Goal: Information Seeking & Learning: Learn about a topic

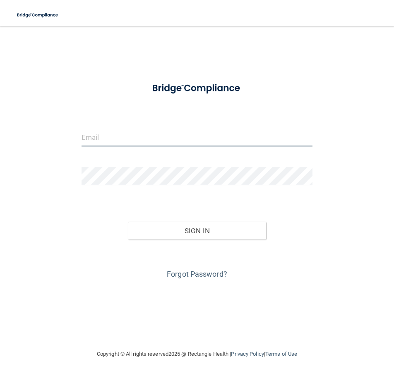
click at [101, 139] on input "email" at bounding box center [196, 137] width 231 height 19
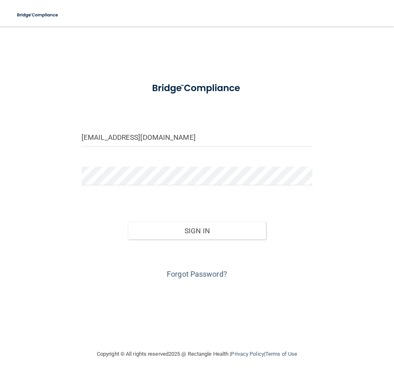
click at [131, 165] on form "chelseapa@mhtwi.com Invalid email/password. You don't have permission to access…" at bounding box center [196, 178] width 231 height 205
click at [128, 222] on button "Sign In" at bounding box center [197, 231] width 139 height 18
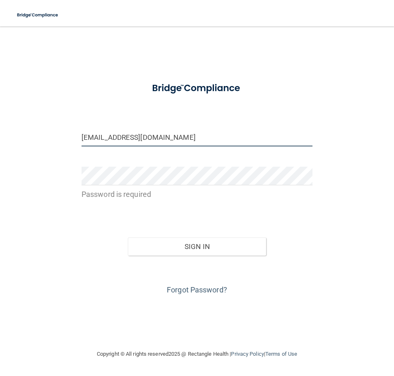
click at [113, 136] on input "[EMAIL_ADDRESS][DOMAIN_NAME]" at bounding box center [196, 137] width 231 height 19
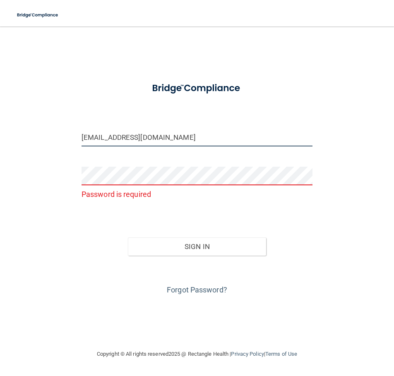
click at [113, 136] on input "[EMAIL_ADDRESS][DOMAIN_NAME]" at bounding box center [196, 137] width 231 height 19
type input "chelseaPA@mobilehealthteam.com"
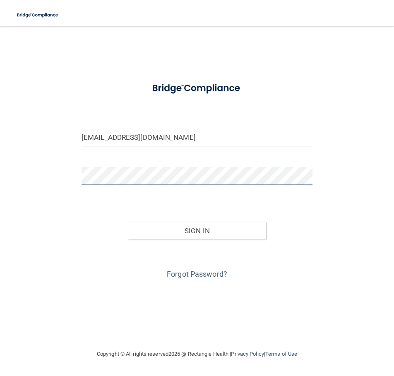
click at [128, 222] on button "Sign In" at bounding box center [197, 231] width 139 height 18
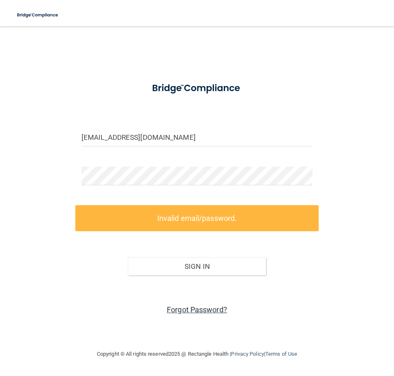
click at [212, 310] on link "Forgot Password?" at bounding box center [197, 309] width 60 height 9
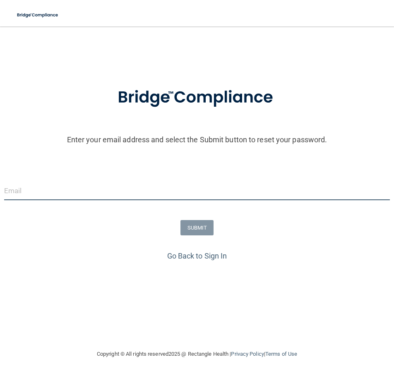
click at [63, 189] on input "email" at bounding box center [196, 191] width 385 height 19
type input "[EMAIL_ADDRESS][DOMAIN_NAME]"
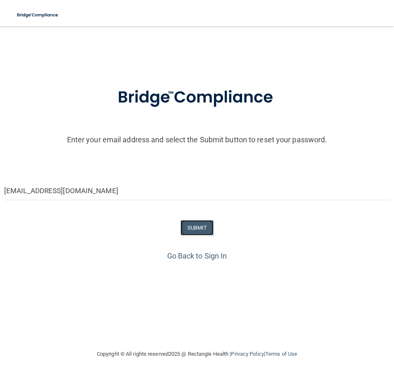
click at [206, 230] on button "SUBMIT" at bounding box center [196, 227] width 33 height 15
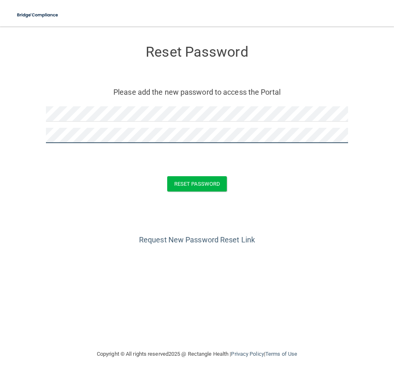
click at [167, 176] on button "Reset Password" at bounding box center [197, 183] width 60 height 15
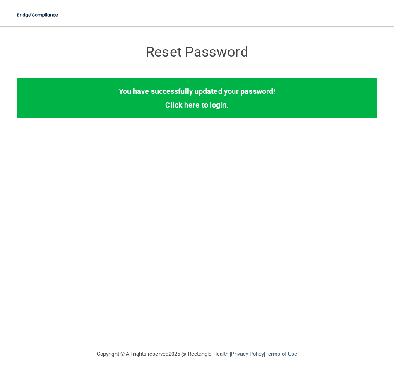
click at [204, 102] on link "Click here to login" at bounding box center [195, 104] width 61 height 9
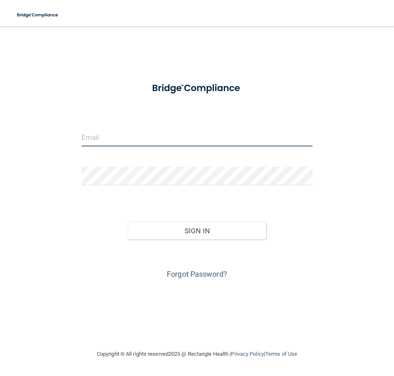
click at [141, 141] on input "email" at bounding box center [196, 137] width 231 height 19
type input "[EMAIL_ADDRESS][DOMAIN_NAME]"
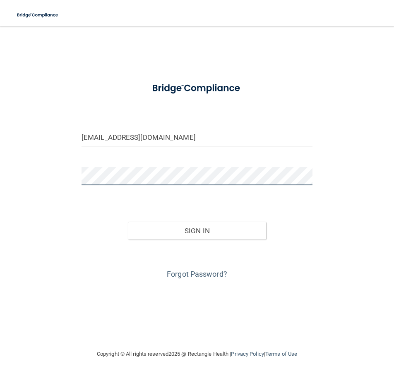
click at [128, 222] on button "Sign In" at bounding box center [197, 231] width 139 height 18
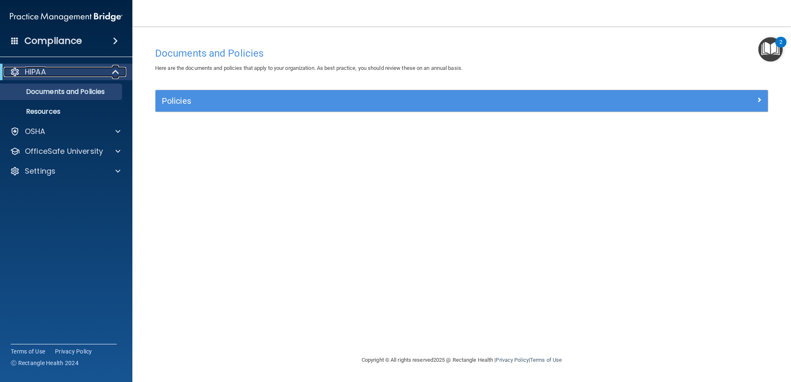
click at [50, 74] on div "HIPAA" at bounding box center [55, 72] width 102 height 10
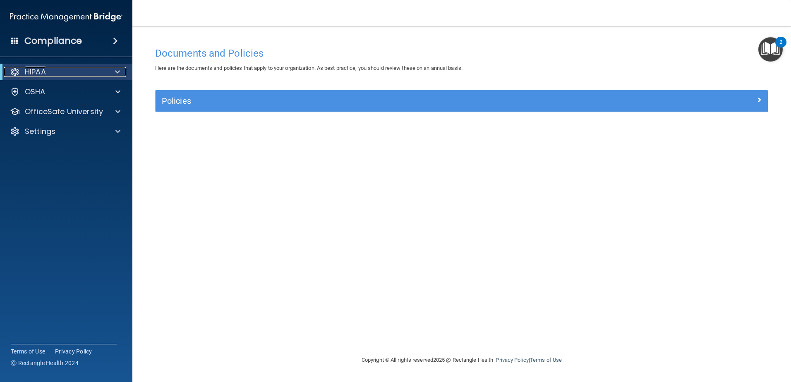
click at [50, 74] on div "HIPAA" at bounding box center [55, 72] width 102 height 10
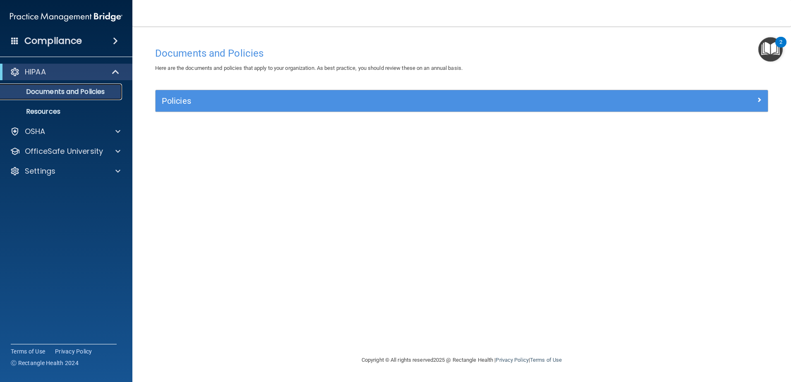
click at [36, 95] on p "Documents and Policies" at bounding box center [61, 92] width 113 height 8
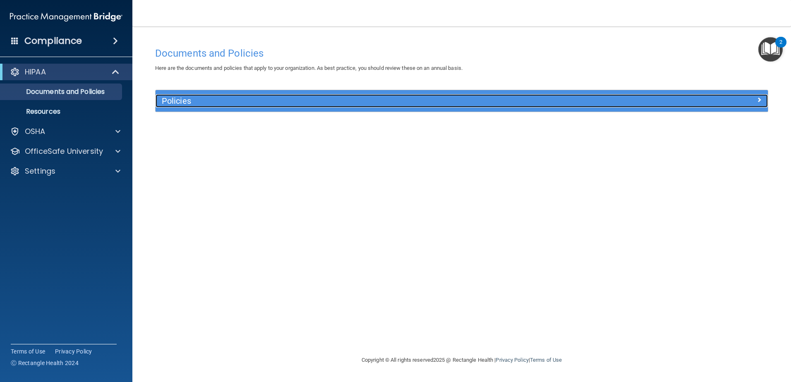
click at [186, 100] on h5 "Policies" at bounding box center [385, 100] width 447 height 9
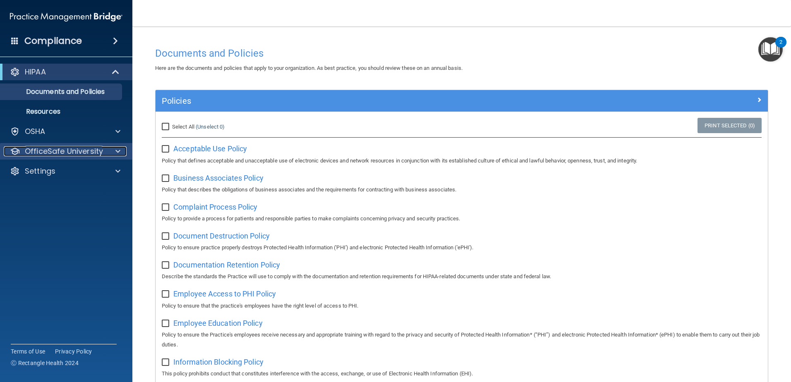
click at [74, 155] on p "OfficeSafe University" at bounding box center [64, 151] width 78 height 10
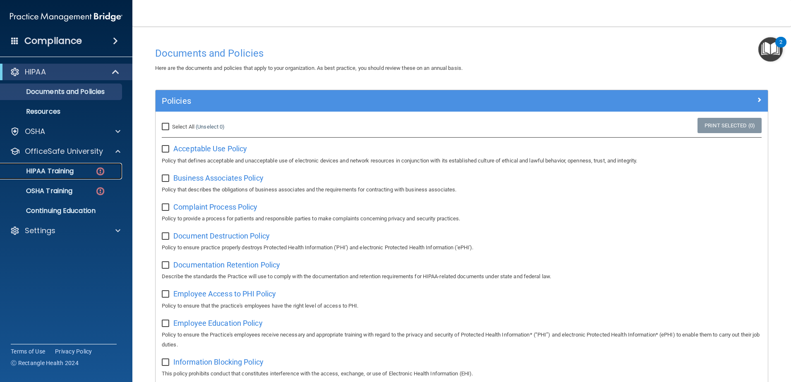
click at [74, 170] on p "HIPAA Training" at bounding box center [39, 171] width 68 height 8
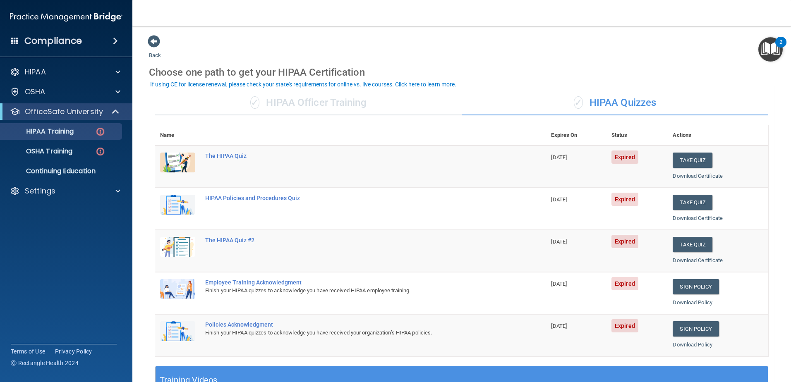
click at [393, 359] on div "Name Expires On Status Actions The HIPAA Quiz 05/01/2025 Expired Take Quiz Down…" at bounding box center [461, 245] width 613 height 241
click at [393, 162] on button "Take Quiz" at bounding box center [692, 160] width 40 height 15
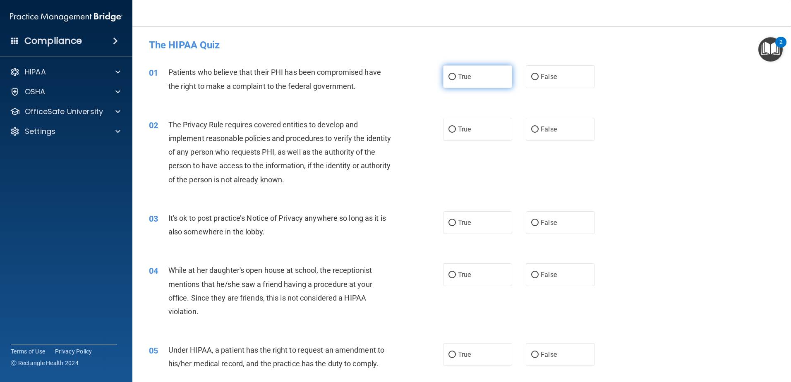
click at [393, 79] on span "True" at bounding box center [464, 77] width 13 height 8
click at [393, 79] on input "True" at bounding box center [451, 77] width 7 height 6
radio input "true"
click at [393, 129] on span "True" at bounding box center [464, 129] width 13 height 8
click at [393, 129] on input "True" at bounding box center [451, 130] width 7 height 6
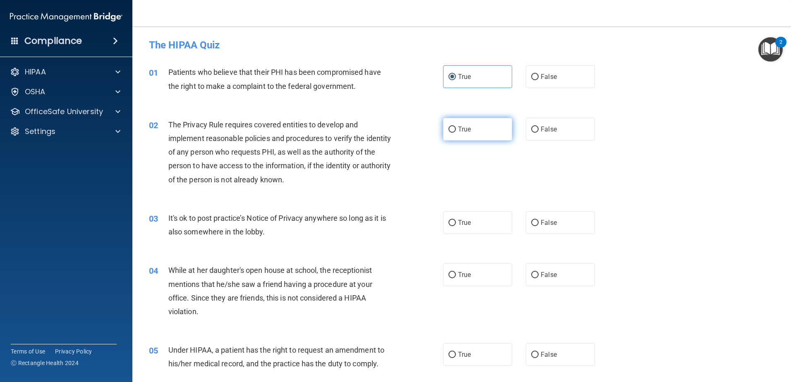
radio input "true"
click at [393, 224] on input "True" at bounding box center [451, 223] width 7 height 6
radio input "true"
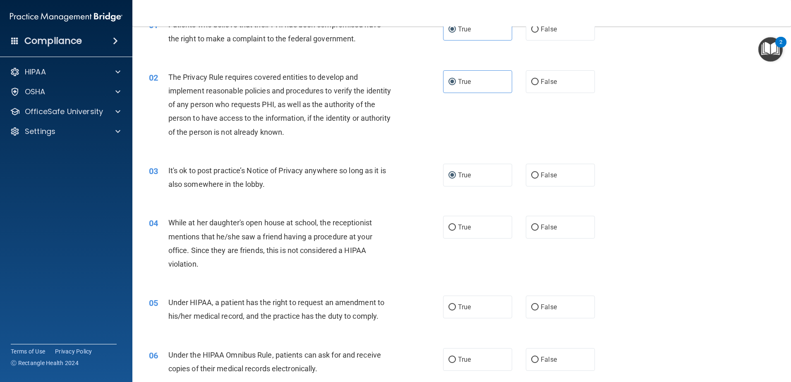
scroll to position [41, 0]
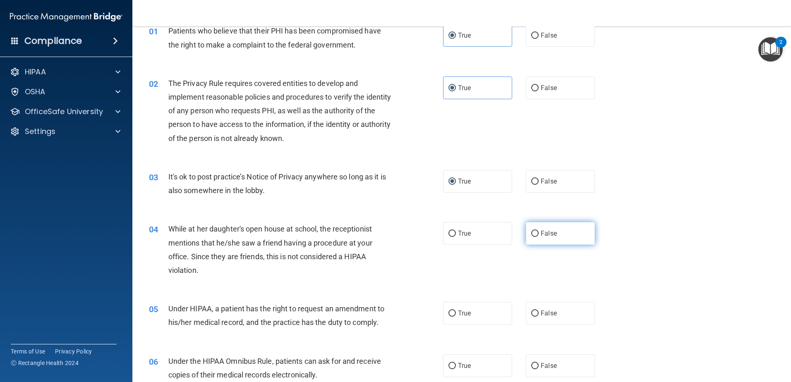
click at [393, 229] on label "False" at bounding box center [560, 233] width 69 height 23
click at [393, 231] on input "False" at bounding box center [534, 234] width 7 height 6
radio input "true"
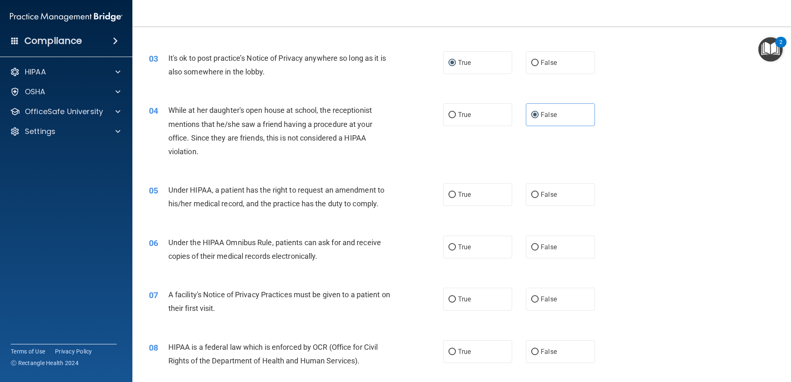
scroll to position [165, 0]
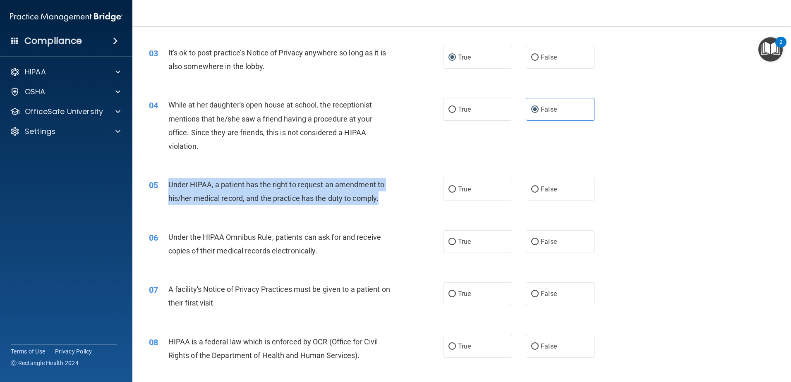
drag, startPoint x: 389, startPoint y: 198, endPoint x: 159, endPoint y: 184, distance: 230.3
click at [159, 184] on div "05 Under HIPAA, a patient has the right to request an amendment to his/her medi…" at bounding box center [295, 193] width 319 height 31
copy div "Under HIPAA, a patient has the right to request an amendment to his/her medical…"
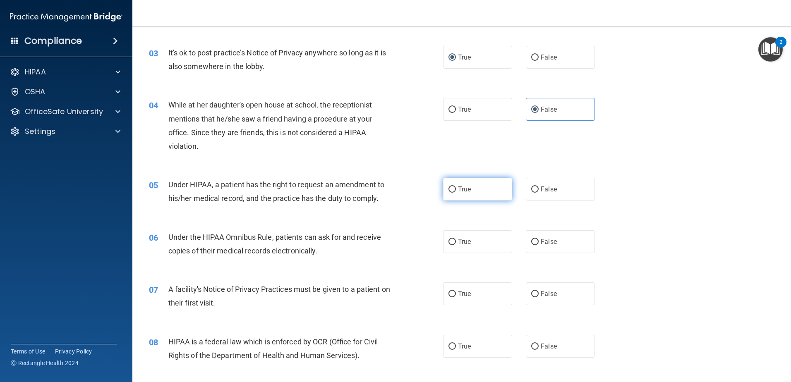
click at [393, 194] on label "True" at bounding box center [477, 189] width 69 height 23
click at [393, 193] on input "True" at bounding box center [451, 189] width 7 height 6
radio input "true"
click at [393, 237] on label "True" at bounding box center [477, 241] width 69 height 23
click at [393, 239] on input "True" at bounding box center [451, 242] width 7 height 6
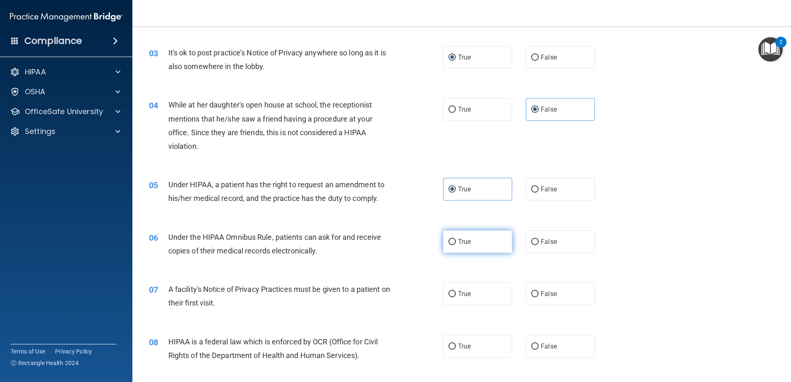
radio input "true"
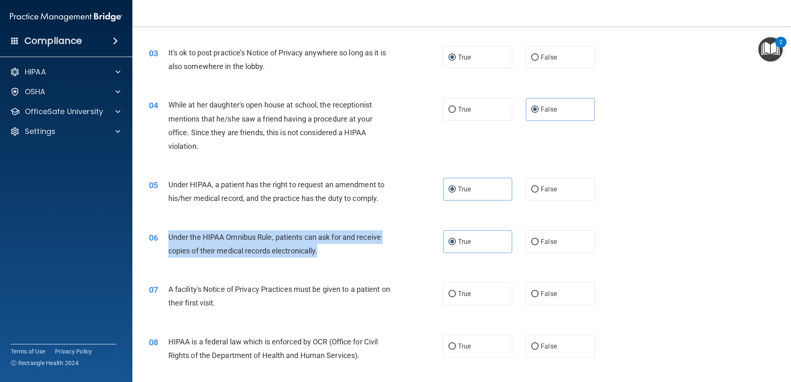
drag, startPoint x: 335, startPoint y: 251, endPoint x: 157, endPoint y: 234, distance: 178.6
click at [157, 234] on div "06 Under the HIPAA Omnibus Rule, patients can ask for and receive copies of the…" at bounding box center [295, 245] width 319 height 31
copy div "Under the HIPAA Omnibus Rule, patients can ask for and receive copies of their …"
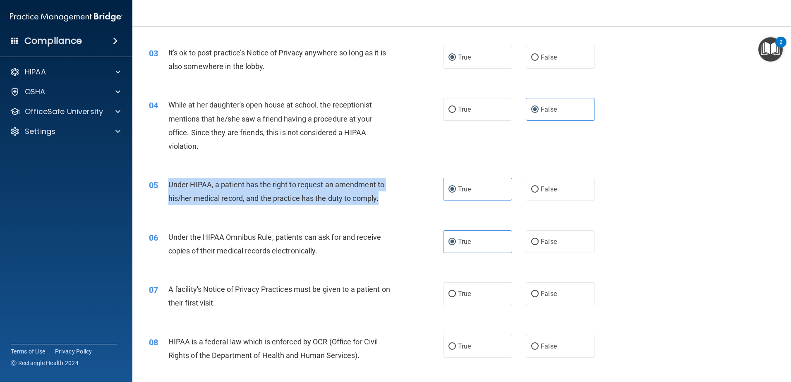
drag, startPoint x: 388, startPoint y: 200, endPoint x: 170, endPoint y: 183, distance: 219.0
click at [170, 183] on div "Under HIPAA, a patient has the right to request an amendment to his/her medical…" at bounding box center [283, 191] width 230 height 27
copy span "Under HIPAA, a patient has the right to request an amendment to his/her medical…"
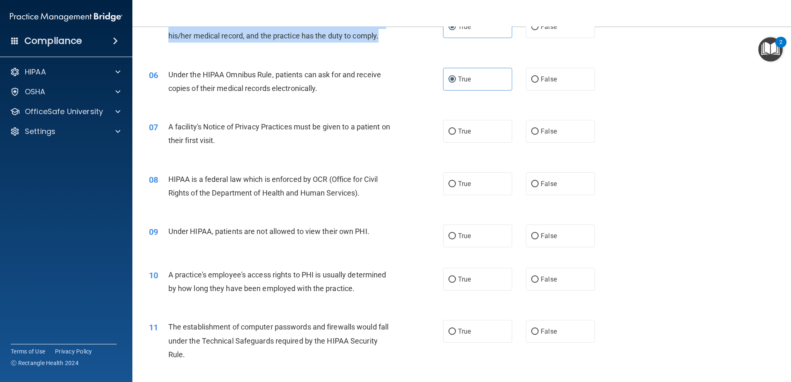
scroll to position [331, 0]
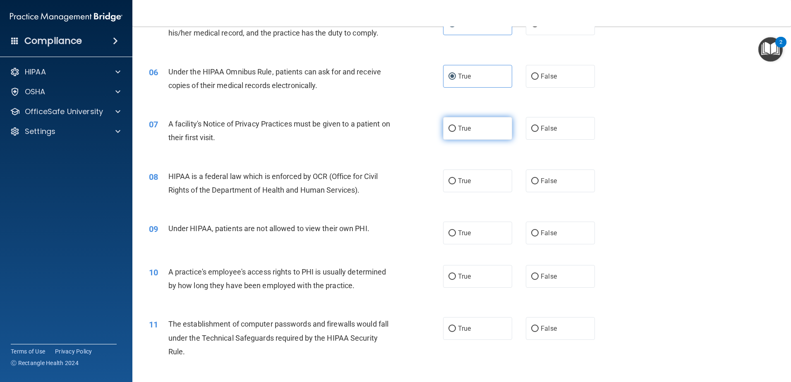
click at [393, 122] on label "True" at bounding box center [477, 128] width 69 height 23
click at [393, 126] on input "True" at bounding box center [451, 129] width 7 height 6
radio input "true"
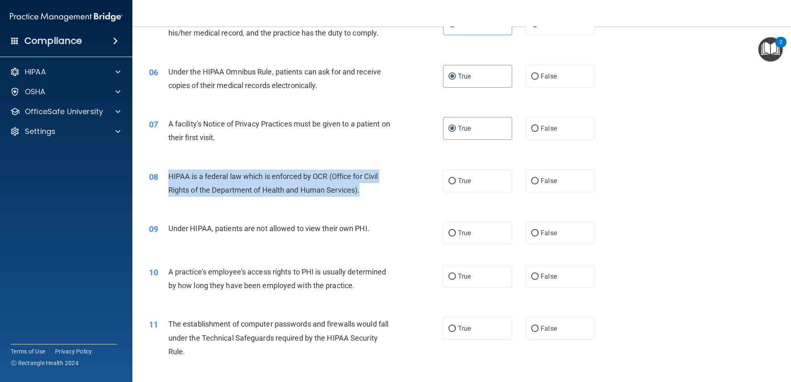
drag, startPoint x: 383, startPoint y: 185, endPoint x: 163, endPoint y: 172, distance: 220.4
click at [163, 172] on div "08 HIPAA is a federal law which is enforced by OCR (Office for Civil Rights of …" at bounding box center [295, 185] width 319 height 31
copy div "HIPAA is a federal law which is enforced by OCR (Office for Civil Rights of the…"
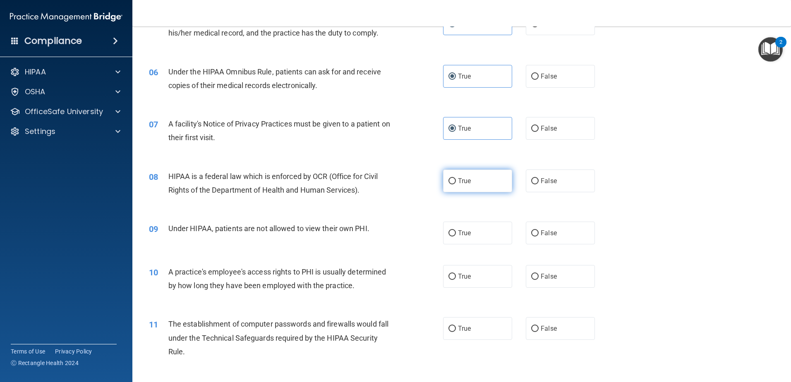
click at [393, 183] on span "True" at bounding box center [464, 181] width 13 height 8
click at [393, 183] on input "True" at bounding box center [451, 181] width 7 height 6
radio input "true"
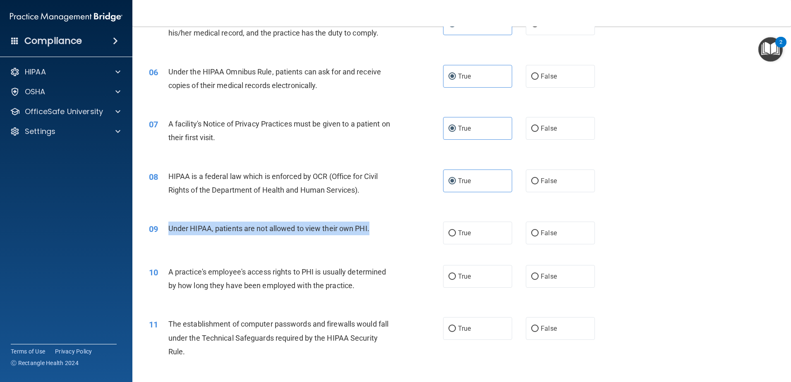
drag, startPoint x: 379, startPoint y: 230, endPoint x: 170, endPoint y: 231, distance: 209.2
click at [170, 231] on div "Under HIPAA, patients are not allowed to view their own PHI." at bounding box center [283, 229] width 230 height 14
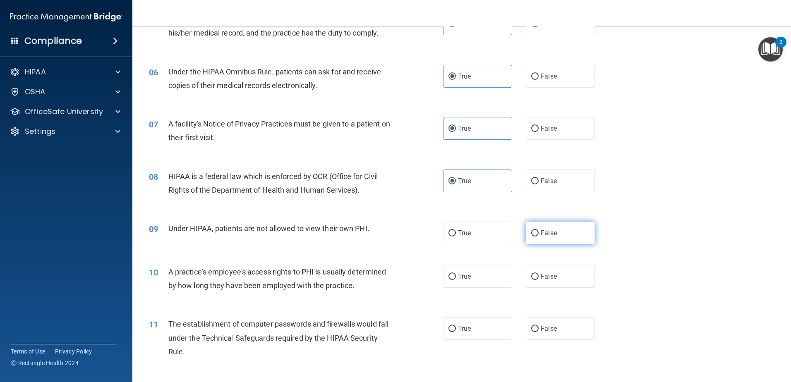
click at [393, 229] on span "False" at bounding box center [548, 233] width 16 height 8
click at [393, 230] on input "False" at bounding box center [534, 233] width 7 height 6
radio input "true"
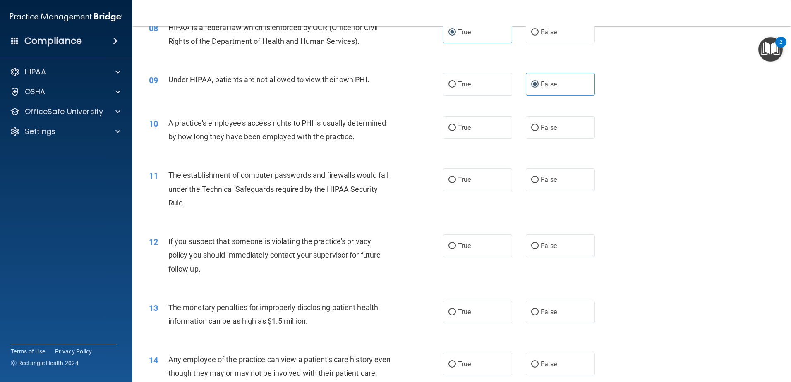
scroll to position [496, 0]
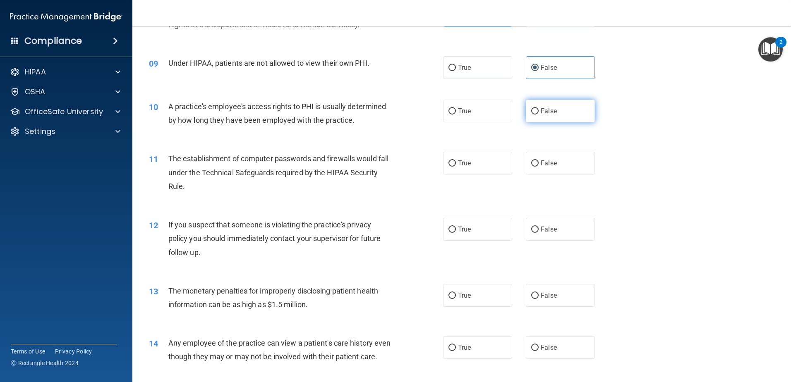
click at [393, 112] on input "False" at bounding box center [534, 111] width 7 height 6
radio input "true"
click at [393, 167] on label "True" at bounding box center [477, 163] width 69 height 23
click at [393, 167] on input "True" at bounding box center [451, 163] width 7 height 6
radio input "true"
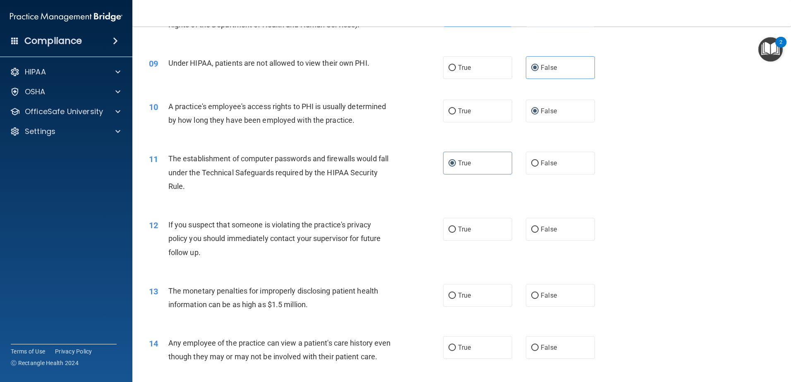
scroll to position [538, 0]
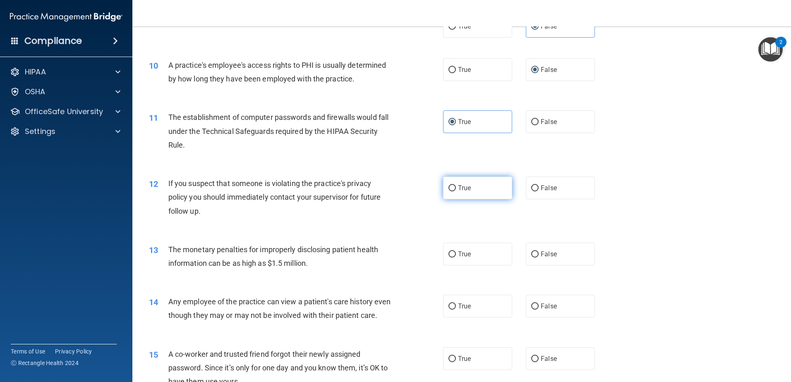
click at [393, 190] on label "True" at bounding box center [477, 188] width 69 height 23
click at [393, 190] on input "True" at bounding box center [451, 188] width 7 height 6
radio input "true"
drag, startPoint x: 313, startPoint y: 265, endPoint x: 333, endPoint y: 262, distance: 20.9
click at [313, 265] on div "The monetary penalties for improperly disclosing patient health information can…" at bounding box center [283, 256] width 230 height 27
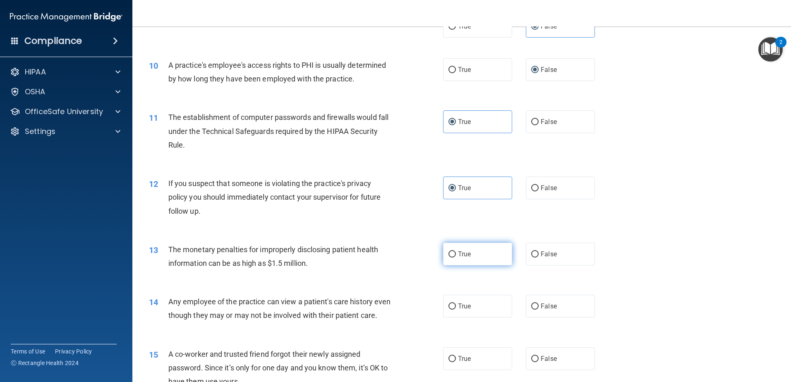
click at [393, 257] on label "True" at bounding box center [477, 254] width 69 height 23
click at [393, 257] on input "True" at bounding box center [451, 254] width 7 height 6
radio input "true"
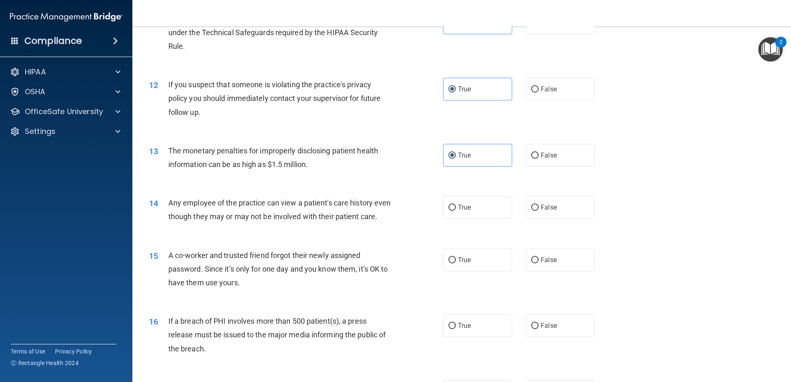
scroll to position [662, 0]
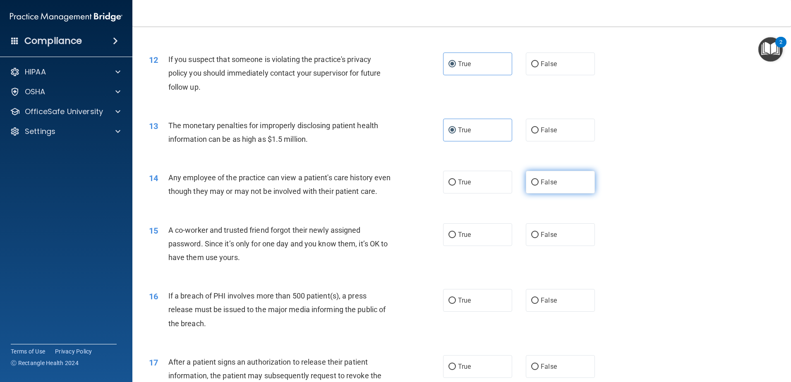
click at [393, 179] on span "False" at bounding box center [548, 182] width 16 height 8
click at [393, 179] on input "False" at bounding box center [534, 182] width 7 height 6
radio input "true"
drag, startPoint x: 542, startPoint y: 255, endPoint x: 502, endPoint y: 276, distance: 45.0
click at [393, 246] on label "False" at bounding box center [560, 234] width 69 height 23
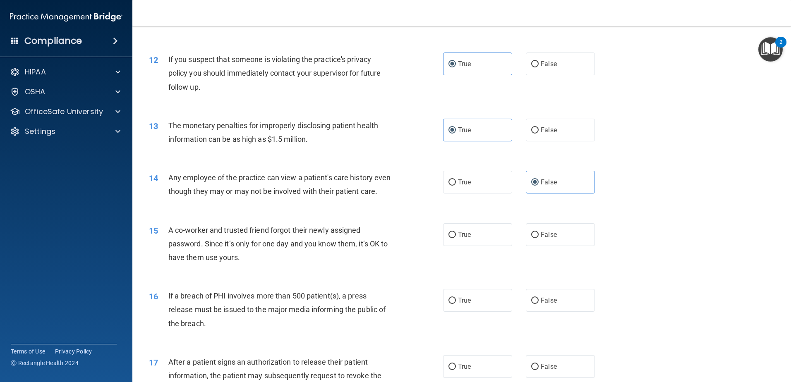
click at [393, 238] on input "False" at bounding box center [534, 235] width 7 height 6
radio input "true"
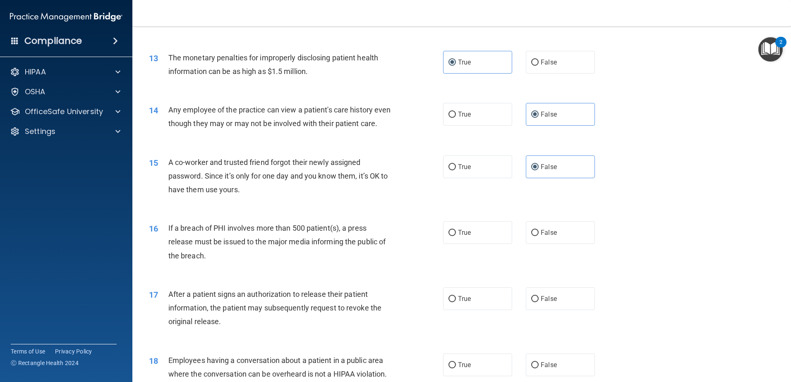
scroll to position [744, 0]
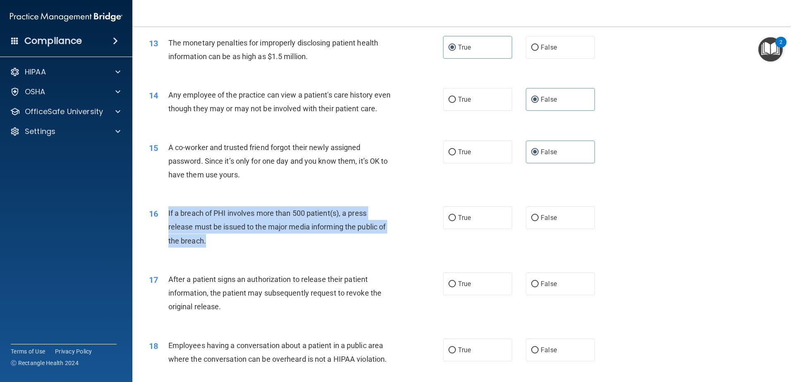
drag, startPoint x: 247, startPoint y: 256, endPoint x: 168, endPoint y: 231, distance: 82.6
click at [168, 231] on div "If a breach of PHI involves more than 500 patient(s), a press release must be i…" at bounding box center [283, 226] width 230 height 41
copy span "If a breach of PHI involves more than 500 patient(s), a press release must be i…"
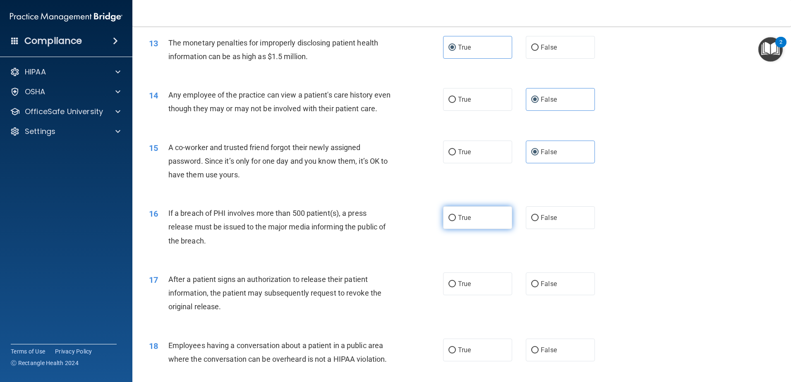
click at [393, 229] on label "True" at bounding box center [477, 217] width 69 height 23
click at [393, 221] on input "True" at bounding box center [451, 218] width 7 height 6
radio input "true"
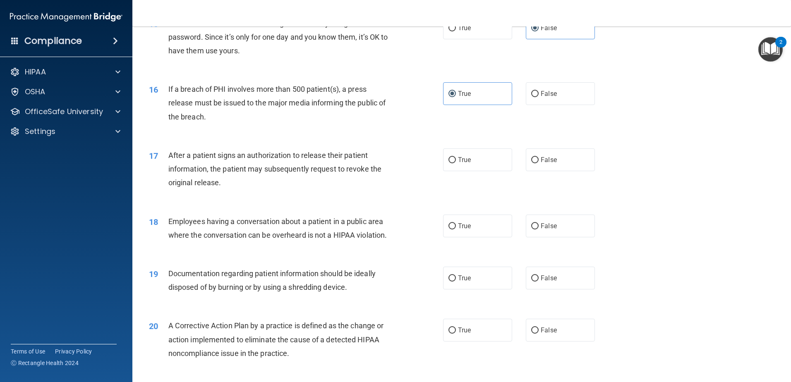
scroll to position [910, 0]
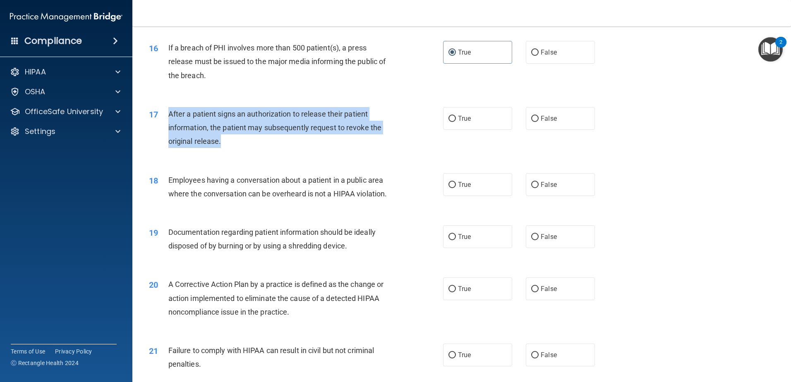
drag, startPoint x: 256, startPoint y: 155, endPoint x: 169, endPoint y: 127, distance: 91.9
click at [169, 127] on div "After a patient signs an authorization to release their patient information, th…" at bounding box center [283, 127] width 230 height 41
copy span "After a patient signs an authorization to release their patient information, th…"
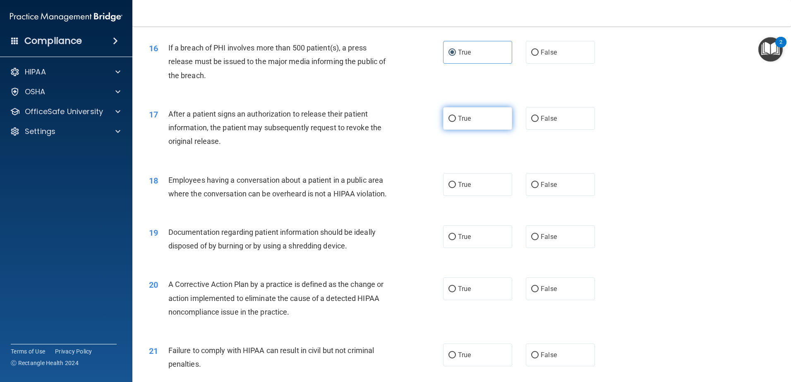
click at [393, 122] on span "True" at bounding box center [464, 119] width 13 height 8
click at [393, 122] on input "True" at bounding box center [451, 119] width 7 height 6
radio input "true"
click at [393, 191] on label "False" at bounding box center [560, 184] width 69 height 23
click at [393, 188] on input "False" at bounding box center [534, 185] width 7 height 6
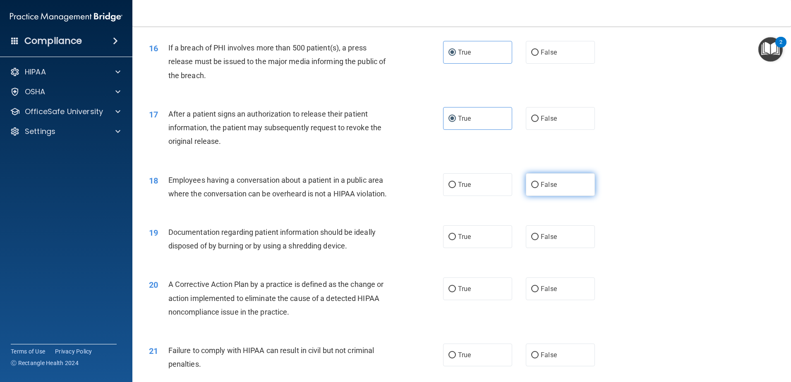
radio input "true"
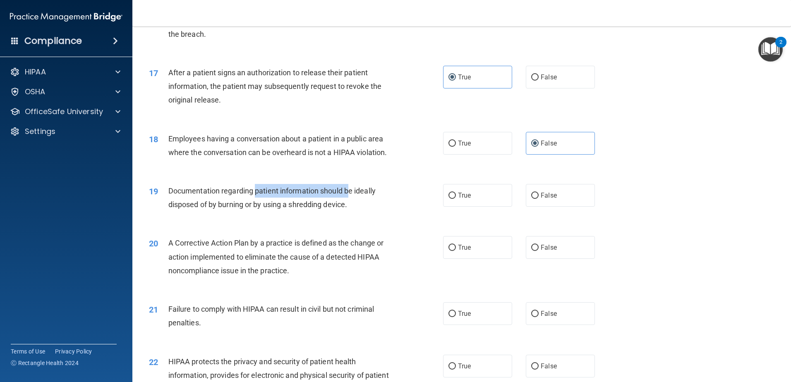
drag, startPoint x: 254, startPoint y: 203, endPoint x: 347, endPoint y: 211, distance: 93.9
click at [347, 211] on div "Documentation regarding patient information should be ideally disposed of by bu…" at bounding box center [283, 197] width 230 height 27
click at [393, 207] on label "True" at bounding box center [477, 195] width 69 height 23
click at [393, 199] on input "True" at bounding box center [451, 196] width 7 height 6
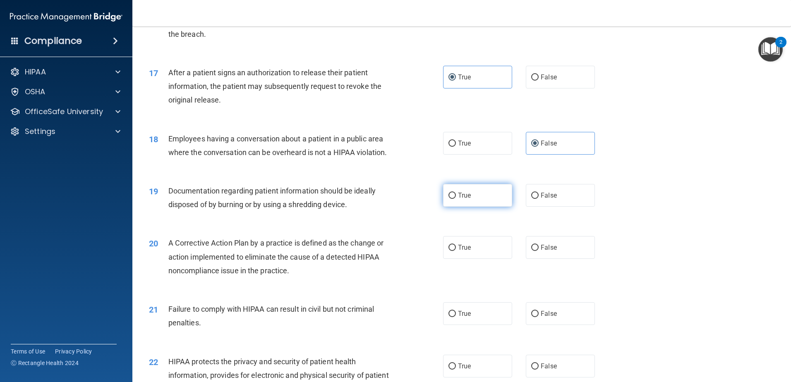
radio input "true"
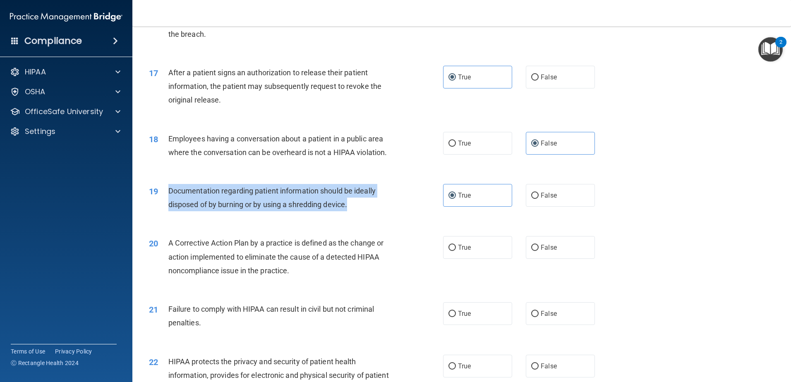
drag, startPoint x: 168, startPoint y: 203, endPoint x: 402, endPoint y: 226, distance: 235.1
click at [393, 215] on div "19 Documentation regarding patient information should be ideally disposed of by…" at bounding box center [295, 199] width 319 height 31
copy span "Documentation regarding patient information should be ideally disposed of by bu…"
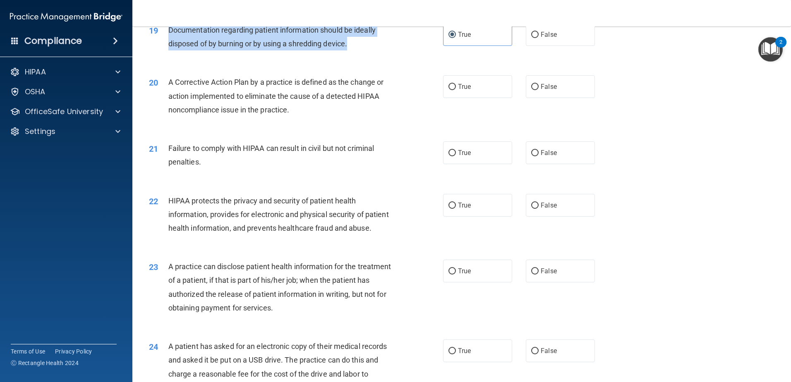
scroll to position [1116, 0]
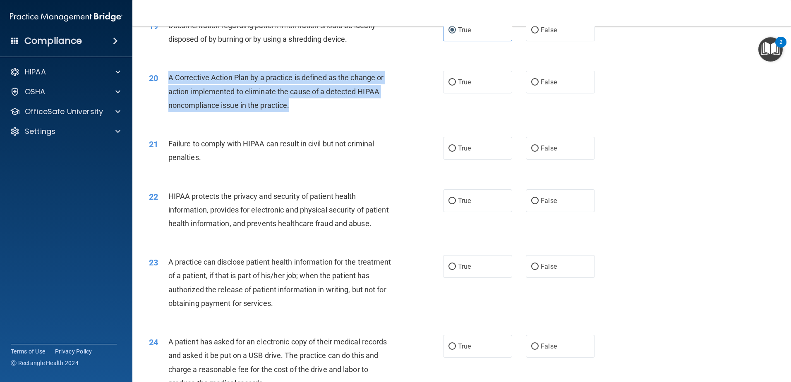
drag, startPoint x: 301, startPoint y: 120, endPoint x: 169, endPoint y: 91, distance: 135.6
click at [169, 91] on div "A Corrective Action Plan by a practice is defined as the change or action imple…" at bounding box center [283, 91] width 230 height 41
copy span "A Corrective Action Plan by a practice is defined as the change or action imple…"
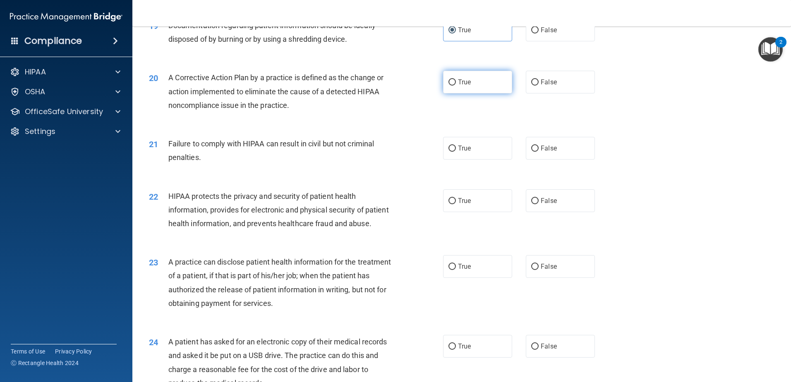
click at [393, 93] on label "True" at bounding box center [477, 82] width 69 height 23
click at [393, 86] on input "True" at bounding box center [451, 82] width 7 height 6
radio input "true"
click at [393, 152] on span "False" at bounding box center [548, 148] width 16 height 8
click at [393, 152] on input "False" at bounding box center [534, 149] width 7 height 6
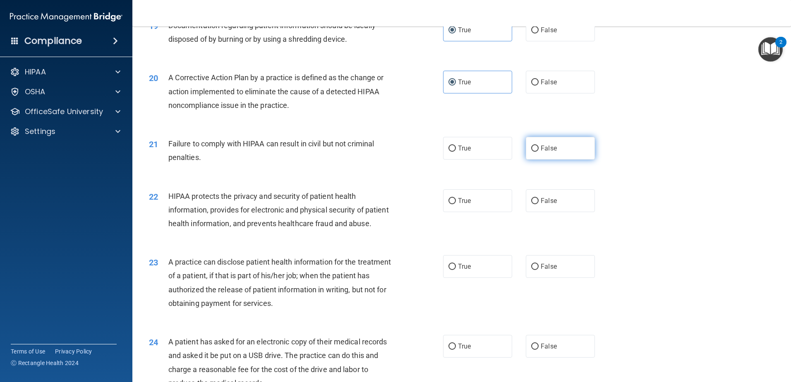
radio input "true"
click at [393, 205] on span "True" at bounding box center [464, 201] width 13 height 8
click at [393, 204] on input "True" at bounding box center [451, 201] width 7 height 6
radio input "true"
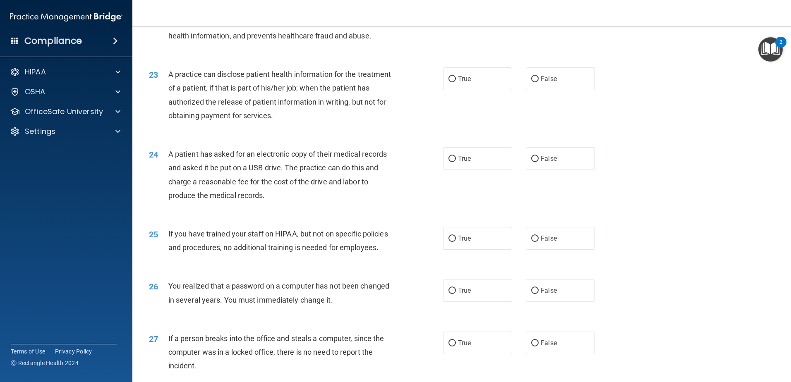
scroll to position [1323, 0]
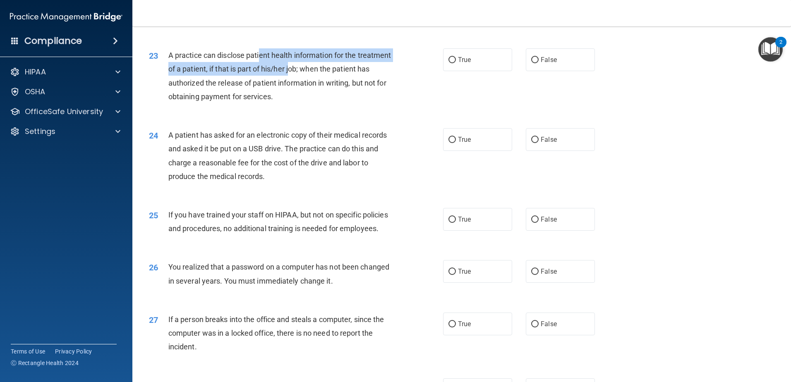
drag, startPoint x: 260, startPoint y: 85, endPoint x: 324, endPoint y: 100, distance: 66.2
click at [324, 100] on span "A practice can disclose patient health information for the treatment of a patie…" at bounding box center [279, 76] width 223 height 50
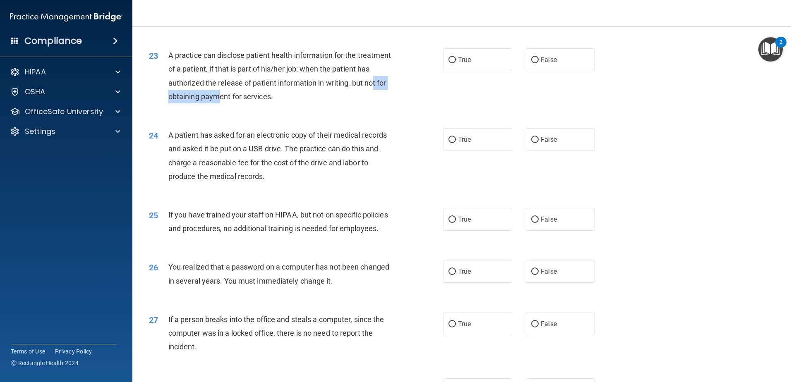
drag, startPoint x: 214, startPoint y: 122, endPoint x: 282, endPoint y: 123, distance: 67.4
click at [282, 101] on span "A practice can disclose patient health information for the treatment of a patie…" at bounding box center [279, 76] width 223 height 50
drag, startPoint x: 282, startPoint y: 123, endPoint x: 176, endPoint y: 92, distance: 110.2
click at [176, 92] on span "A practice can disclose patient health information for the treatment of a patie…" at bounding box center [279, 76] width 223 height 50
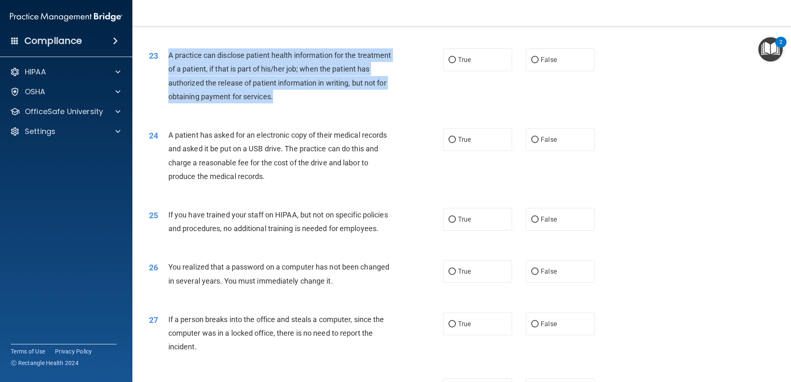
drag, startPoint x: 167, startPoint y: 83, endPoint x: 355, endPoint y: 124, distance: 192.2
click at [355, 108] on div "23 A practice can disclose patient health information for the treatment of a pa…" at bounding box center [295, 77] width 319 height 59
copy div "A practice can disclose patient health information for the treatment of a patie…"
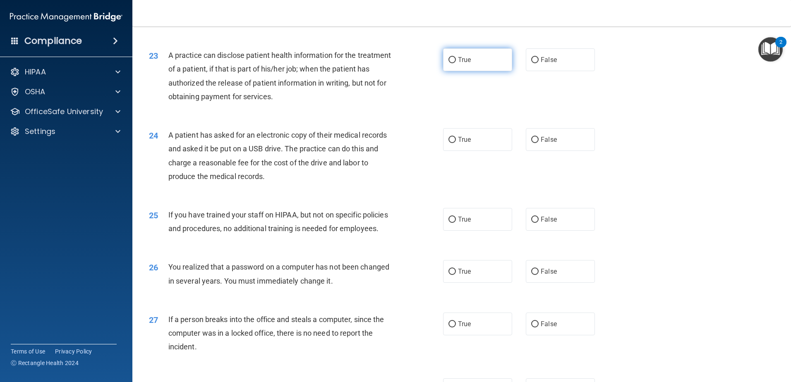
click at [393, 71] on label "True" at bounding box center [477, 59] width 69 height 23
click at [393, 63] on input "True" at bounding box center [451, 60] width 7 height 6
radio input "true"
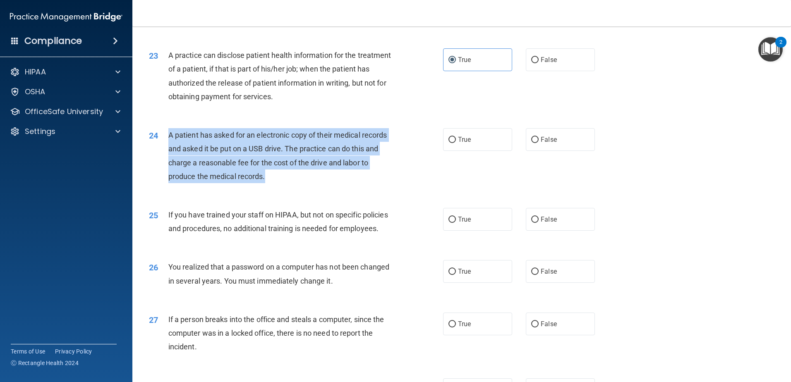
drag, startPoint x: 303, startPoint y: 206, endPoint x: 168, endPoint y: 163, distance: 141.4
click at [168, 163] on div "A patient has asked for an electronic copy of their medical records and asked i…" at bounding box center [283, 155] width 230 height 55
copy span "A patient has asked for an electronic copy of their medical records and asked i…"
click at [393, 143] on input "True" at bounding box center [451, 140] width 7 height 6
radio input "true"
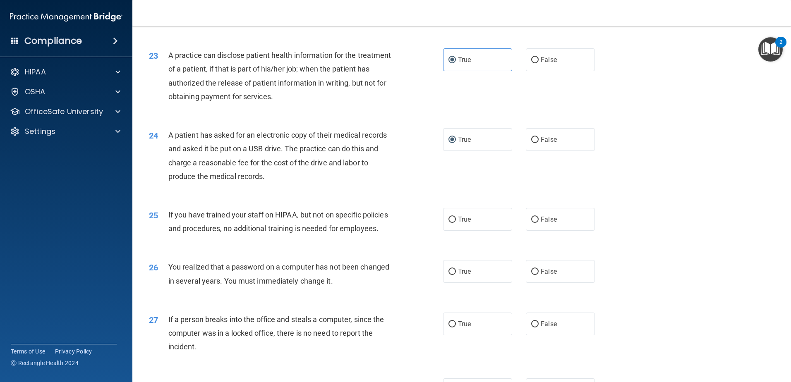
click at [267, 235] on div "If you have trained your staff on HIPAA, but not on specific policies and proce…" at bounding box center [283, 221] width 230 height 27
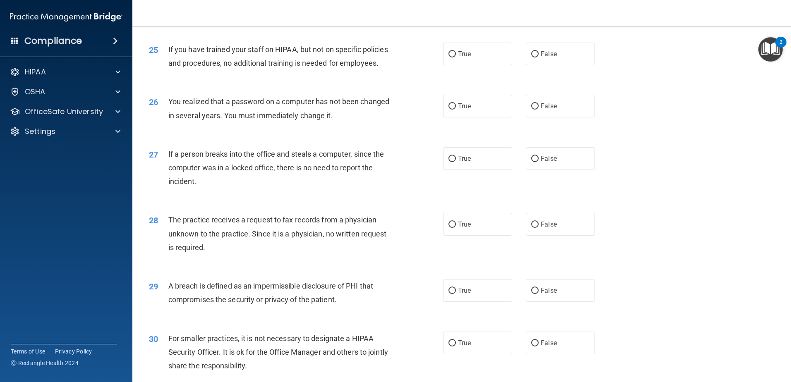
scroll to position [1530, 0]
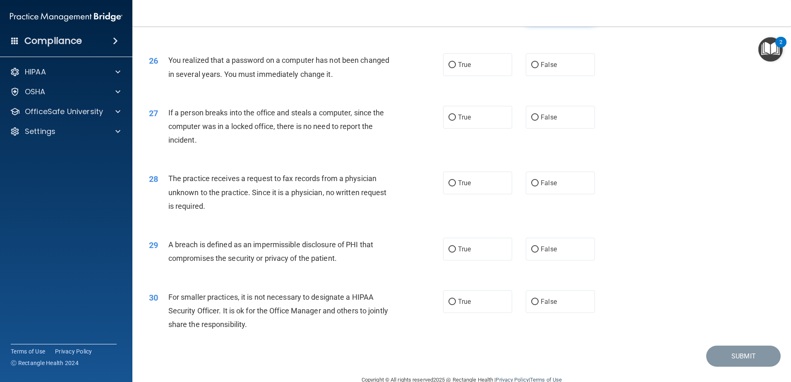
click at [393, 24] on label "False" at bounding box center [560, 12] width 69 height 23
click at [393, 16] on input "False" at bounding box center [534, 13] width 7 height 6
radio input "true"
click at [393, 69] on span "True" at bounding box center [464, 65] width 13 height 8
click at [393, 68] on input "True" at bounding box center [451, 65] width 7 height 6
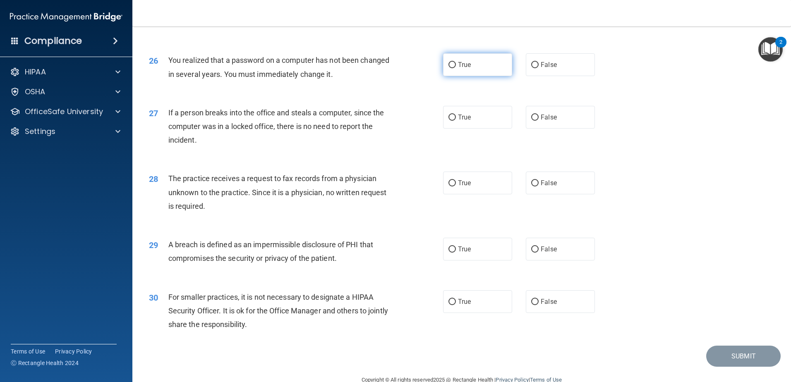
radio input "true"
click at [393, 129] on label "False" at bounding box center [560, 117] width 69 height 23
click at [393, 121] on input "False" at bounding box center [534, 118] width 7 height 6
radio input "true"
click at [393, 187] on span "False" at bounding box center [548, 183] width 16 height 8
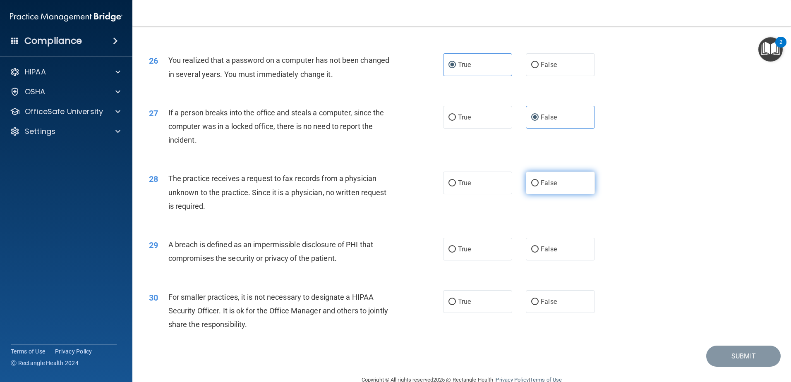
click at [393, 186] on input "False" at bounding box center [534, 183] width 7 height 6
radio input "true"
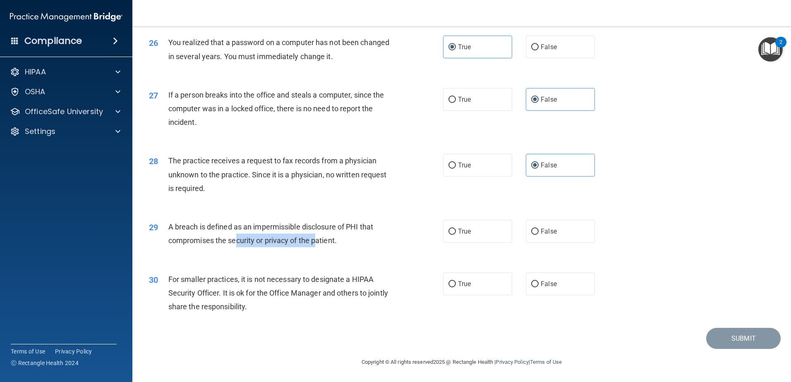
drag, startPoint x: 235, startPoint y: 258, endPoint x: 316, endPoint y: 258, distance: 81.5
click at [316, 245] on span "A breach is defined as an impermissible disclosure of PHI that compromises the …" at bounding box center [270, 233] width 205 height 22
click at [393, 242] on label "True" at bounding box center [477, 231] width 69 height 23
click at [393, 235] on input "True" at bounding box center [451, 232] width 7 height 6
radio input "true"
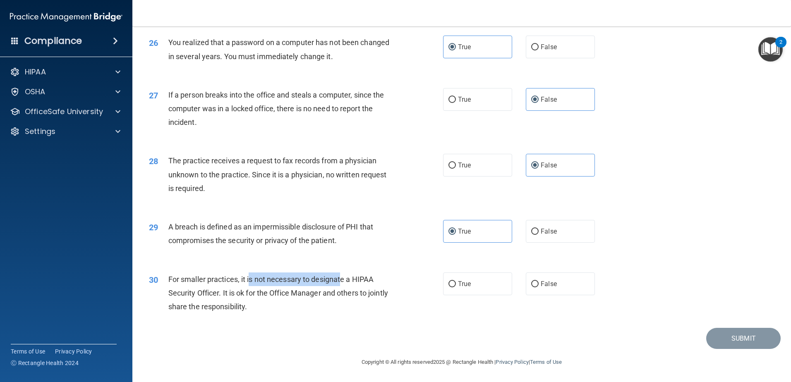
drag, startPoint x: 251, startPoint y: 298, endPoint x: 342, endPoint y: 299, distance: 90.6
click at [342, 299] on span "For smaller practices, it is not necessary to designate a HIPAA Security Office…" at bounding box center [278, 293] width 220 height 36
click at [393, 295] on label "False" at bounding box center [560, 284] width 69 height 23
click at [393, 287] on input "False" at bounding box center [534, 284] width 7 height 6
radio input "true"
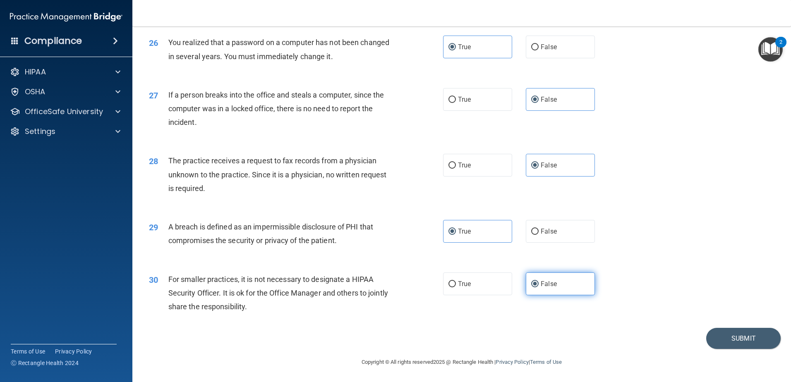
scroll to position [1589, 0]
click at [393, 337] on button "Submit" at bounding box center [743, 338] width 74 height 21
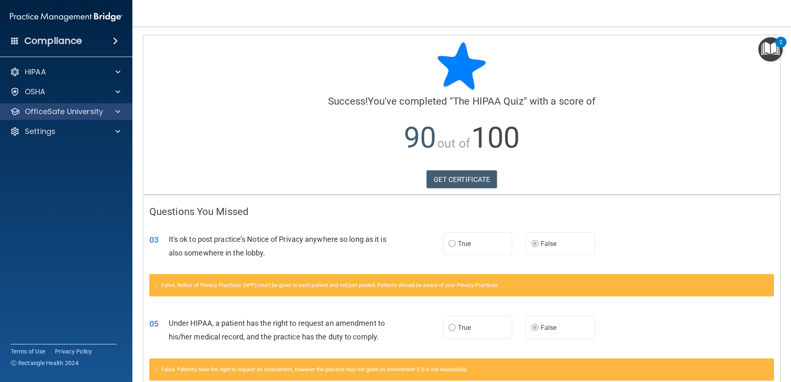
click at [41, 118] on div "OfficeSafe University" at bounding box center [66, 111] width 133 height 17
click at [118, 111] on span at bounding box center [117, 112] width 5 height 10
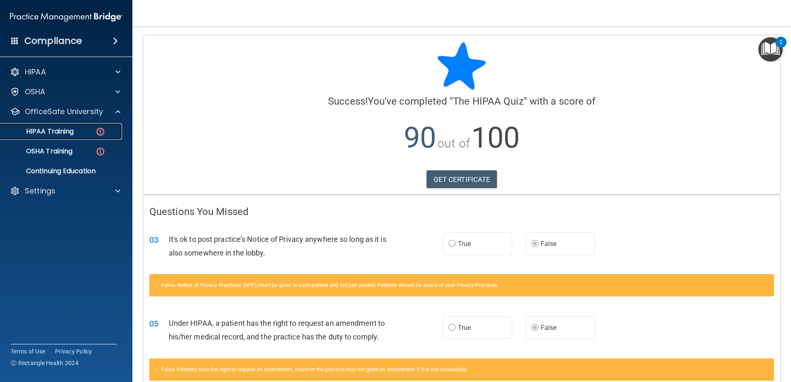
click at [76, 132] on div "HIPAA Training" at bounding box center [61, 131] width 113 height 8
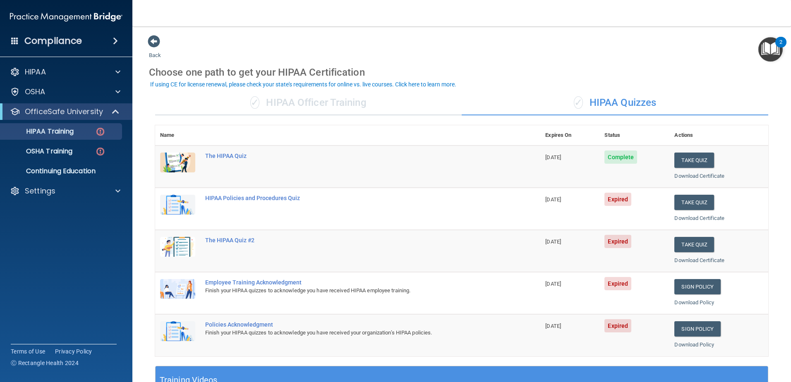
click at [390, 365] on div "Name Expires On Status Actions The HIPAA Quiz 09/26/2026 Complete Take Quiz Dow…" at bounding box center [461, 245] width 613 height 241
click at [393, 246] on button "Take Quiz" at bounding box center [694, 244] width 40 height 15
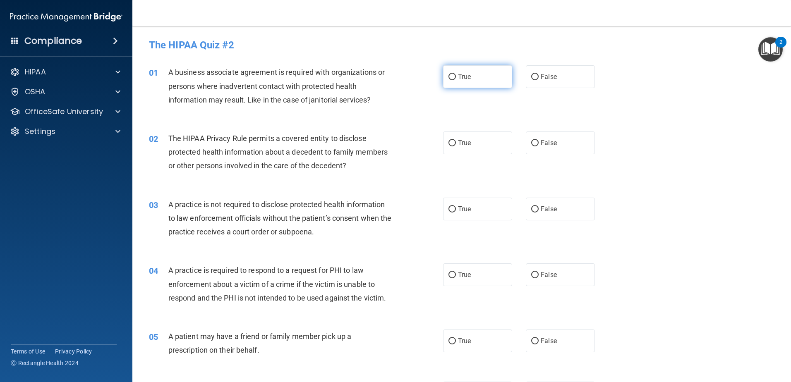
click at [393, 76] on span "True" at bounding box center [464, 77] width 13 height 8
click at [393, 76] on input "True" at bounding box center [451, 77] width 7 height 6
radio input "true"
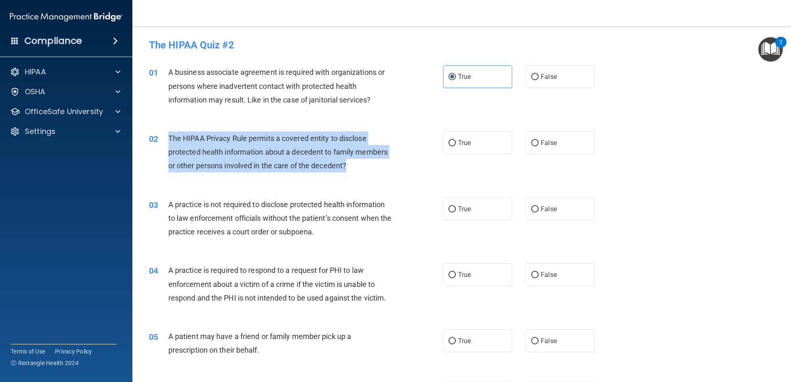
drag, startPoint x: 364, startPoint y: 165, endPoint x: 164, endPoint y: 140, distance: 201.7
click at [164, 140] on div "02 The HIPAA Privacy Rule permits a covered entity to disclose protected health…" at bounding box center [295, 153] width 319 height 45
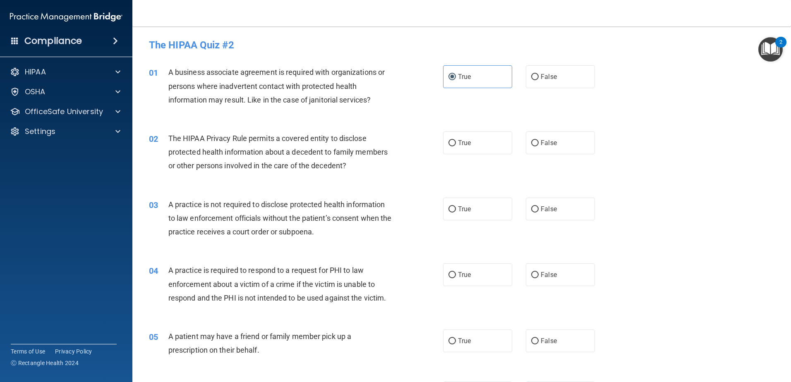
drag, startPoint x: 460, startPoint y: 147, endPoint x: 435, endPoint y: 168, distance: 32.5
click at [393, 147] on label "True" at bounding box center [477, 142] width 69 height 23
click at [393, 146] on input "True" at bounding box center [451, 143] width 7 height 6
radio input "true"
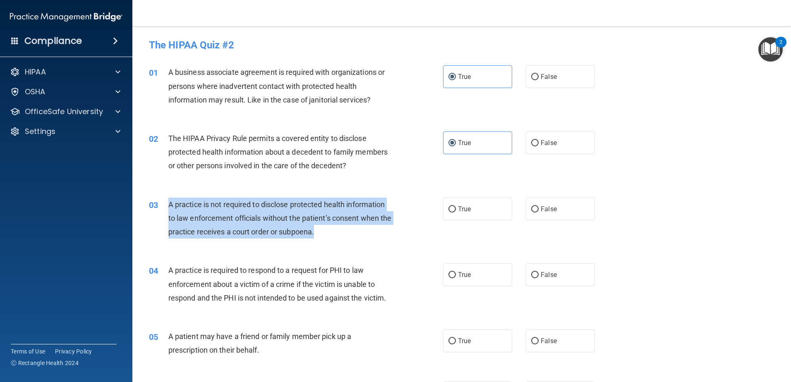
drag, startPoint x: 328, startPoint y: 233, endPoint x: 167, endPoint y: 202, distance: 164.7
click at [167, 202] on div "03 A practice is not required to disclose protected health information to law e…" at bounding box center [295, 220] width 319 height 45
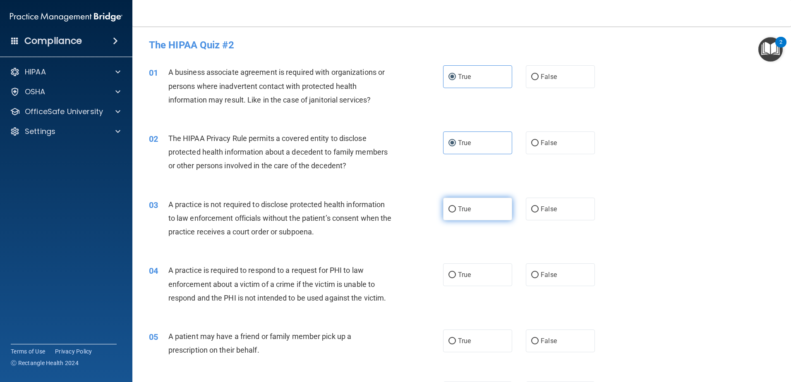
click at [393, 211] on span "True" at bounding box center [464, 209] width 13 height 8
click at [393, 211] on input "True" at bounding box center [451, 209] width 7 height 6
radio input "true"
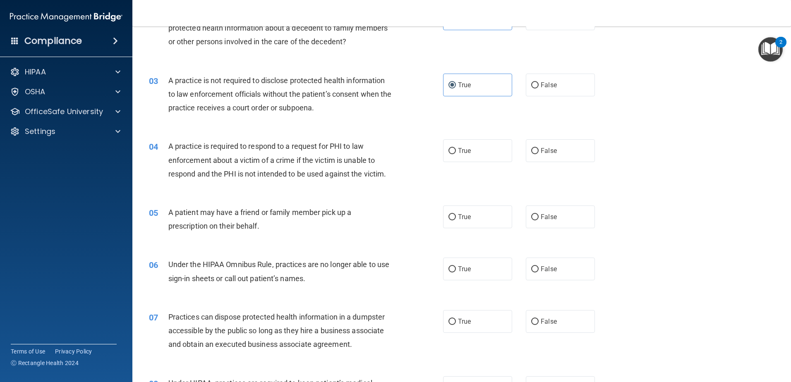
scroll to position [165, 0]
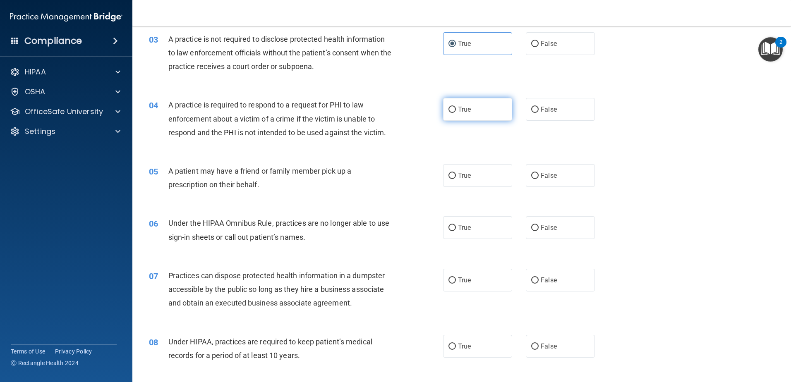
click at [393, 110] on label "True" at bounding box center [477, 109] width 69 height 23
click at [393, 110] on input "True" at bounding box center [451, 110] width 7 height 6
radio input "true"
click at [393, 180] on label "True" at bounding box center [477, 175] width 69 height 23
click at [393, 179] on input "True" at bounding box center [451, 176] width 7 height 6
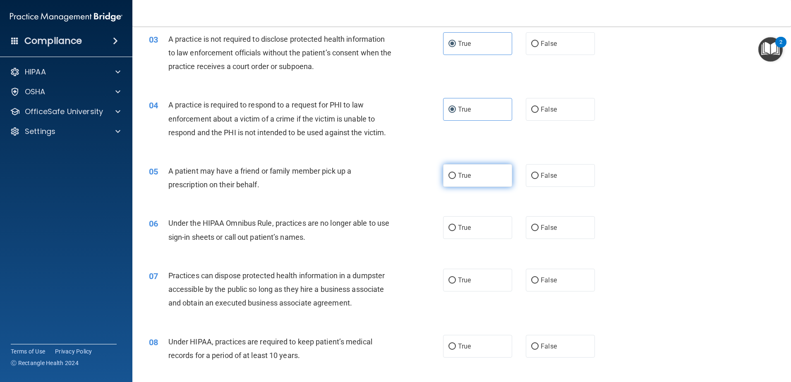
radio input "true"
click at [393, 229] on label "True" at bounding box center [477, 227] width 69 height 23
click at [393, 229] on input "True" at bounding box center [451, 228] width 7 height 6
radio input "true"
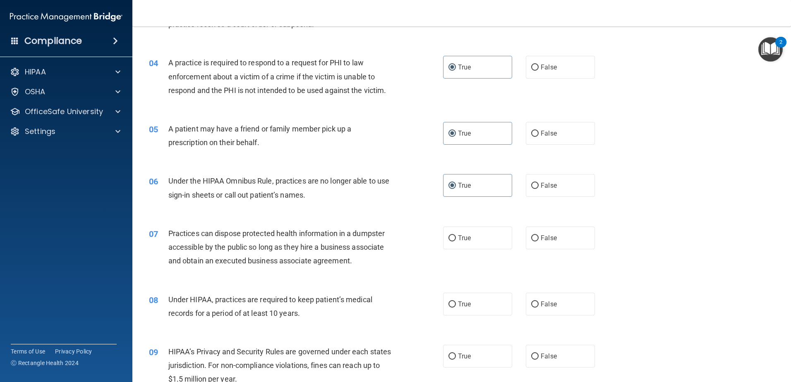
scroll to position [248, 0]
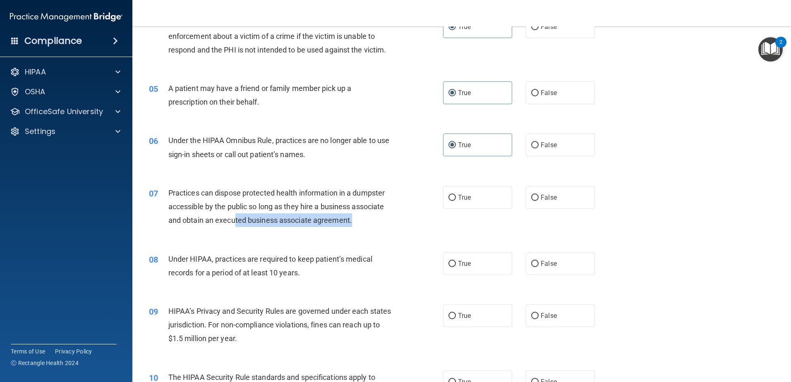
drag, startPoint x: 234, startPoint y: 214, endPoint x: 356, endPoint y: 216, distance: 122.0
click at [356, 216] on div "Practices can dispose protected health information in a dumpster accessible by …" at bounding box center [283, 206] width 230 height 41
click at [393, 219] on div "07 Practices can dispose protected health information in a dumpster accessible …" at bounding box center [295, 208] width 319 height 45
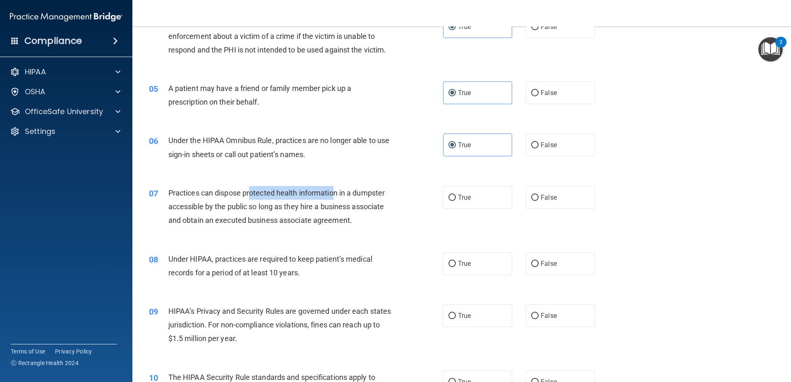
drag, startPoint x: 250, startPoint y: 191, endPoint x: 336, endPoint y: 191, distance: 86.4
click at [336, 191] on span "Practices can dispose protected health information in a dumpster accessible by …" at bounding box center [276, 207] width 216 height 36
click at [393, 197] on label "False" at bounding box center [560, 197] width 69 height 23
click at [393, 197] on input "False" at bounding box center [534, 198] width 7 height 6
radio input "true"
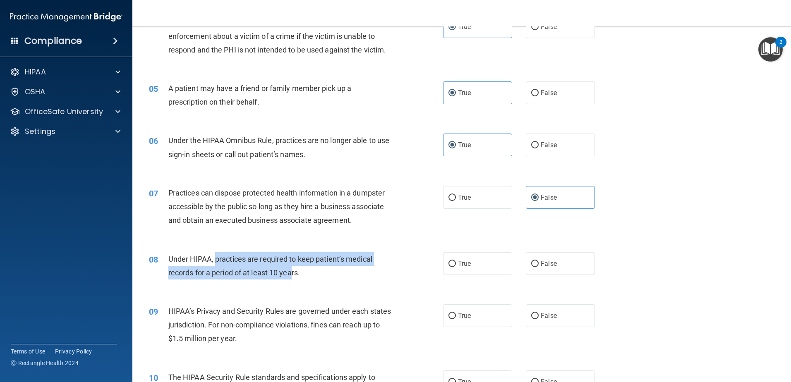
drag, startPoint x: 215, startPoint y: 254, endPoint x: 294, endPoint y: 273, distance: 81.3
click at [294, 273] on span "Under HIPAA, practices are required to keep patient’s medical records for a per…" at bounding box center [270, 266] width 204 height 22
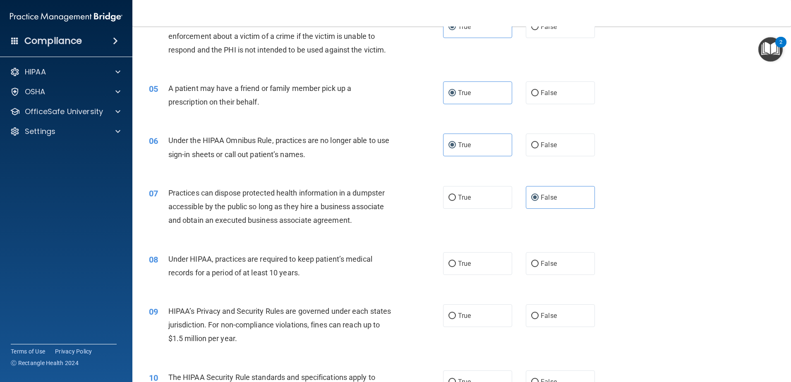
drag, startPoint x: 294, startPoint y: 273, endPoint x: 315, endPoint y: 279, distance: 21.5
click at [315, 279] on div "Under HIPAA, practices are required to keep patient’s medical records for a per…" at bounding box center [283, 265] width 230 height 27
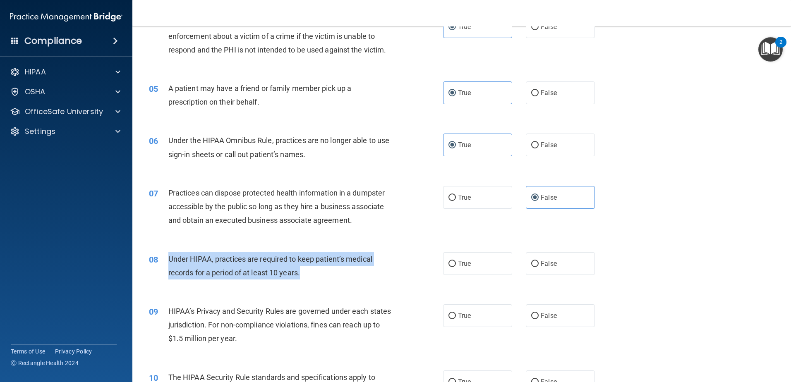
drag, startPoint x: 314, startPoint y: 275, endPoint x: 168, endPoint y: 256, distance: 146.7
click at [168, 256] on div "Under HIPAA, practices are required to keep patient’s medical records for a per…" at bounding box center [283, 265] width 230 height 27
click at [393, 262] on input "False" at bounding box center [534, 264] width 7 height 6
radio input "true"
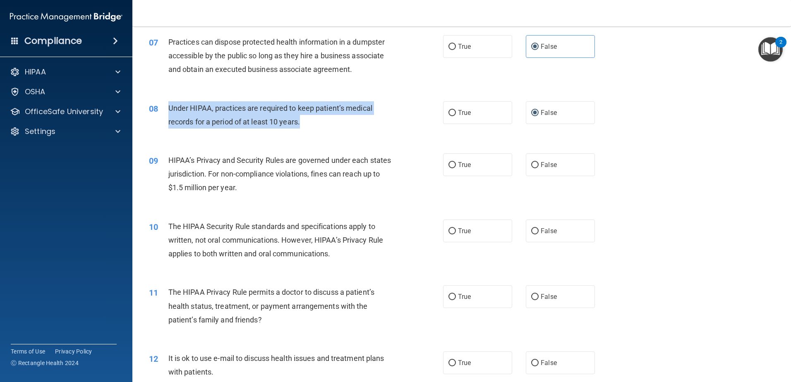
scroll to position [414, 0]
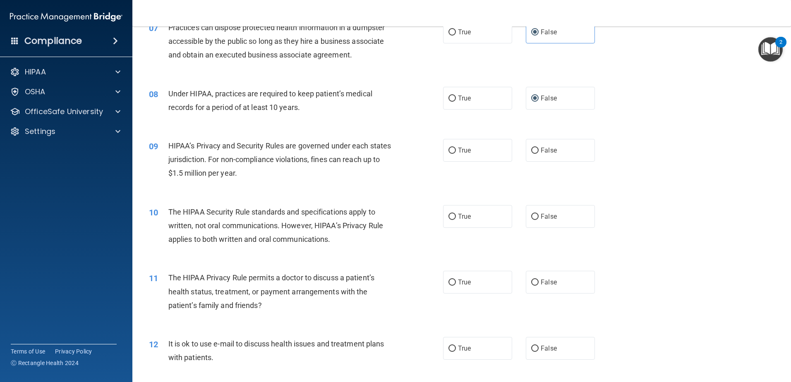
click at [304, 196] on div "10 The HIPAA Security Rule standards and specifications apply to written, not o…" at bounding box center [462, 228] width 638 height 66
click at [393, 153] on label "True" at bounding box center [477, 150] width 69 height 23
click at [393, 153] on input "True" at bounding box center [451, 151] width 7 height 6
radio input "true"
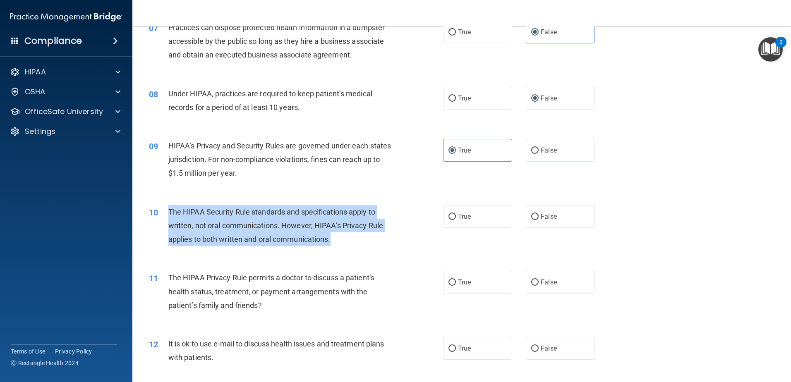
drag, startPoint x: 341, startPoint y: 239, endPoint x: 169, endPoint y: 214, distance: 174.3
click at [169, 214] on div "The HIPAA Security Rule standards and specifications apply to written, not oral…" at bounding box center [283, 225] width 230 height 41
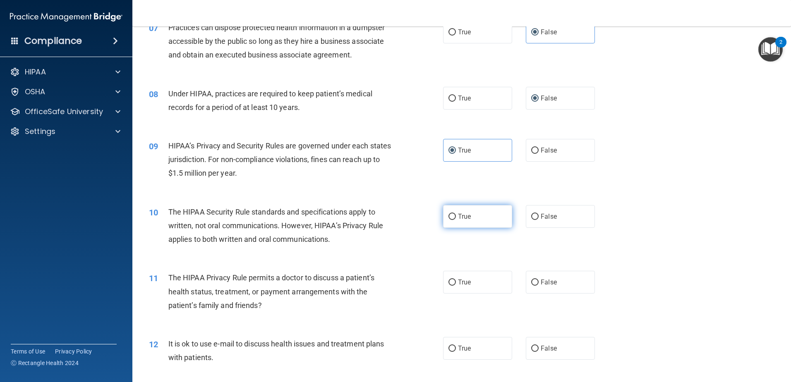
click at [393, 211] on label "True" at bounding box center [477, 216] width 69 height 23
click at [393, 214] on input "True" at bounding box center [451, 217] width 7 height 6
radio input "true"
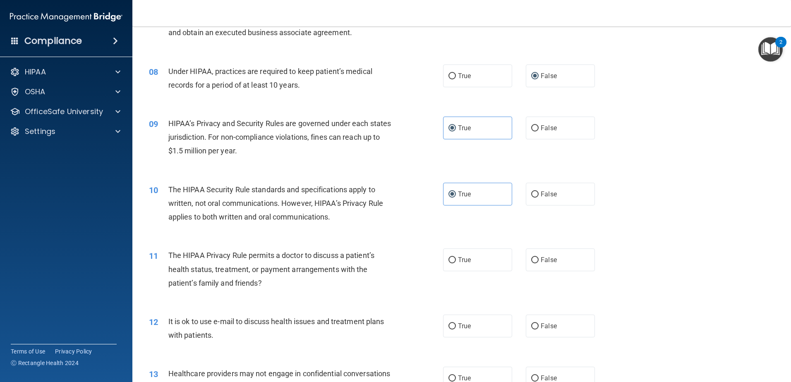
scroll to position [455, 0]
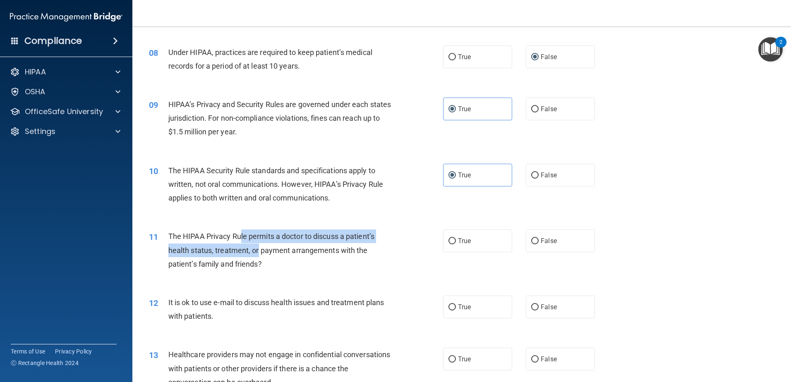
drag, startPoint x: 241, startPoint y: 237, endPoint x: 259, endPoint y: 256, distance: 26.0
click at [259, 256] on div "The HIPAA Privacy Rule permits a doctor to discuss a patient’s health status, t…" at bounding box center [283, 250] width 230 height 41
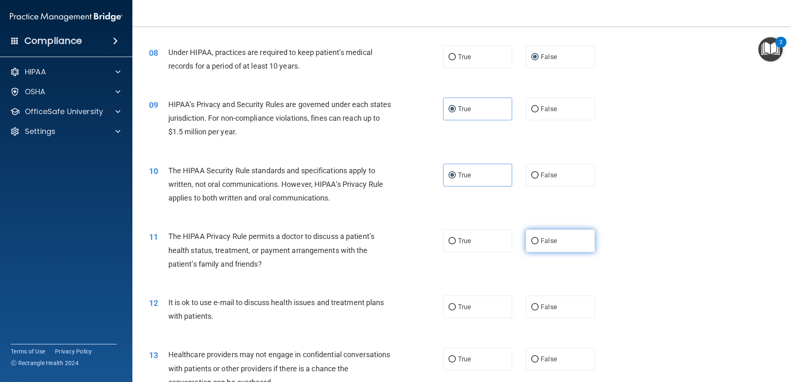
click at [393, 238] on span "False" at bounding box center [548, 241] width 16 height 8
click at [393, 238] on input "False" at bounding box center [534, 241] width 7 height 6
radio input "true"
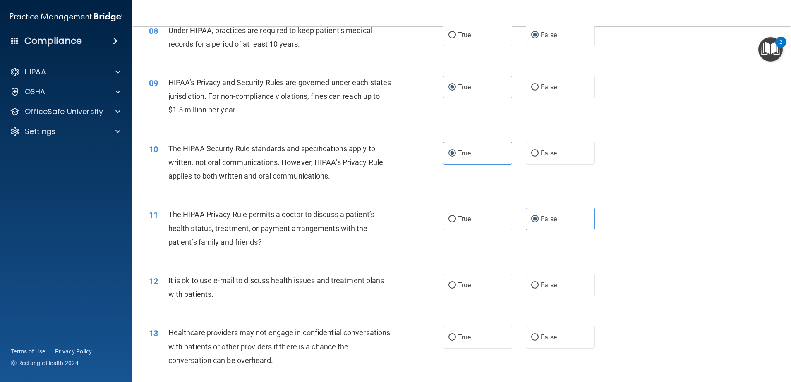
scroll to position [538, 0]
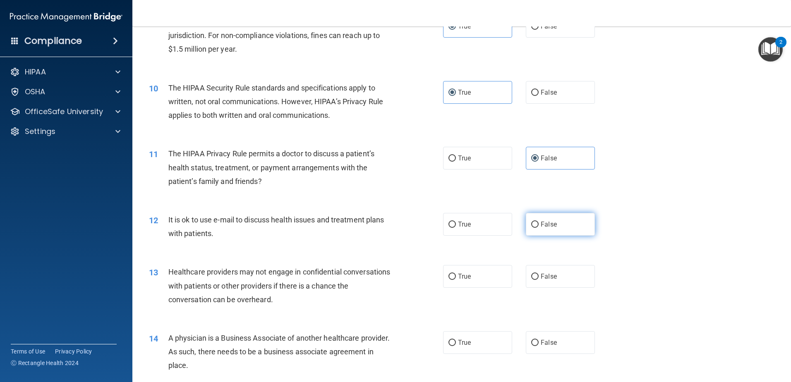
click at [393, 234] on label "False" at bounding box center [560, 224] width 69 height 23
click at [393, 228] on input "False" at bounding box center [534, 225] width 7 height 6
radio input "true"
click at [393, 280] on label "True" at bounding box center [477, 276] width 69 height 23
click at [393, 280] on input "True" at bounding box center [451, 277] width 7 height 6
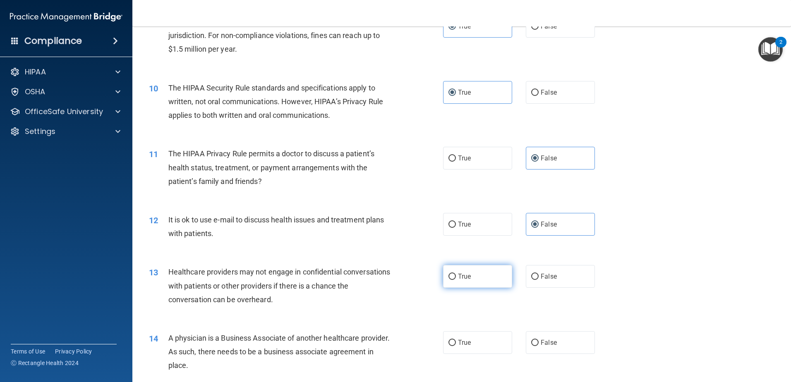
radio input "true"
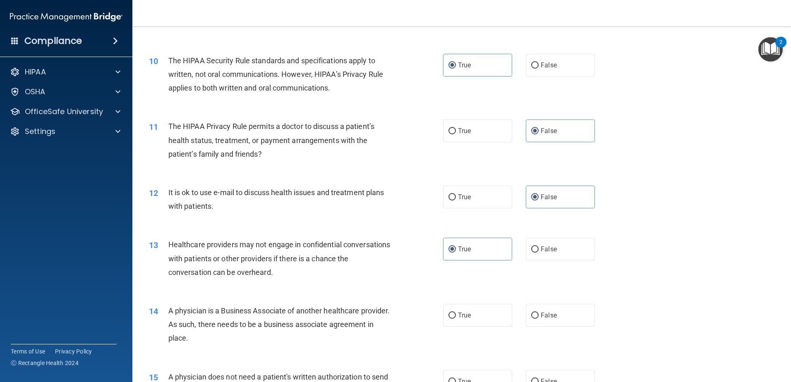
scroll to position [620, 0]
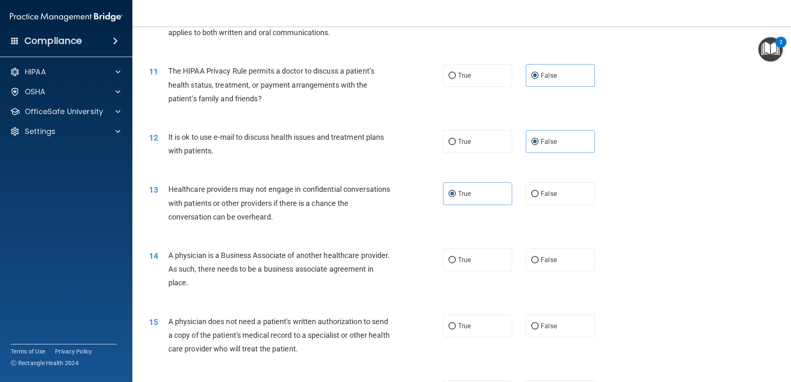
drag, startPoint x: 258, startPoint y: 282, endPoint x: 167, endPoint y: 253, distance: 94.6
click at [167, 253] on div "14 A physician is a Business Associate of another healthcare provider. As such,…" at bounding box center [295, 271] width 319 height 45
click at [393, 257] on span "True" at bounding box center [464, 260] width 13 height 8
click at [393, 257] on input "True" at bounding box center [451, 260] width 7 height 6
radio input "true"
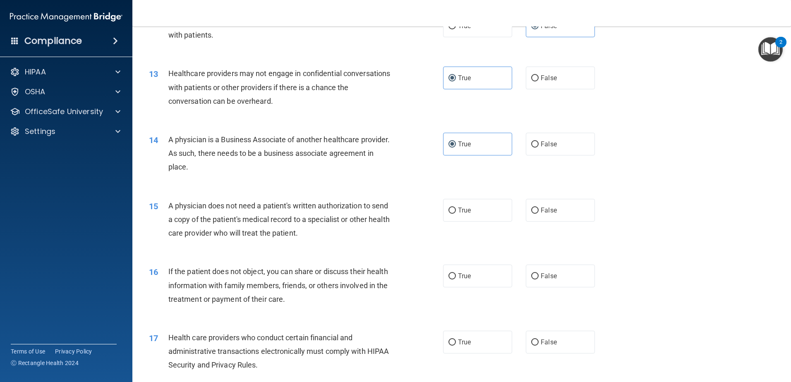
scroll to position [744, 0]
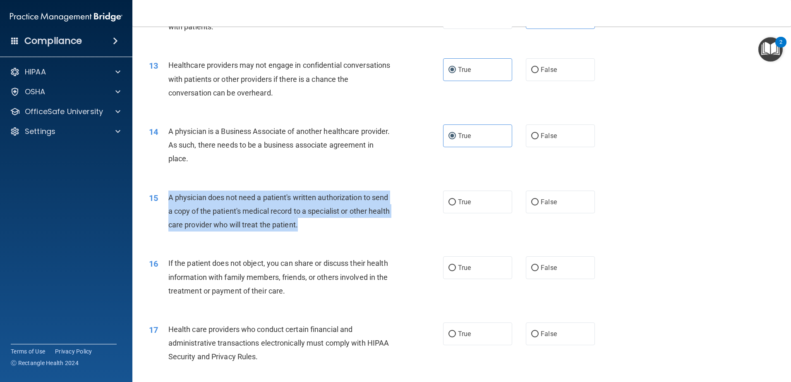
drag, startPoint x: 332, startPoint y: 227, endPoint x: 169, endPoint y: 196, distance: 165.8
click at [169, 196] on div "A physician does not need a patient's written authorization to send a copy of t…" at bounding box center [283, 211] width 230 height 41
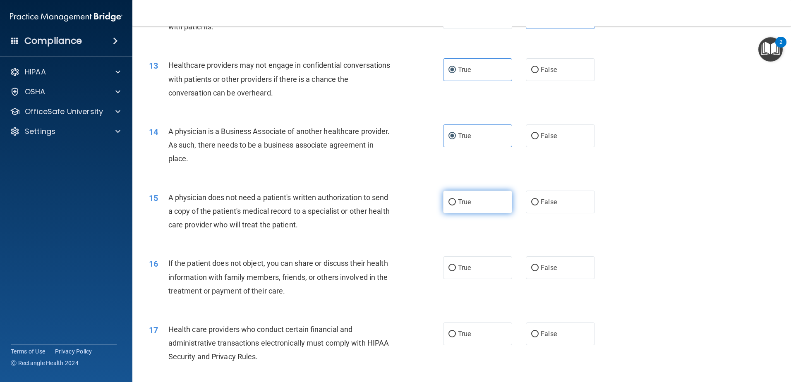
click at [393, 198] on label "True" at bounding box center [477, 202] width 69 height 23
click at [393, 199] on input "True" at bounding box center [451, 202] width 7 height 6
radio input "true"
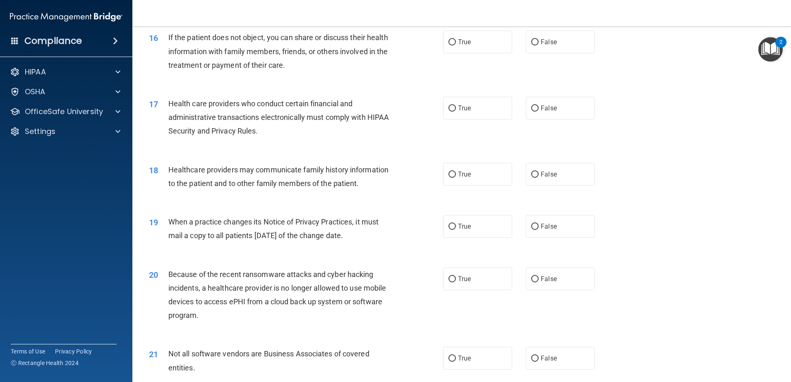
scroll to position [951, 0]
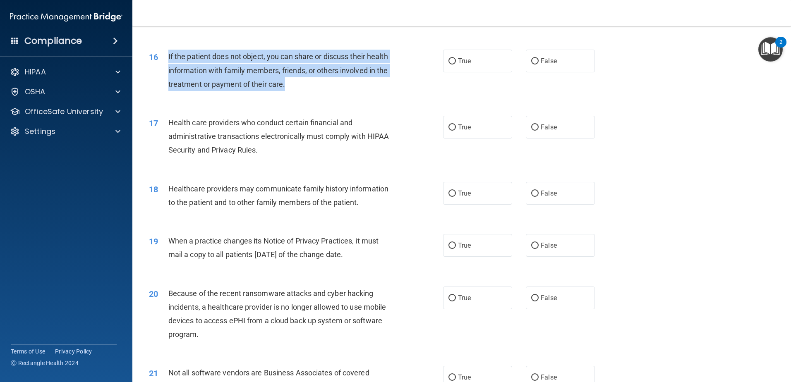
drag, startPoint x: 340, startPoint y: 84, endPoint x: 166, endPoint y: 57, distance: 176.5
click at [166, 57] on div "16 If the patient does not object, you can share or discuss their health inform…" at bounding box center [295, 72] width 319 height 45
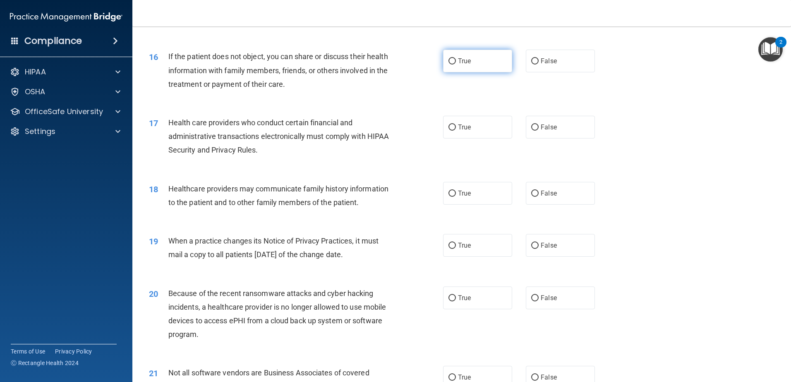
click at [393, 61] on span "True" at bounding box center [464, 61] width 13 height 8
click at [393, 61] on input "True" at bounding box center [451, 61] width 7 height 6
radio input "true"
click at [393, 130] on span "True" at bounding box center [464, 127] width 13 height 8
click at [393, 130] on input "True" at bounding box center [451, 127] width 7 height 6
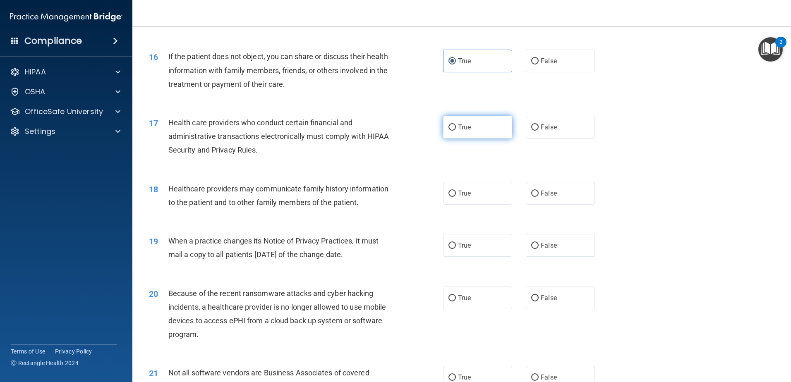
radio input "true"
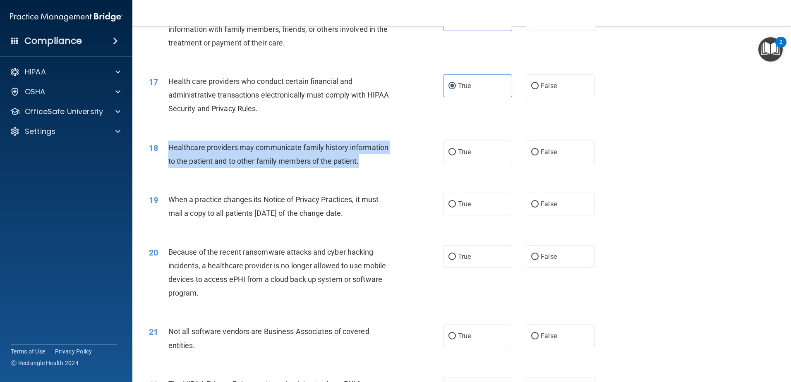
drag, startPoint x: 335, startPoint y: 158, endPoint x: 169, endPoint y: 142, distance: 166.6
click at [169, 142] on div "Healthcare providers may communicate family history information to the patient …" at bounding box center [283, 154] width 230 height 27
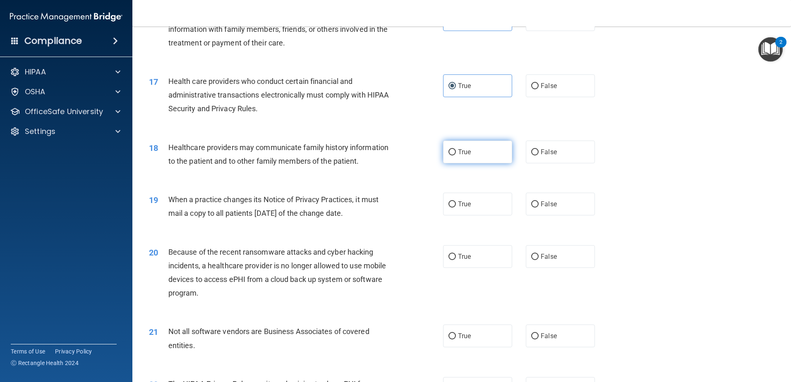
click at [393, 151] on span "True" at bounding box center [464, 152] width 13 height 8
click at [393, 151] on input "True" at bounding box center [451, 152] width 7 height 6
radio input "true"
drag, startPoint x: 384, startPoint y: 211, endPoint x: 163, endPoint y: 194, distance: 222.3
click at [163, 194] on div "19 When a practice changes its Notice of Privacy Practices, it must mail a copy…" at bounding box center [295, 208] width 319 height 31
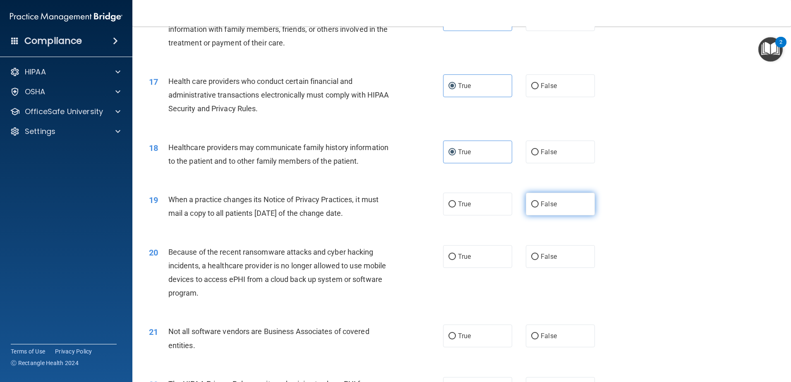
click at [393, 205] on span "False" at bounding box center [548, 204] width 16 height 8
click at [393, 205] on input "False" at bounding box center [534, 204] width 7 height 6
radio input "true"
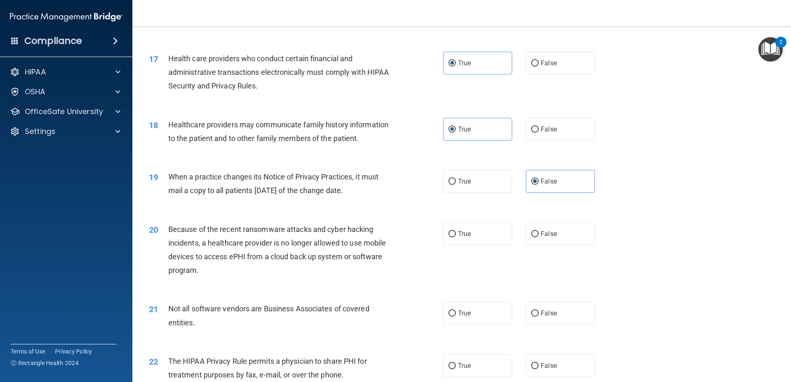
scroll to position [1034, 0]
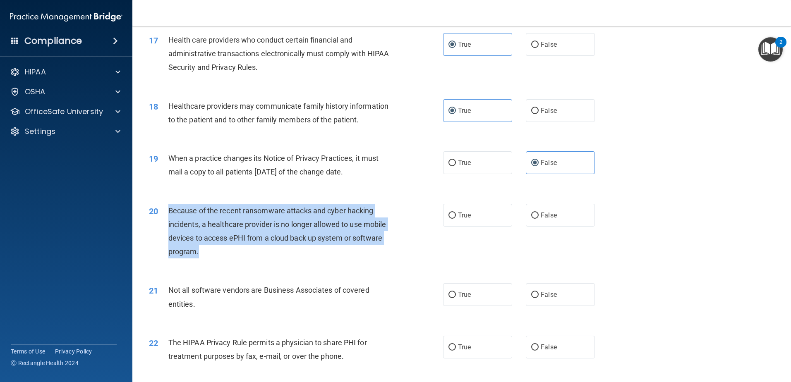
drag, startPoint x: 219, startPoint y: 253, endPoint x: 164, endPoint y: 219, distance: 64.3
click at [164, 219] on div "20 Because of the recent ransomware attacks and cyber hacking incidents, a heal…" at bounding box center [295, 233] width 319 height 59
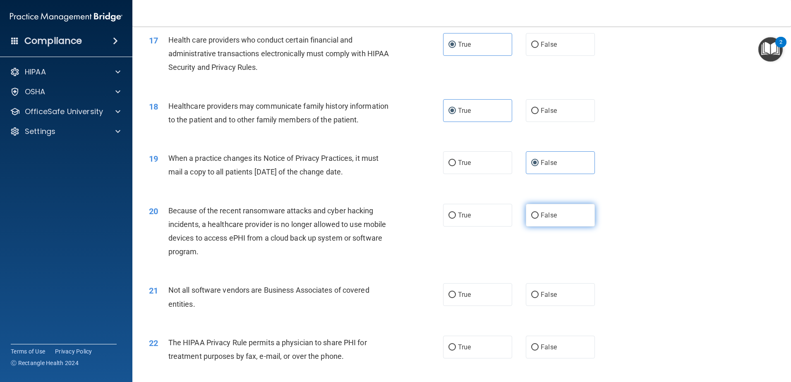
click at [393, 217] on label "False" at bounding box center [560, 215] width 69 height 23
click at [393, 217] on input "False" at bounding box center [534, 216] width 7 height 6
radio input "true"
click at [393, 303] on label "True" at bounding box center [477, 294] width 69 height 23
click at [393, 298] on input "True" at bounding box center [451, 295] width 7 height 6
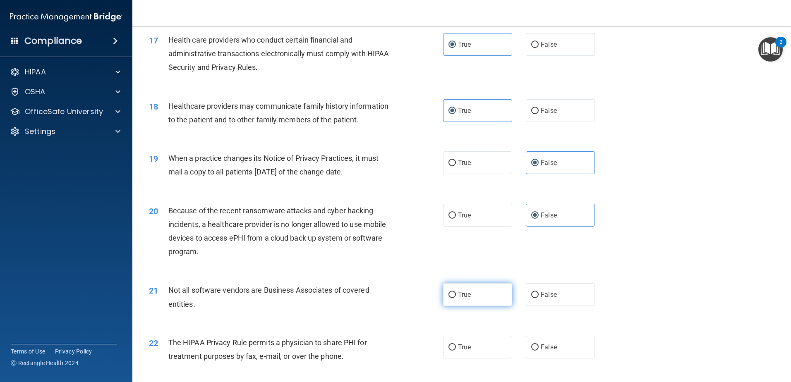
radio input "true"
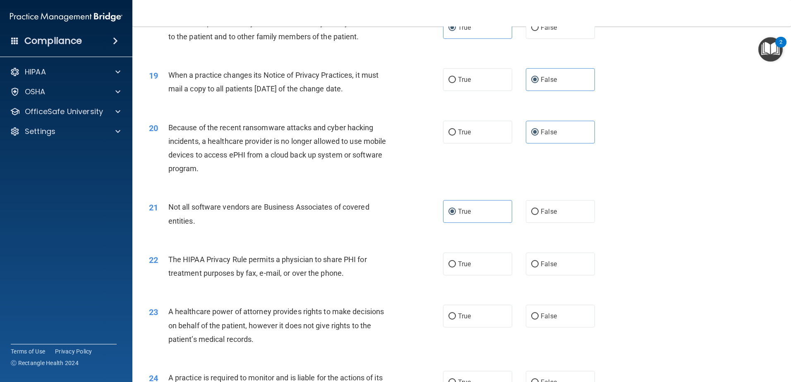
scroll to position [1158, 0]
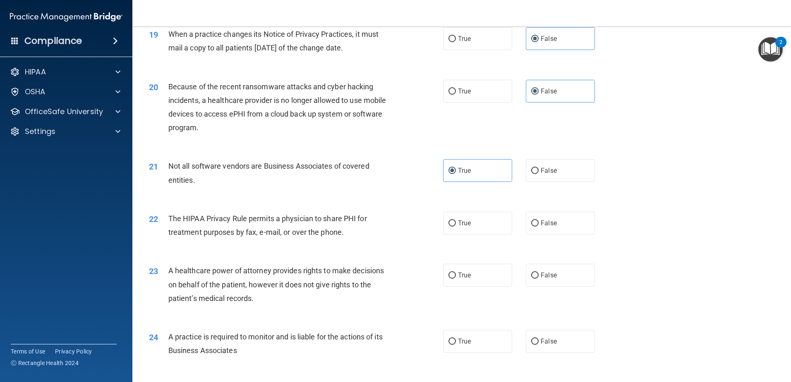
click at [393, 222] on div "True False" at bounding box center [526, 223] width 166 height 23
click at [393, 222] on span "False" at bounding box center [548, 223] width 16 height 8
click at [393, 222] on input "False" at bounding box center [534, 223] width 7 height 6
radio input "true"
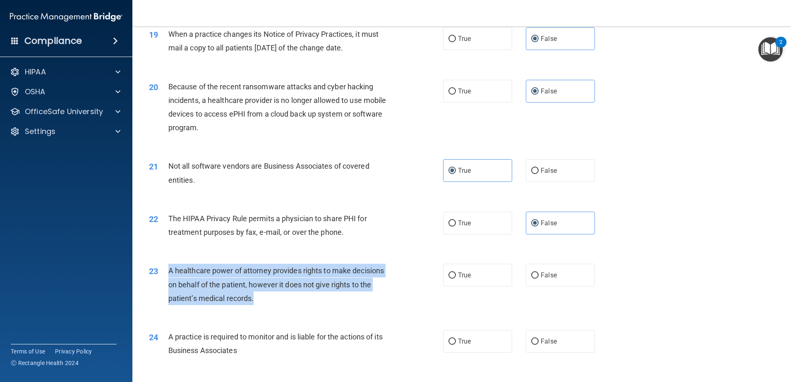
drag, startPoint x: 266, startPoint y: 296, endPoint x: 169, endPoint y: 271, distance: 100.2
click at [169, 271] on div "A healthcare power of attorney provides rights to make decisions on behalf of t…" at bounding box center [283, 284] width 230 height 41
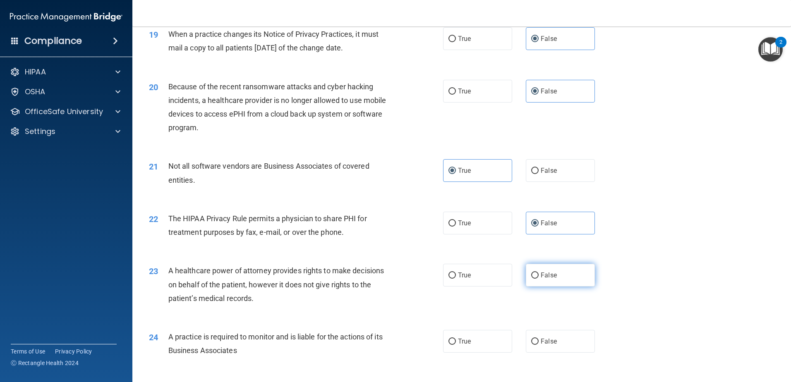
click at [393, 273] on label "False" at bounding box center [560, 275] width 69 height 23
click at [393, 273] on input "False" at bounding box center [534, 276] width 7 height 6
radio input "true"
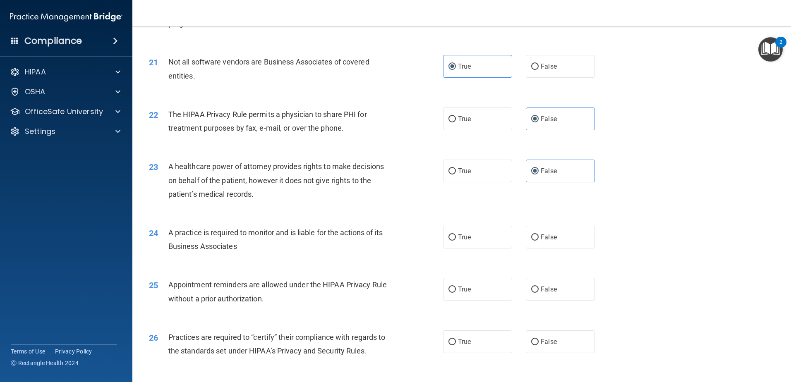
scroll to position [1282, 0]
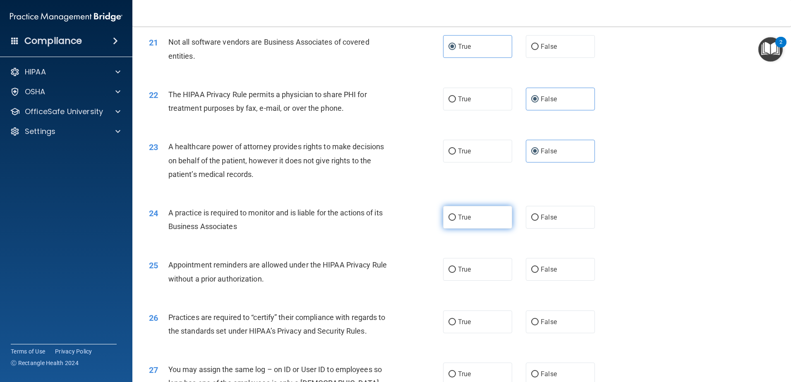
click at [393, 222] on label "True" at bounding box center [477, 217] width 69 height 23
click at [393, 221] on input "True" at bounding box center [451, 218] width 7 height 6
radio input "true"
click at [393, 269] on label "True" at bounding box center [477, 269] width 69 height 23
click at [393, 269] on input "True" at bounding box center [451, 270] width 7 height 6
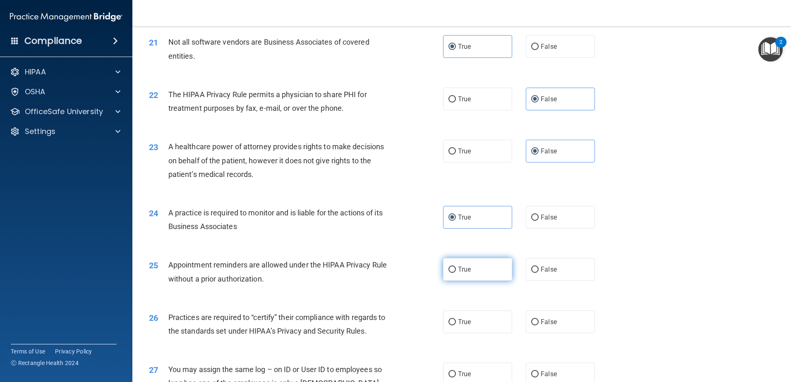
radio input "true"
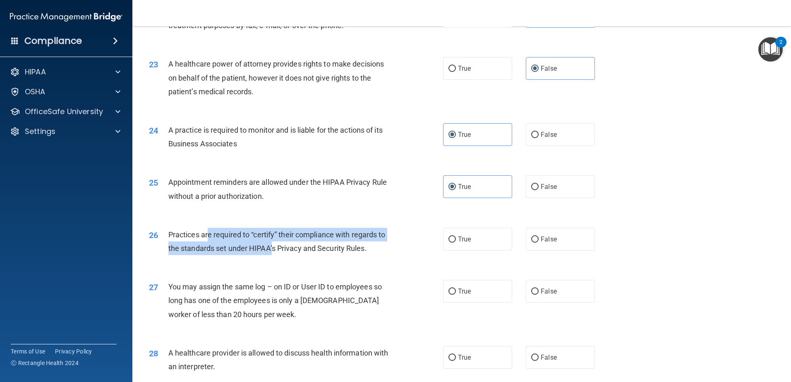
drag, startPoint x: 208, startPoint y: 233, endPoint x: 271, endPoint y: 249, distance: 65.3
click at [271, 249] on span "Practices are required to “certify” their compliance with regards to the standa…" at bounding box center [276, 241] width 217 height 22
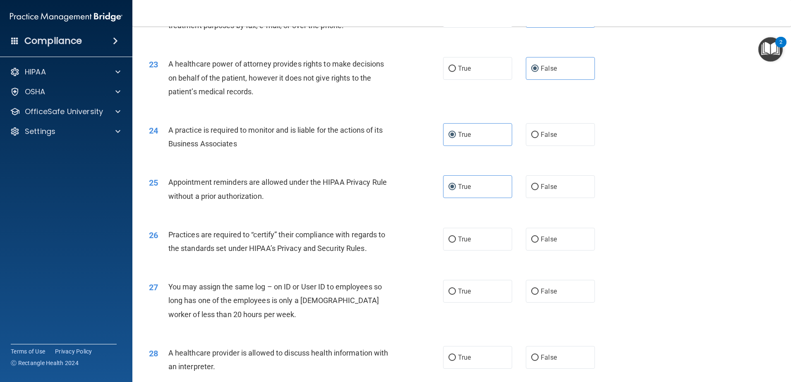
drag, startPoint x: 271, startPoint y: 249, endPoint x: 252, endPoint y: 266, distance: 25.8
click at [252, 266] on div "26 Practices are required to “certify” their compliance with regards to the sta…" at bounding box center [462, 244] width 638 height 52
click at [393, 238] on label "True" at bounding box center [477, 239] width 69 height 23
click at [393, 238] on input "True" at bounding box center [451, 240] width 7 height 6
radio input "true"
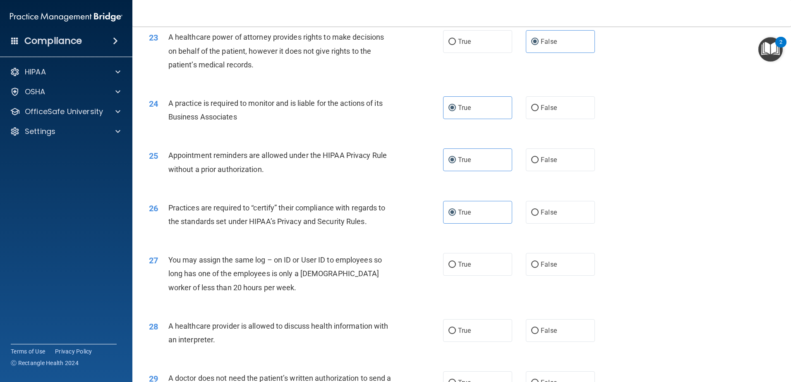
scroll to position [1406, 0]
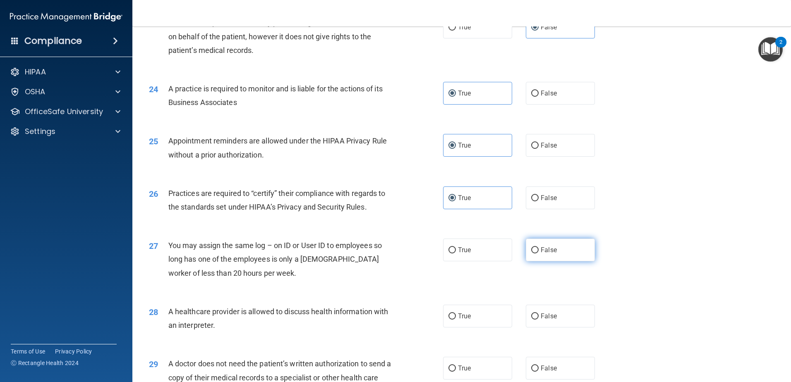
click at [393, 253] on label "False" at bounding box center [560, 250] width 69 height 23
click at [393, 253] on input "False" at bounding box center [534, 250] width 7 height 6
radio input "true"
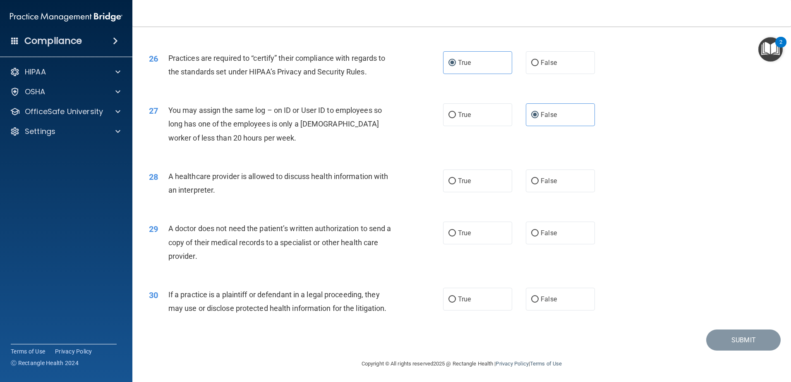
scroll to position [1543, 0]
click at [393, 182] on span "True" at bounding box center [464, 179] width 13 height 8
click at [393, 182] on input "True" at bounding box center [451, 180] width 7 height 6
radio input "true"
click at [393, 225] on label "True" at bounding box center [477, 231] width 69 height 23
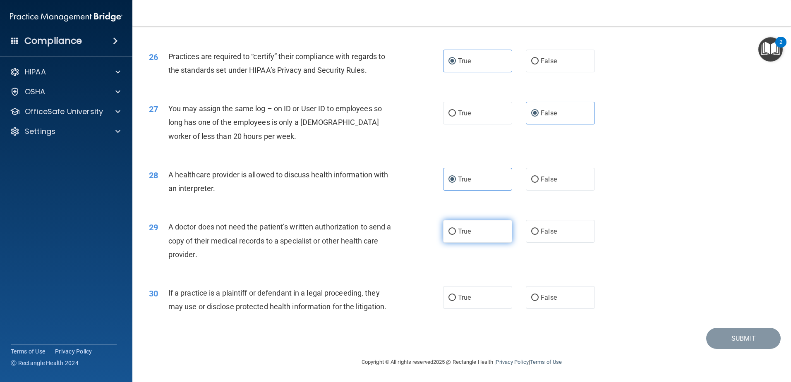
click at [393, 229] on input "True" at bounding box center [451, 232] width 7 height 6
radio input "true"
drag, startPoint x: 211, startPoint y: 254, endPoint x: 167, endPoint y: 231, distance: 49.9
click at [167, 231] on div "29 A doctor does not need the patient’s written authorization to send a copy of…" at bounding box center [295, 242] width 319 height 45
click at [229, 309] on span "If a practice is a plaintiff or defendant in a legal proceeding, they may use o…" at bounding box center [277, 300] width 218 height 22
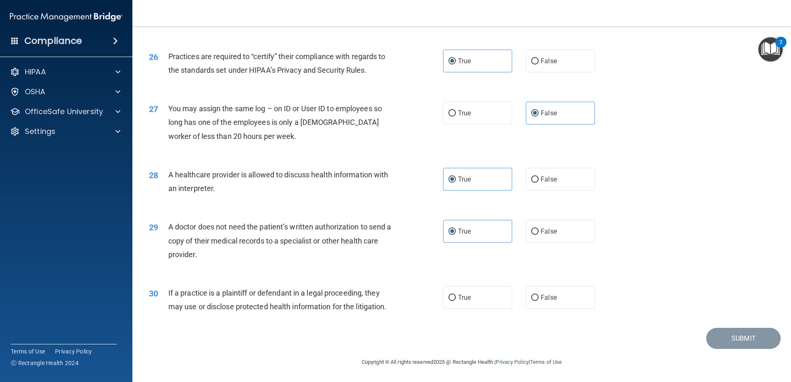
click at [334, 302] on span "If a practice is a plaintiff or defendant in a legal proceeding, they may use o…" at bounding box center [277, 300] width 218 height 22
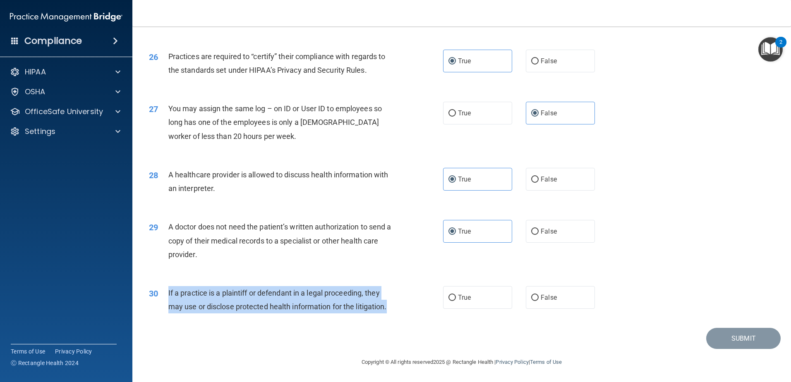
drag, startPoint x: 389, startPoint y: 308, endPoint x: 167, endPoint y: 292, distance: 222.6
click at [167, 292] on div "30 If a practice is a plaintiff or defendant in a legal proceeding, they may us…" at bounding box center [295, 301] width 319 height 31
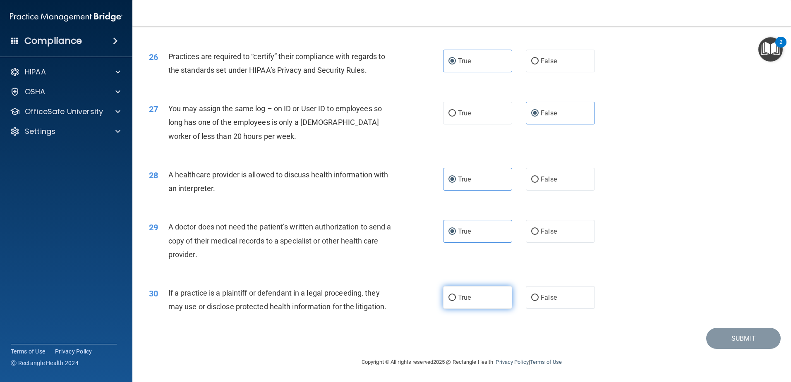
drag, startPoint x: 498, startPoint y: 301, endPoint x: 502, endPoint y: 306, distance: 5.9
click at [393, 301] on label "True" at bounding box center [477, 297] width 69 height 23
click at [393, 301] on input "True" at bounding box center [451, 298] width 7 height 6
radio input "true"
click at [393, 338] on button "Submit" at bounding box center [743, 338] width 74 height 21
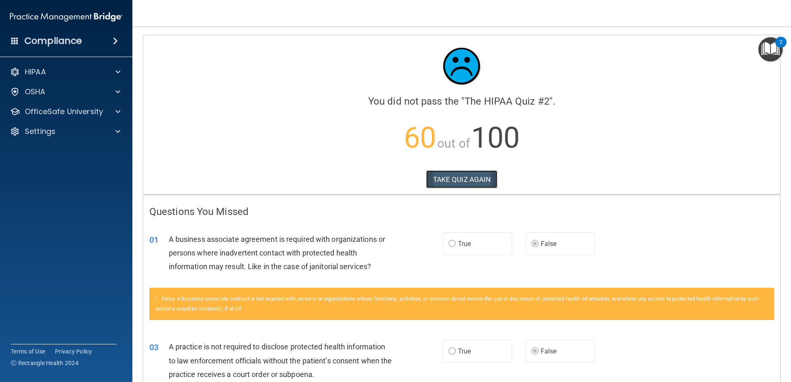
click at [393, 183] on button "TAKE QUIZ AGAIN" at bounding box center [462, 179] width 72 height 18
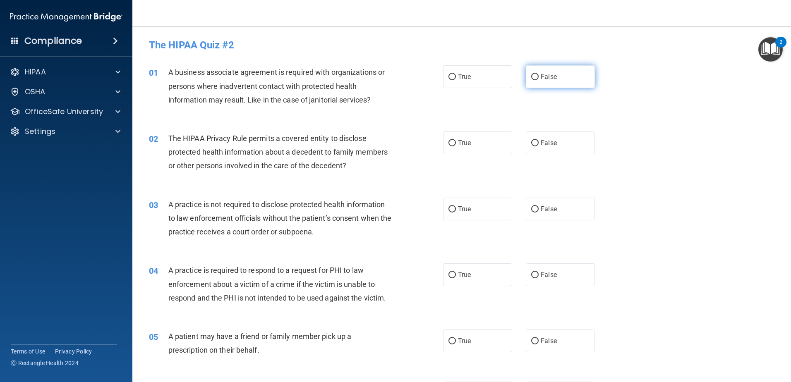
click at [393, 74] on label "False" at bounding box center [560, 76] width 69 height 23
click at [393, 74] on input "False" at bounding box center [534, 77] width 7 height 6
radio input "true"
click at [393, 212] on label "False" at bounding box center [560, 209] width 69 height 23
click at [393, 212] on input "False" at bounding box center [534, 209] width 7 height 6
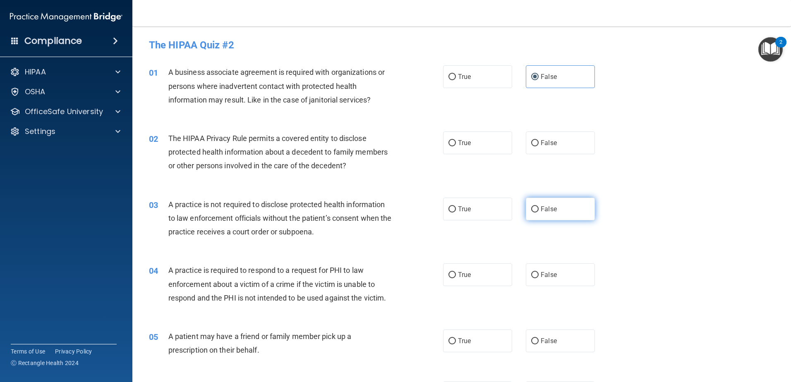
radio input "true"
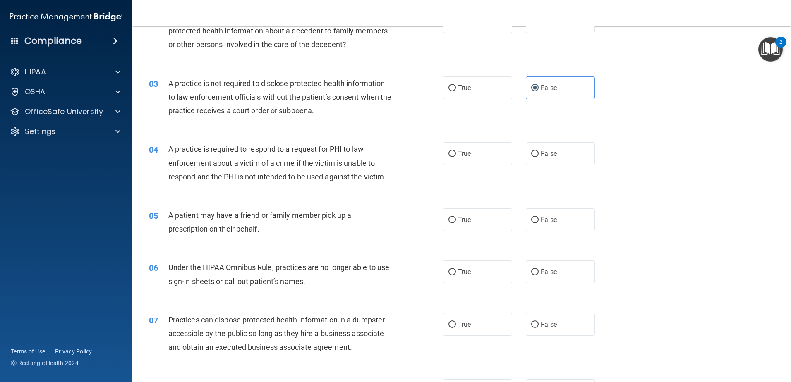
scroll to position [124, 0]
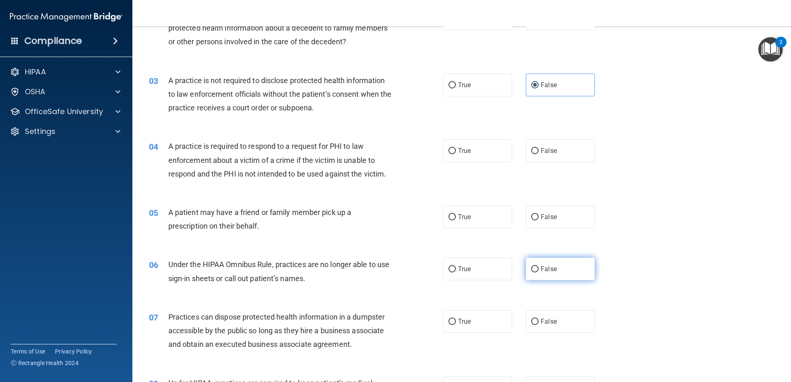
click at [393, 268] on span "False" at bounding box center [548, 269] width 16 height 8
click at [393, 268] on input "False" at bounding box center [534, 269] width 7 height 6
radio input "true"
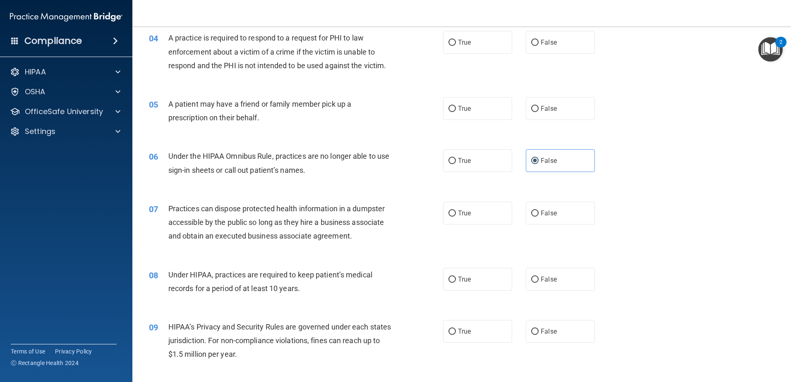
scroll to position [248, 0]
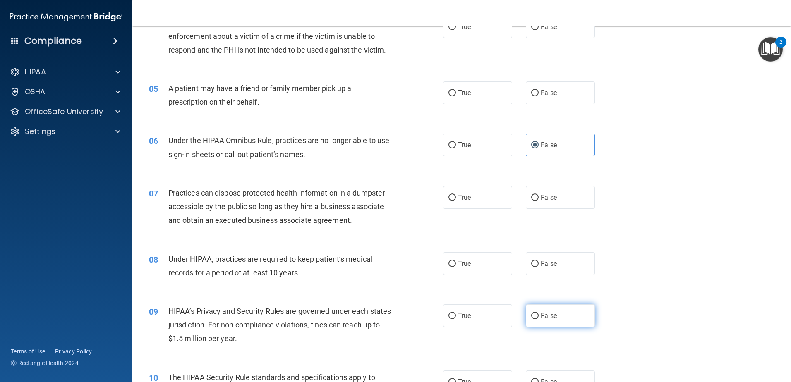
click at [393, 315] on span "False" at bounding box center [548, 316] width 16 height 8
click at [393, 315] on input "False" at bounding box center [534, 316] width 7 height 6
radio input "true"
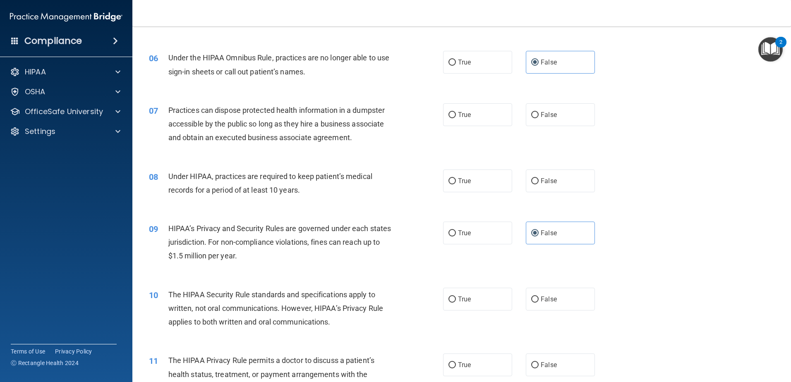
scroll to position [372, 0]
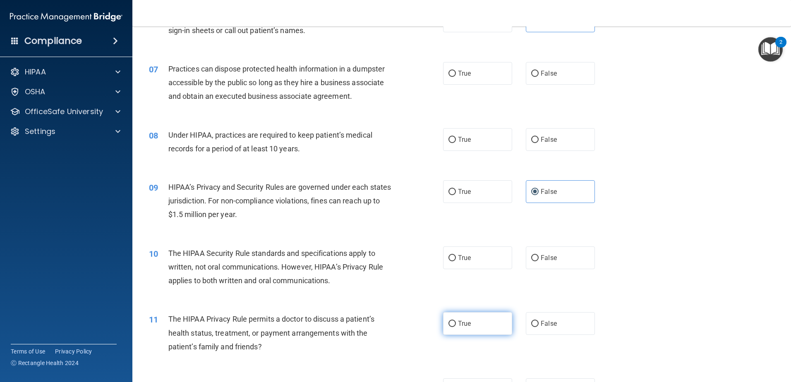
click at [393, 325] on label "True" at bounding box center [477, 323] width 69 height 23
click at [393, 325] on input "True" at bounding box center [451, 324] width 7 height 6
radio input "true"
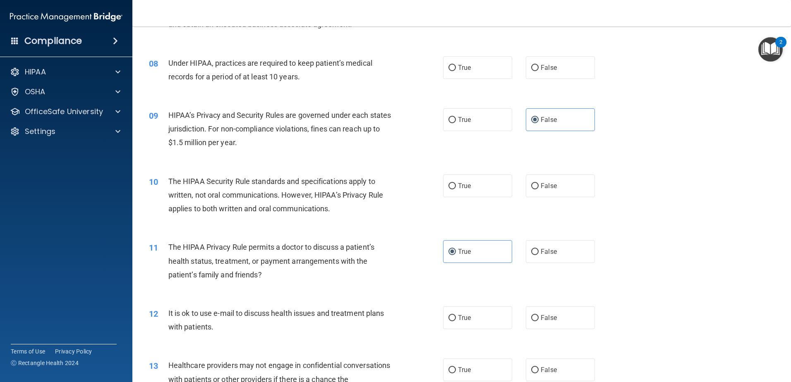
scroll to position [455, 0]
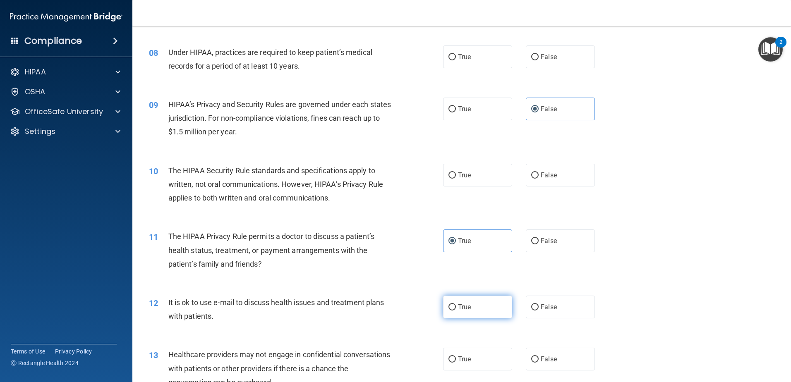
click at [393, 298] on label "True" at bounding box center [477, 307] width 69 height 23
click at [393, 304] on input "True" at bounding box center [451, 307] width 7 height 6
radio input "true"
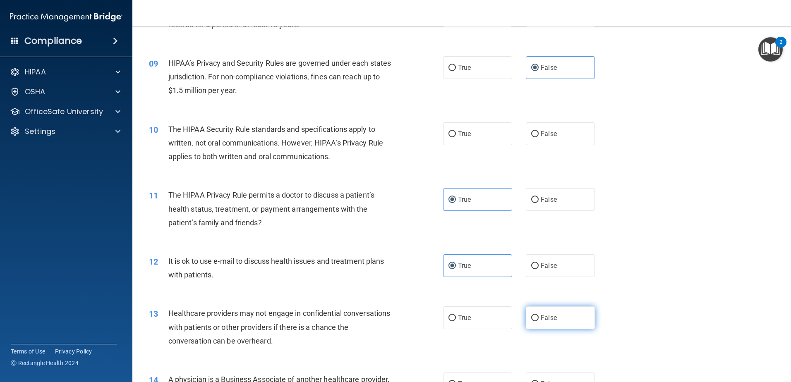
click at [393, 320] on span "False" at bounding box center [548, 318] width 16 height 8
click at [393, 320] on input "False" at bounding box center [534, 318] width 7 height 6
radio input "true"
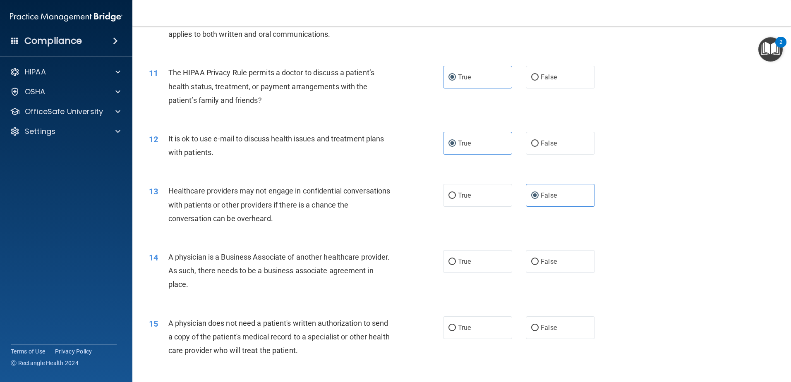
scroll to position [620, 0]
click at [393, 257] on span "False" at bounding box center [548, 260] width 16 height 8
click at [393, 257] on input "False" at bounding box center [534, 260] width 7 height 6
radio input "true"
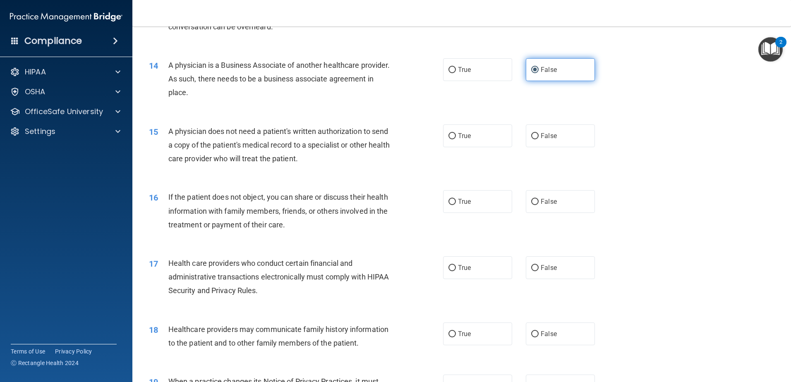
scroll to position [827, 0]
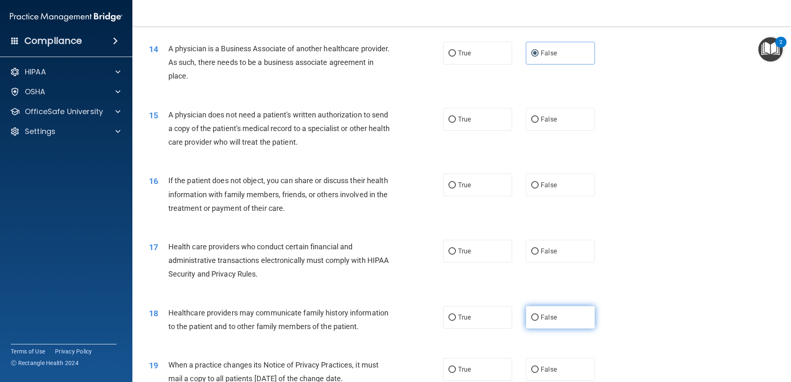
click at [393, 319] on span "False" at bounding box center [548, 317] width 16 height 8
click at [393, 319] on input "False" at bounding box center [534, 318] width 7 height 6
radio input "true"
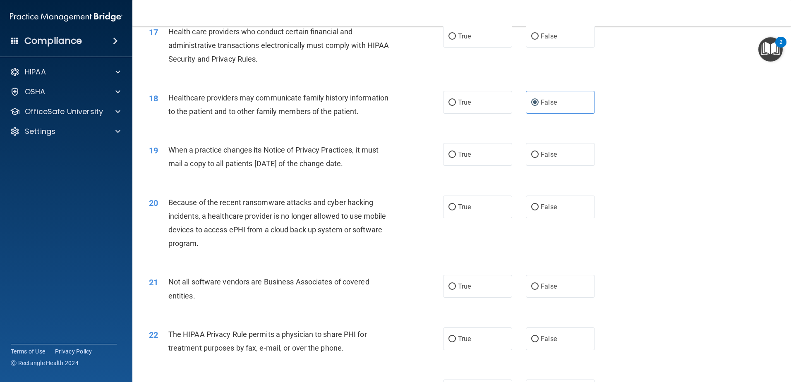
scroll to position [1116, 0]
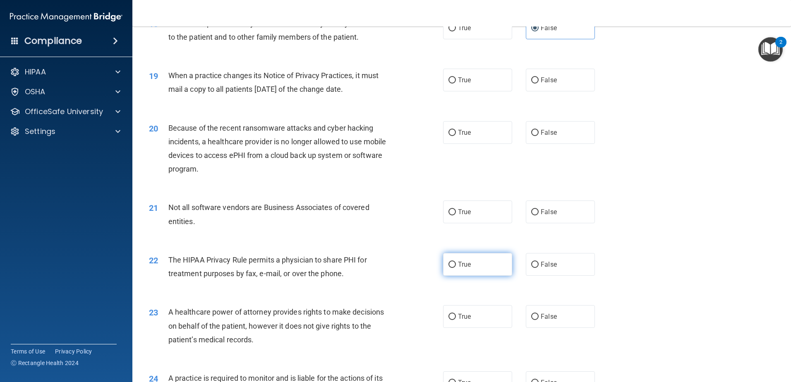
click at [393, 262] on span "True" at bounding box center [464, 265] width 13 height 8
click at [393, 262] on input "True" at bounding box center [451, 265] width 7 height 6
radio input "true"
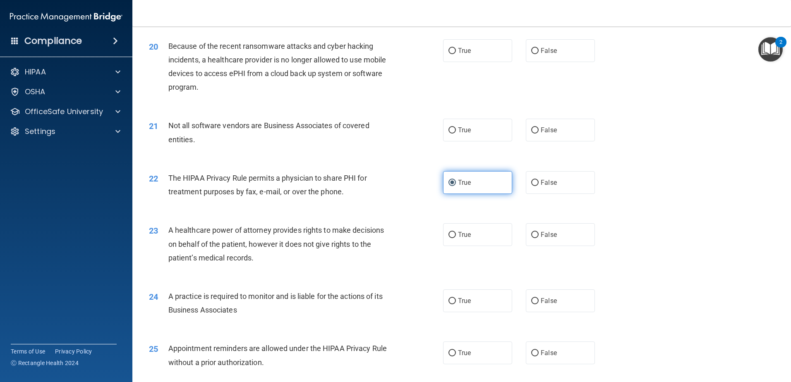
scroll to position [1199, 0]
click at [393, 301] on span "False" at bounding box center [548, 300] width 16 height 8
click at [393, 301] on input "False" at bounding box center [534, 300] width 7 height 6
radio input "true"
click at [393, 352] on label "False" at bounding box center [560, 352] width 69 height 23
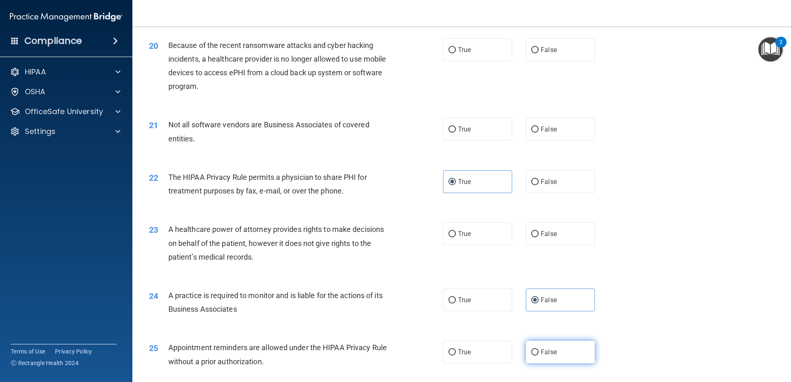
click at [393, 352] on input "False" at bounding box center [534, 352] width 7 height 6
radio input "true"
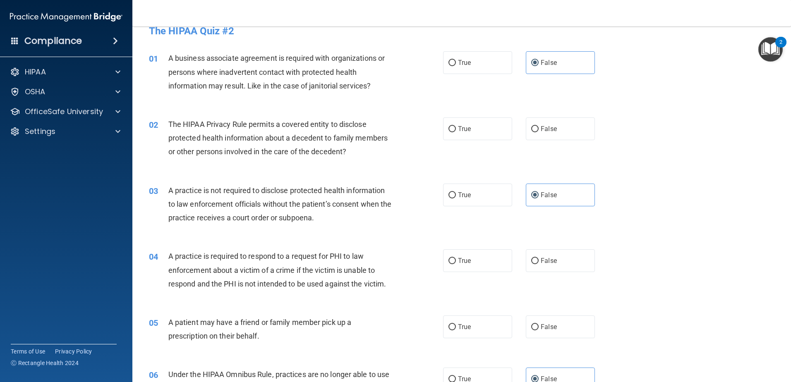
scroll to position [0, 0]
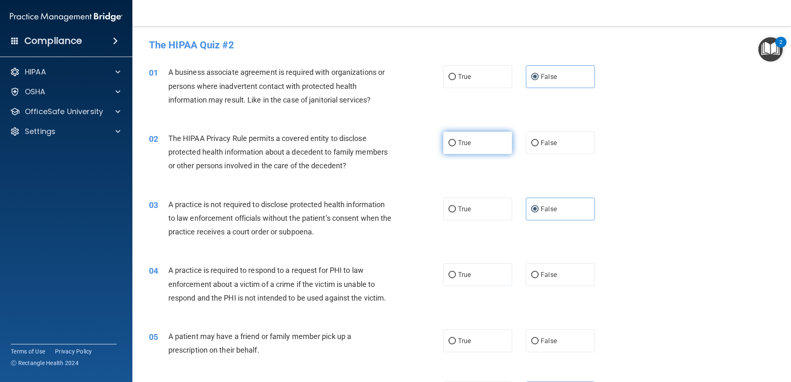
click at [393, 147] on label "True" at bounding box center [477, 142] width 69 height 23
click at [393, 146] on input "True" at bounding box center [451, 143] width 7 height 6
radio input "true"
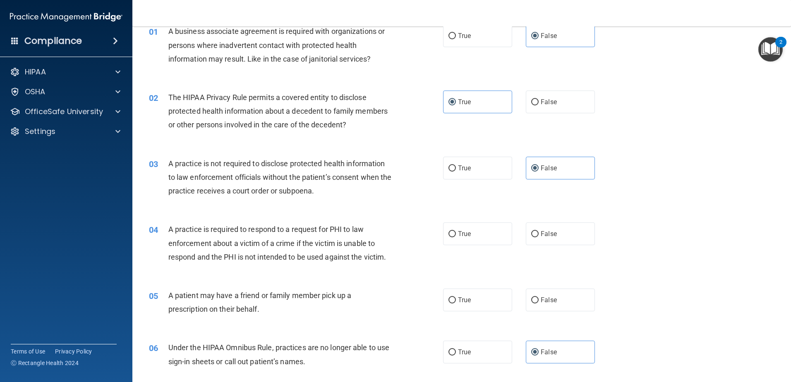
scroll to position [41, 0]
click at [393, 235] on span "True" at bounding box center [464, 234] width 13 height 8
click at [393, 235] on input "True" at bounding box center [451, 234] width 7 height 6
radio input "true"
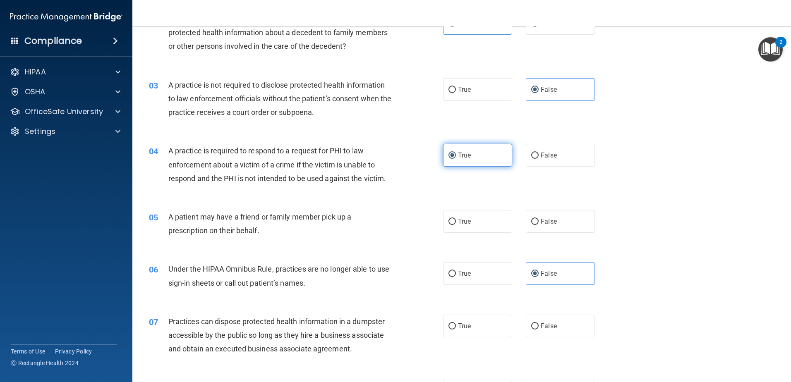
scroll to position [124, 0]
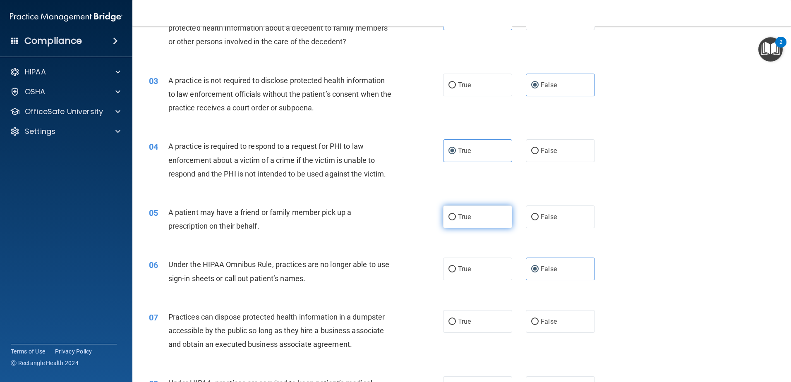
click at [393, 222] on label "True" at bounding box center [477, 217] width 69 height 23
click at [393, 220] on input "True" at bounding box center [451, 217] width 7 height 6
radio input "true"
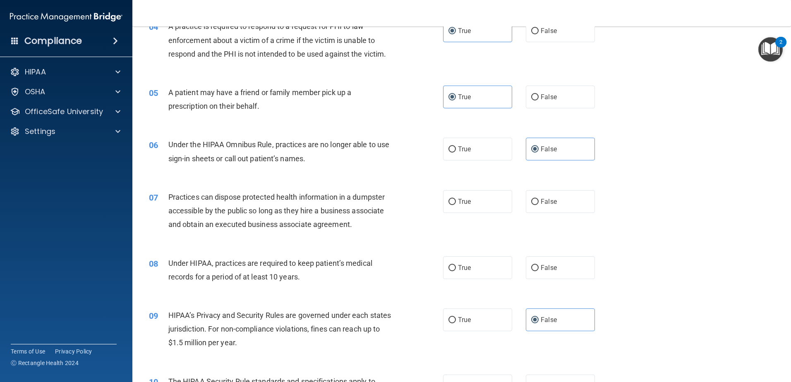
scroll to position [248, 0]
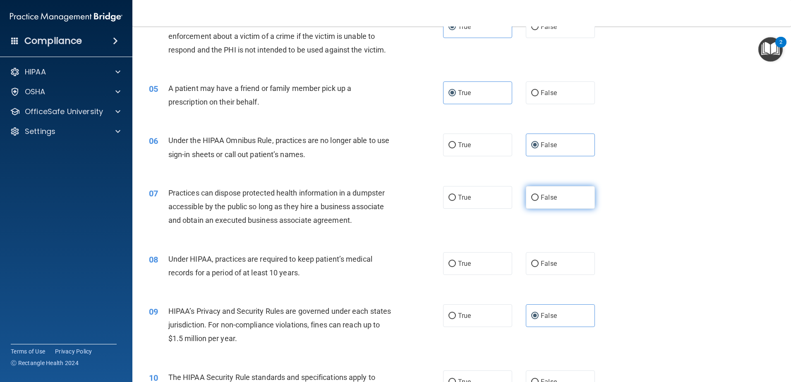
click at [393, 200] on span "False" at bounding box center [548, 198] width 16 height 8
click at [393, 200] on input "False" at bounding box center [534, 198] width 7 height 6
radio input "true"
click at [393, 272] on label "False" at bounding box center [560, 263] width 69 height 23
click at [393, 267] on input "False" at bounding box center [534, 264] width 7 height 6
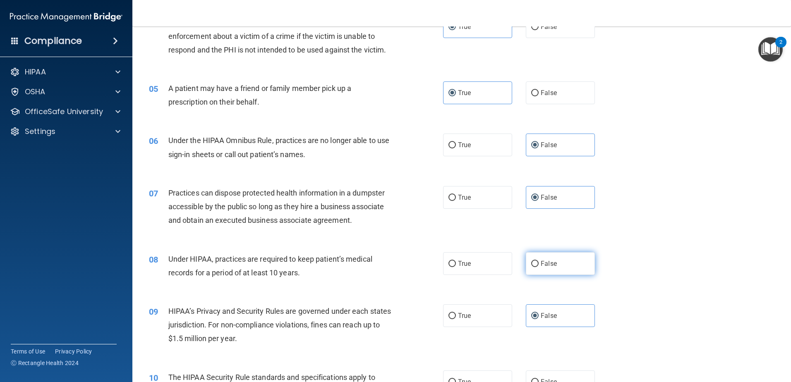
radio input "true"
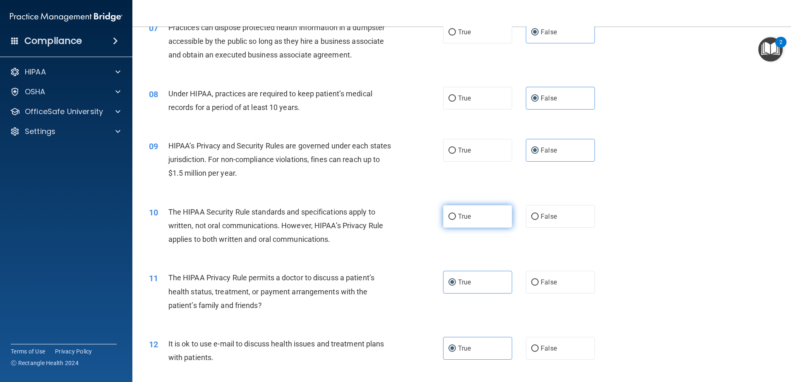
click at [393, 217] on label "True" at bounding box center [477, 216] width 69 height 23
click at [393, 217] on input "True" at bounding box center [451, 217] width 7 height 6
radio input "true"
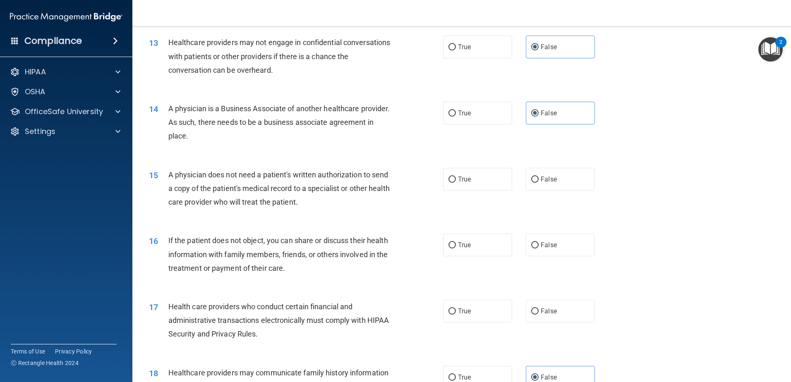
scroll to position [827, 0]
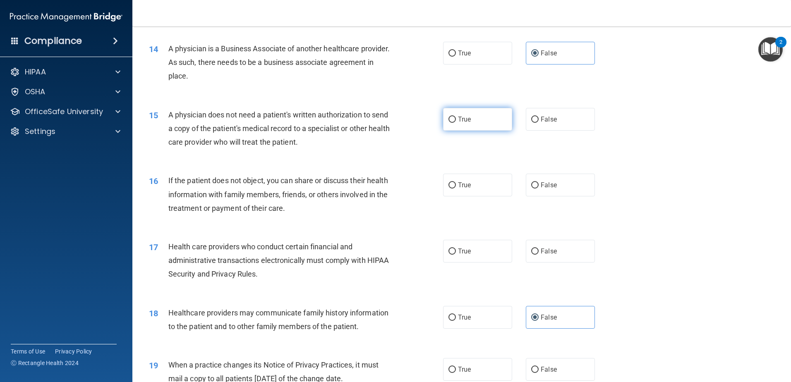
click at [393, 126] on label "True" at bounding box center [477, 119] width 69 height 23
click at [393, 123] on input "True" at bounding box center [451, 120] width 7 height 6
radio input "true"
click at [393, 185] on span "True" at bounding box center [464, 185] width 13 height 8
click at [393, 185] on input "True" at bounding box center [451, 185] width 7 height 6
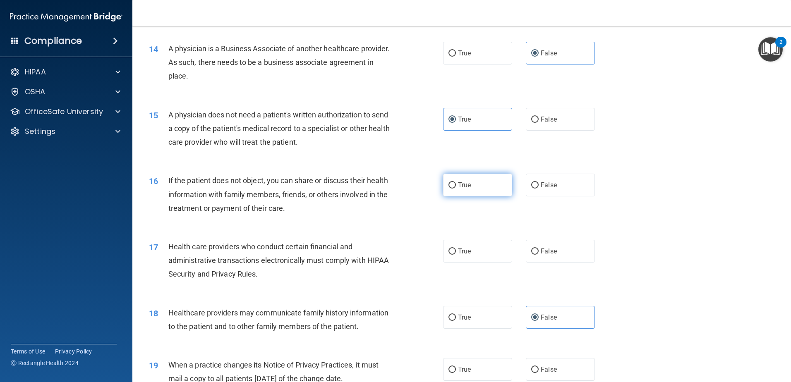
radio input "true"
click at [393, 256] on label "True" at bounding box center [477, 251] width 69 height 23
click at [393, 255] on input "True" at bounding box center [451, 252] width 7 height 6
radio input "true"
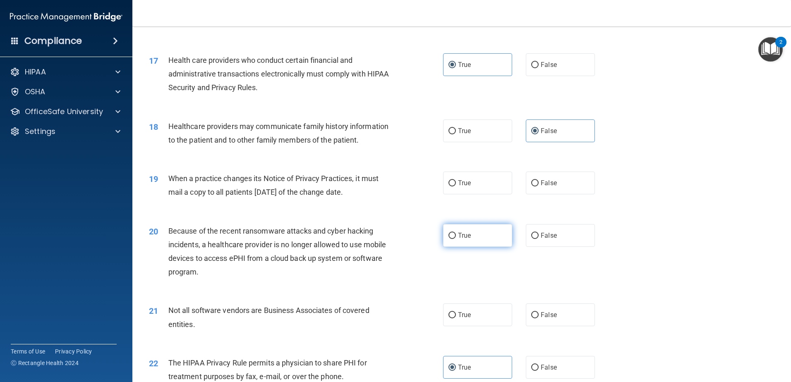
scroll to position [1034, 0]
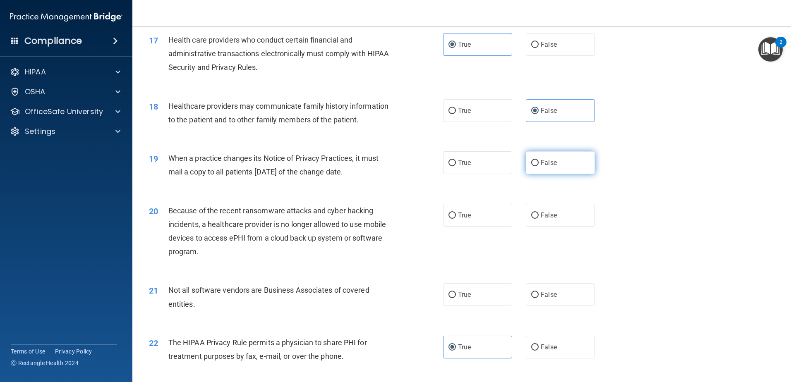
click at [393, 165] on span "False" at bounding box center [548, 163] width 16 height 8
click at [393, 165] on input "False" at bounding box center [534, 163] width 7 height 6
radio input "true"
click at [393, 218] on label "False" at bounding box center [560, 215] width 69 height 23
click at [393, 218] on input "False" at bounding box center [534, 216] width 7 height 6
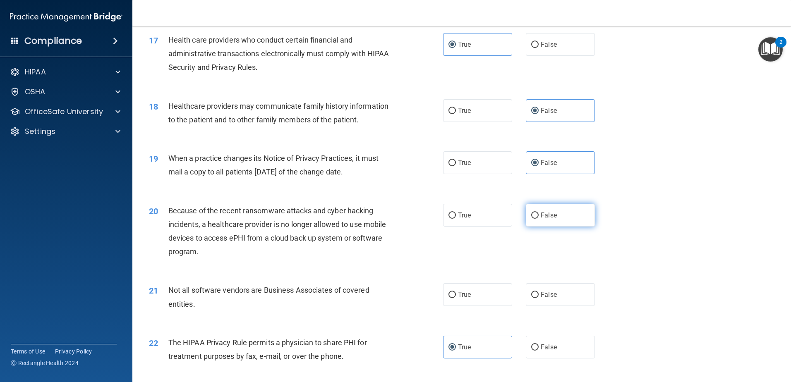
radio input "true"
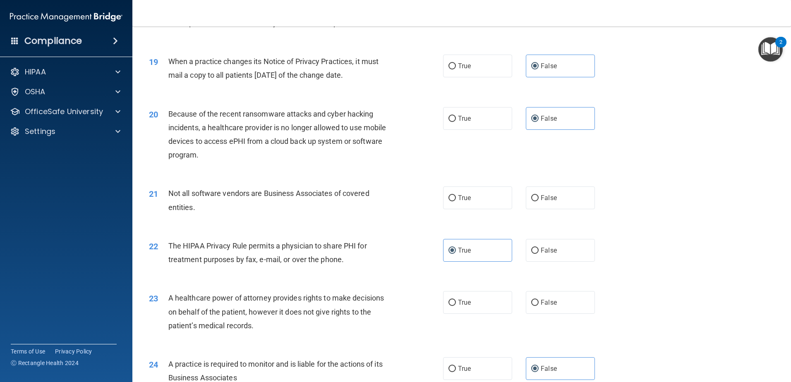
scroll to position [1158, 0]
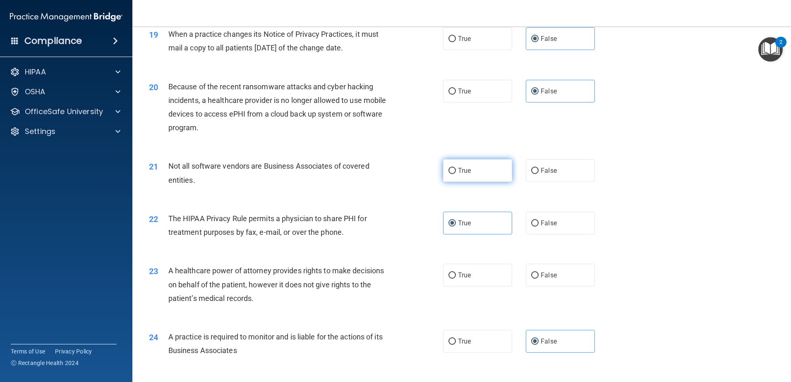
click at [393, 167] on label "True" at bounding box center [477, 170] width 69 height 23
click at [393, 168] on input "True" at bounding box center [451, 171] width 7 height 6
radio input "true"
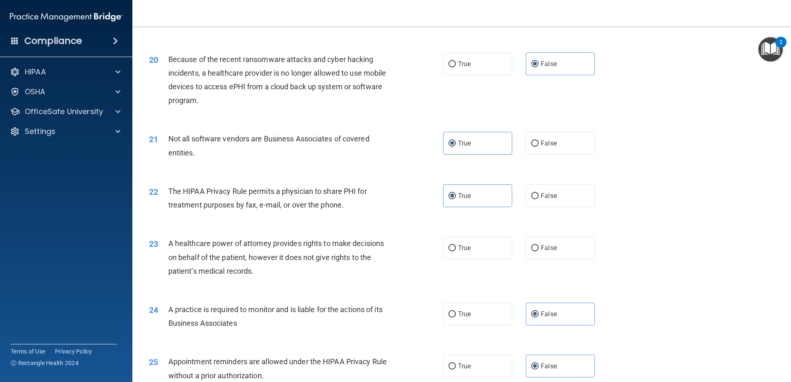
scroll to position [1199, 0]
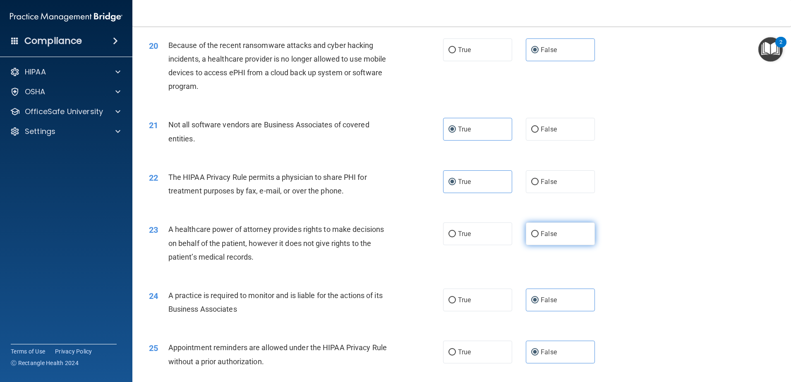
click at [393, 234] on label "False" at bounding box center [560, 233] width 69 height 23
click at [393, 234] on input "False" at bounding box center [534, 234] width 7 height 6
radio input "true"
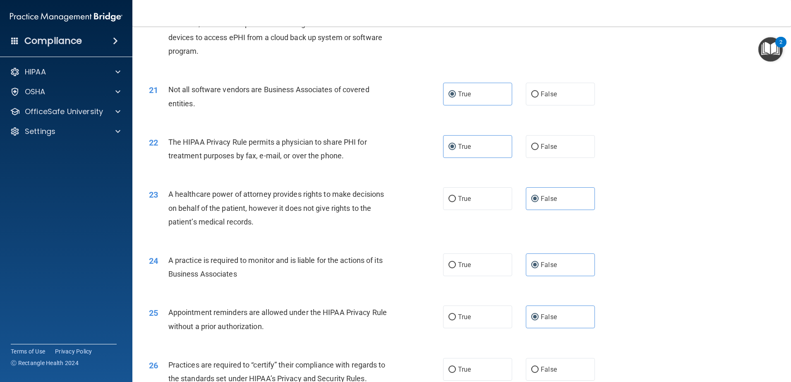
scroll to position [1323, 0]
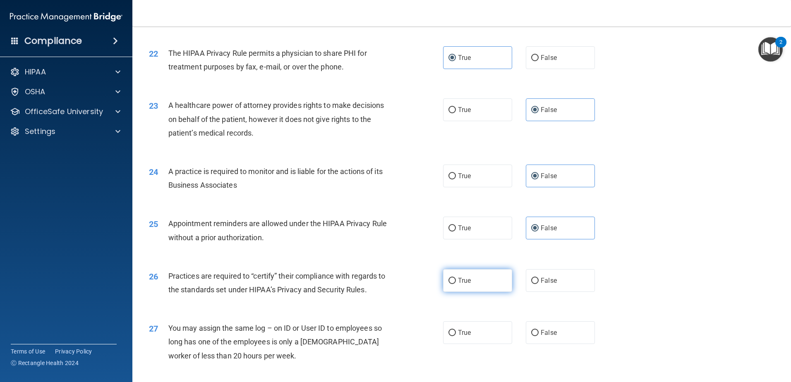
click at [393, 281] on label "True" at bounding box center [477, 280] width 69 height 23
click at [393, 281] on input "True" at bounding box center [451, 281] width 7 height 6
radio input "true"
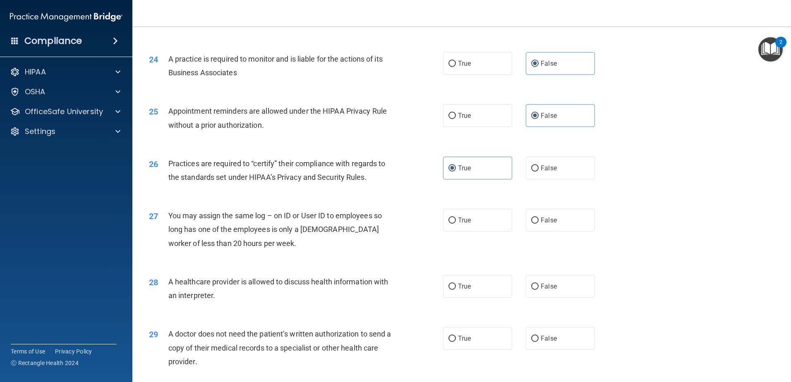
scroll to position [1447, 0]
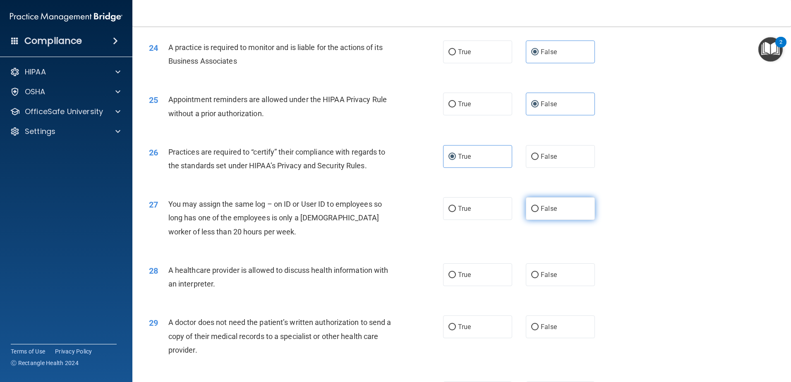
click at [393, 209] on span "False" at bounding box center [548, 209] width 16 height 8
click at [393, 209] on input "False" at bounding box center [534, 209] width 7 height 6
radio input "true"
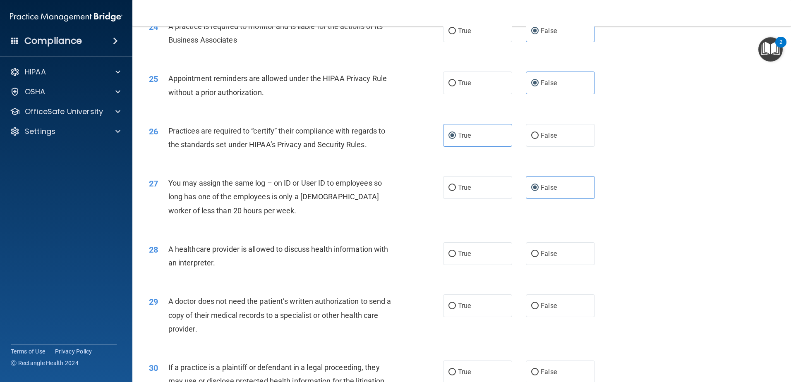
scroll to position [1489, 0]
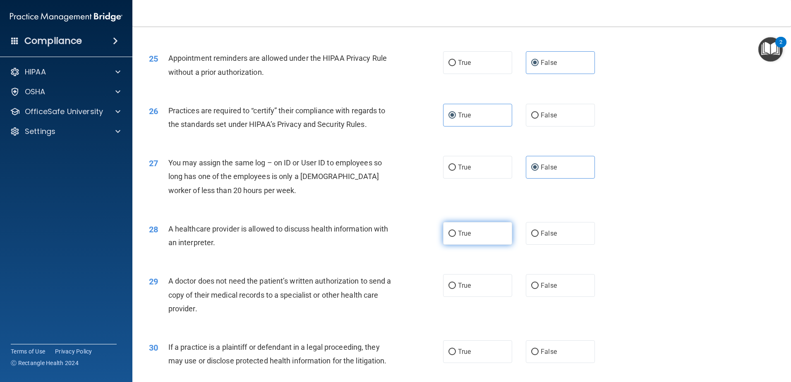
click at [393, 229] on label "True" at bounding box center [477, 233] width 69 height 23
click at [393, 231] on input "True" at bounding box center [451, 234] width 7 height 6
radio input "true"
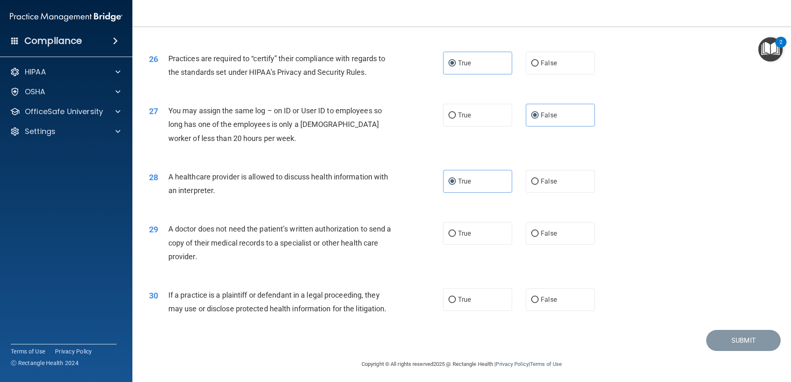
scroll to position [1543, 0]
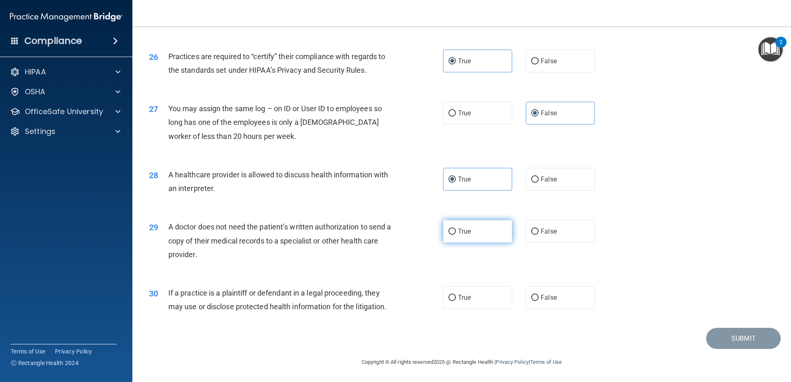
click at [393, 236] on label "True" at bounding box center [477, 231] width 69 height 23
click at [393, 235] on input "True" at bounding box center [451, 232] width 7 height 6
radio input "true"
click at [393, 306] on label "True" at bounding box center [477, 297] width 69 height 23
click at [393, 301] on input "True" at bounding box center [451, 298] width 7 height 6
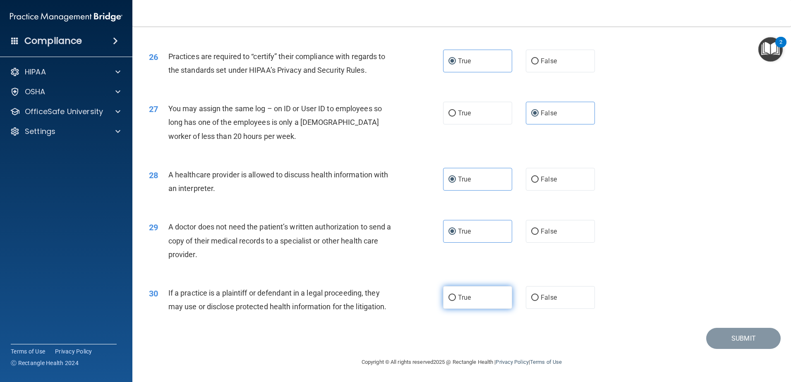
radio input "true"
click at [393, 335] on button "Submit" at bounding box center [743, 338] width 74 height 21
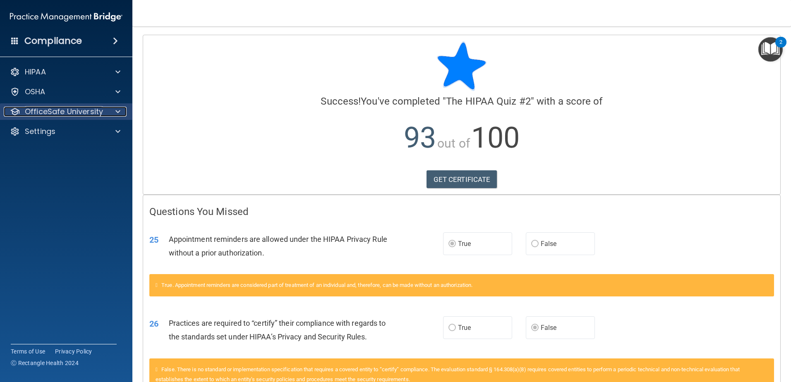
click at [39, 107] on p "OfficeSafe University" at bounding box center [64, 112] width 78 height 10
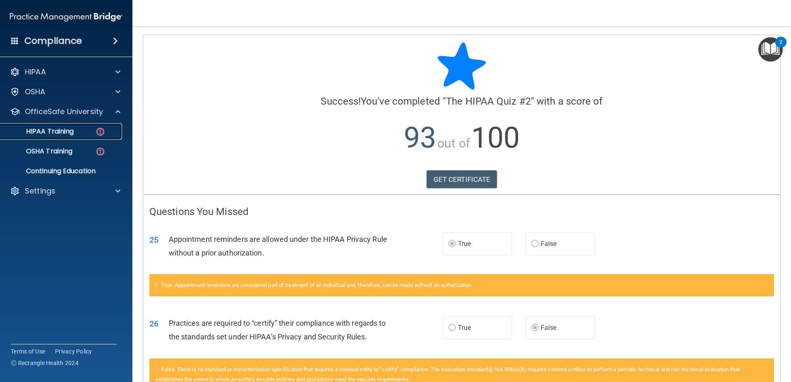
click at [43, 132] on p "HIPAA Training" at bounding box center [39, 131] width 68 height 8
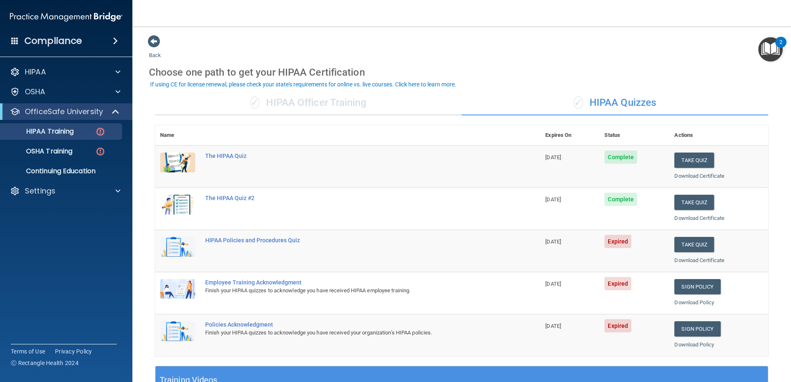
click at [393, 359] on div "Name Expires On Status Actions The HIPAA Quiz 09/26/2026 Complete Take Quiz Dow…" at bounding box center [461, 245] width 613 height 241
click at [393, 239] on button "Take Quiz" at bounding box center [694, 244] width 40 height 15
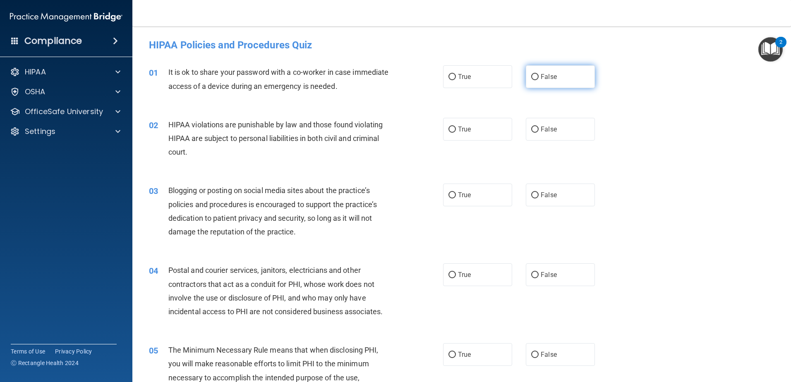
click at [393, 75] on input "False" at bounding box center [534, 77] width 7 height 6
radio input "true"
click at [393, 127] on label "True" at bounding box center [477, 129] width 69 height 23
click at [393, 127] on input "True" at bounding box center [451, 130] width 7 height 6
radio input "true"
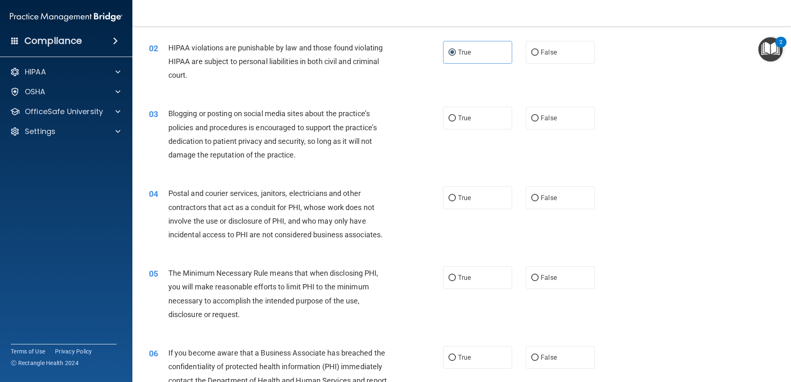
scroll to position [83, 0]
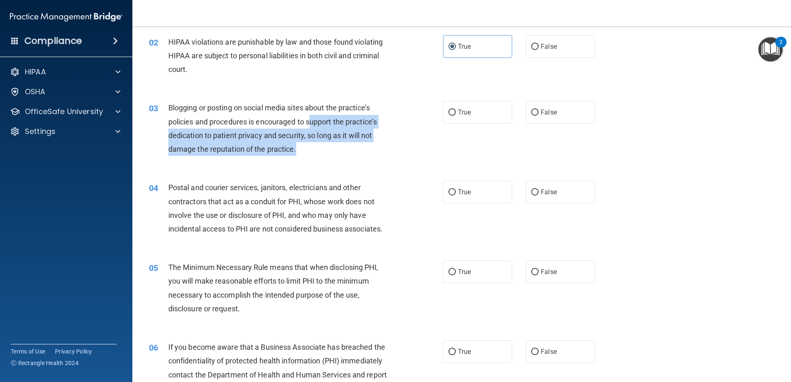
drag, startPoint x: 309, startPoint y: 123, endPoint x: 309, endPoint y: 146, distance: 23.2
click at [309, 146] on div "Blogging or posting on social media sites about the practice’s policies and pro…" at bounding box center [283, 128] width 230 height 55
drag, startPoint x: 309, startPoint y: 146, endPoint x: 306, endPoint y: 154, distance: 8.1
click at [306, 154] on div "Blogging or posting on social media sites about the practice’s policies and pro…" at bounding box center [283, 128] width 230 height 55
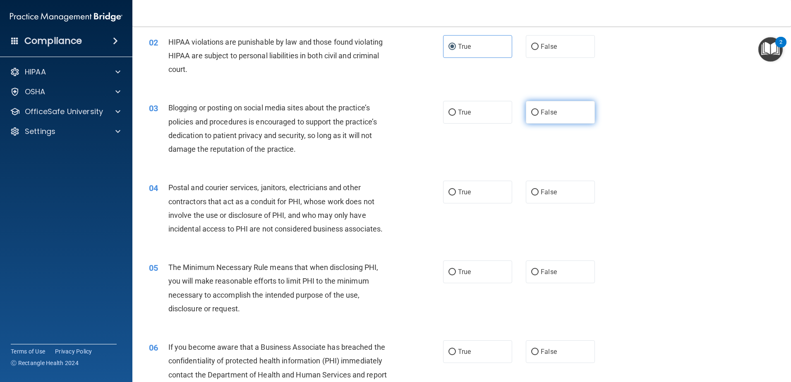
click at [393, 114] on span "False" at bounding box center [548, 112] width 16 height 8
click at [393, 114] on input "False" at bounding box center [534, 113] width 7 height 6
radio input "true"
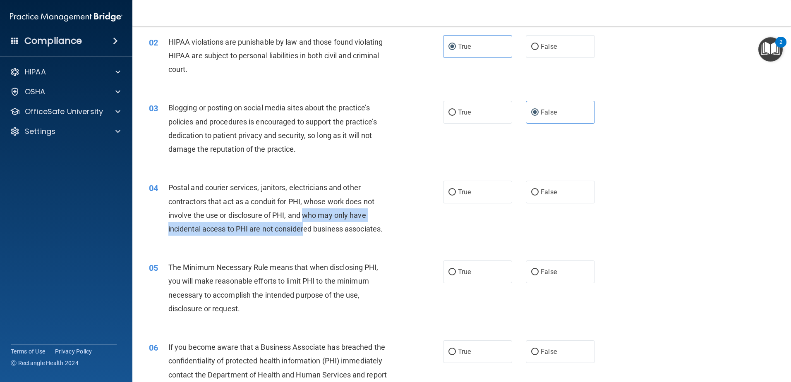
drag, startPoint x: 306, startPoint y: 214, endPoint x: 304, endPoint y: 225, distance: 11.4
click at [304, 225] on span "Postal and courier services, janitors, electricians and other contractors that …" at bounding box center [275, 208] width 214 height 50
drag, startPoint x: 304, startPoint y: 225, endPoint x: 297, endPoint y: 231, distance: 8.5
click at [297, 231] on span "Postal and courier services, janitors, electricians and other contractors that …" at bounding box center [275, 208] width 214 height 50
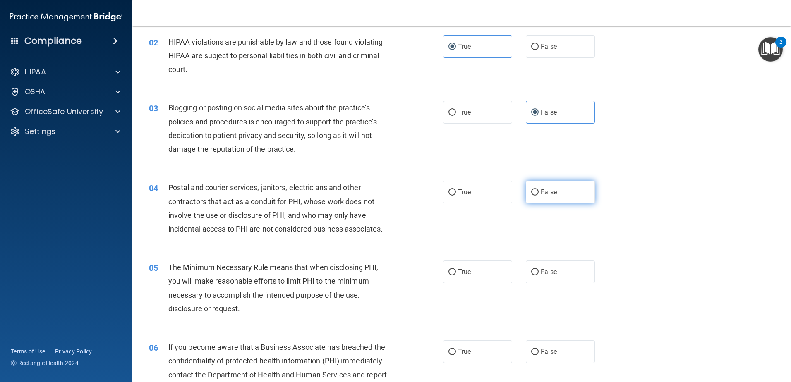
click at [393, 193] on label "False" at bounding box center [560, 192] width 69 height 23
click at [393, 193] on input "False" at bounding box center [534, 192] width 7 height 6
radio input "true"
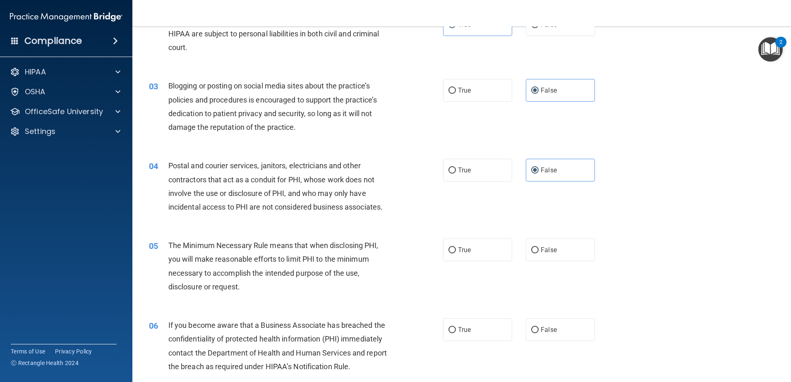
scroll to position [124, 0]
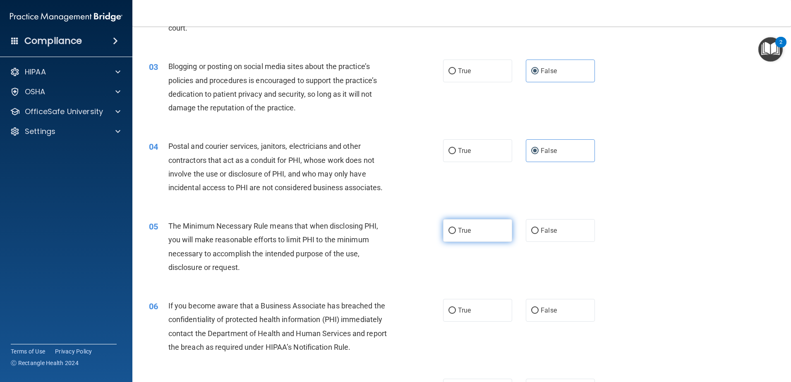
click at [393, 237] on label "True" at bounding box center [477, 230] width 69 height 23
click at [393, 234] on input "True" at bounding box center [451, 231] width 7 height 6
radio input "true"
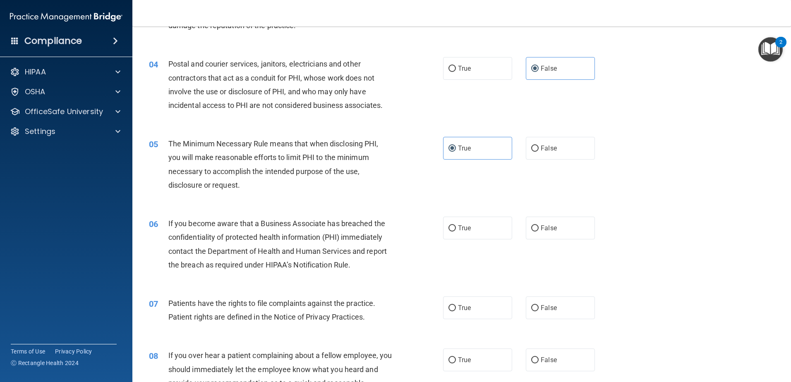
scroll to position [207, 0]
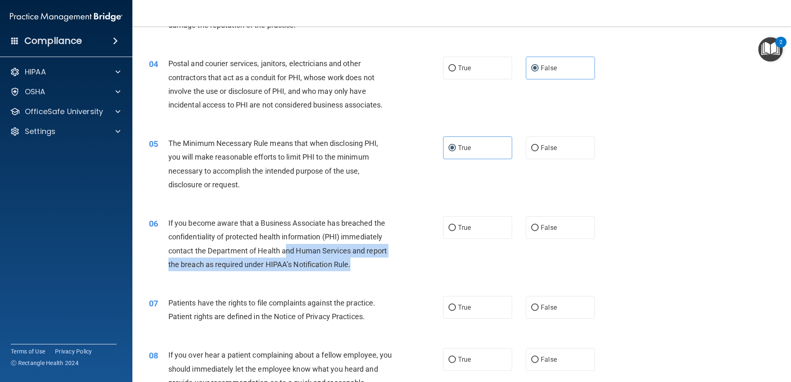
drag, startPoint x: 288, startPoint y: 247, endPoint x: 356, endPoint y: 263, distance: 70.4
click at [356, 263] on div "If you become aware that a Business Associate has breached the confidentiality …" at bounding box center [283, 243] width 230 height 55
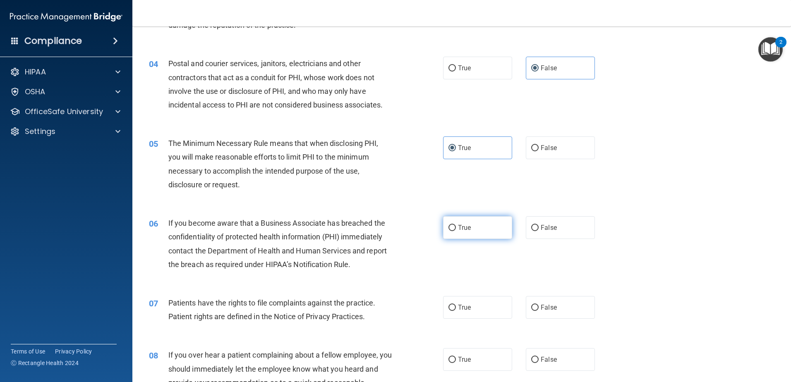
click at [393, 224] on span "True" at bounding box center [464, 228] width 13 height 8
click at [393, 225] on input "True" at bounding box center [451, 228] width 7 height 6
radio input "true"
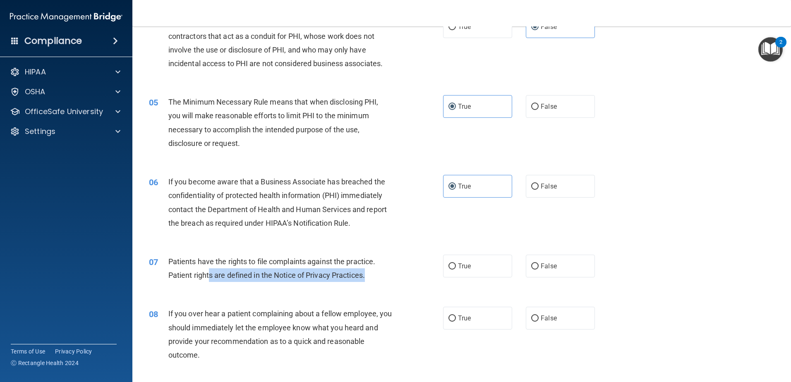
drag, startPoint x: 208, startPoint y: 275, endPoint x: 374, endPoint y: 275, distance: 166.2
click at [374, 275] on div "Patients have the rights to file complaints against the practice. Patient right…" at bounding box center [283, 268] width 230 height 27
drag, startPoint x: 374, startPoint y: 275, endPoint x: 307, endPoint y: 272, distance: 67.5
click at [307, 272] on span "Patients have the rights to file complaints against the practice. Patient right…" at bounding box center [271, 268] width 207 height 22
click at [290, 274] on span "Patients have the rights to file complaints against the practice. Patient right…" at bounding box center [271, 268] width 207 height 22
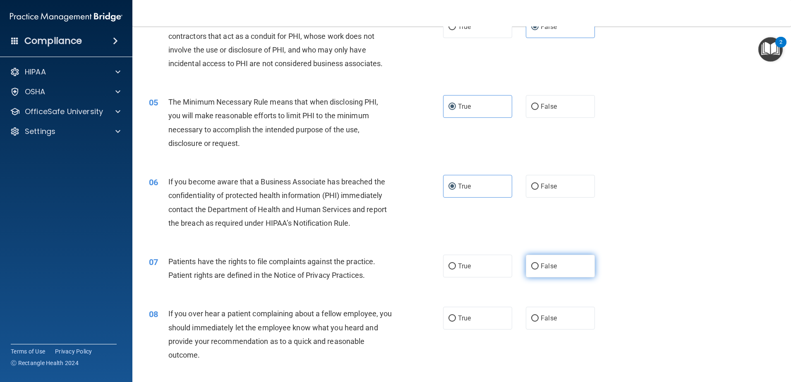
click at [393, 257] on label "False" at bounding box center [560, 266] width 69 height 23
click at [393, 263] on input "False" at bounding box center [534, 266] width 7 height 6
radio input "true"
click at [393, 257] on label "False" at bounding box center [560, 266] width 69 height 23
click at [393, 263] on input "False" at bounding box center [534, 266] width 7 height 6
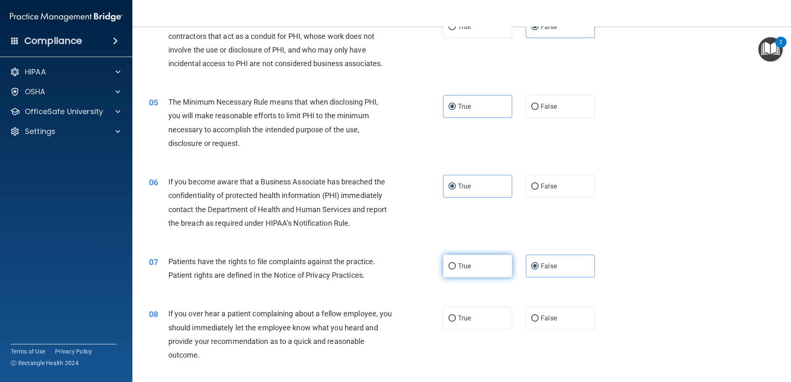
drag, startPoint x: 522, startPoint y: 257, endPoint x: 487, endPoint y: 265, distance: 35.6
click at [393, 265] on label "True" at bounding box center [477, 266] width 69 height 23
click at [393, 265] on input "True" at bounding box center [451, 266] width 7 height 6
radio input "true"
radio input "false"
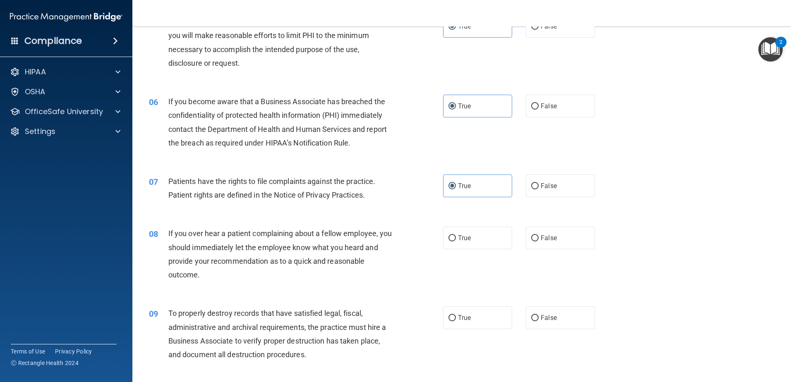
scroll to position [331, 0]
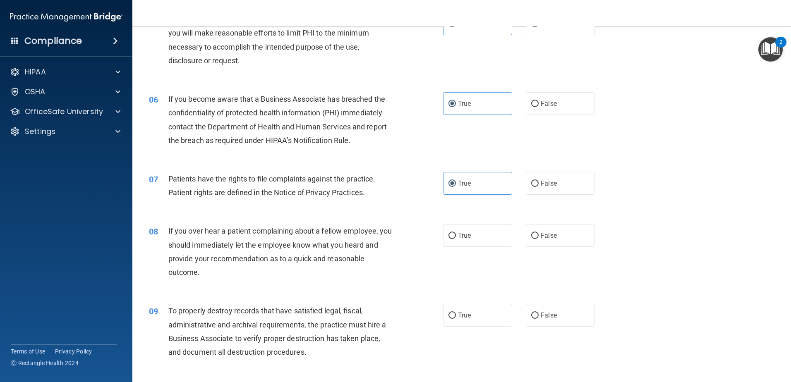
click at [299, 248] on span "If you over hear a patient complaining about a fellow employee, you should imme…" at bounding box center [280, 252] width 224 height 50
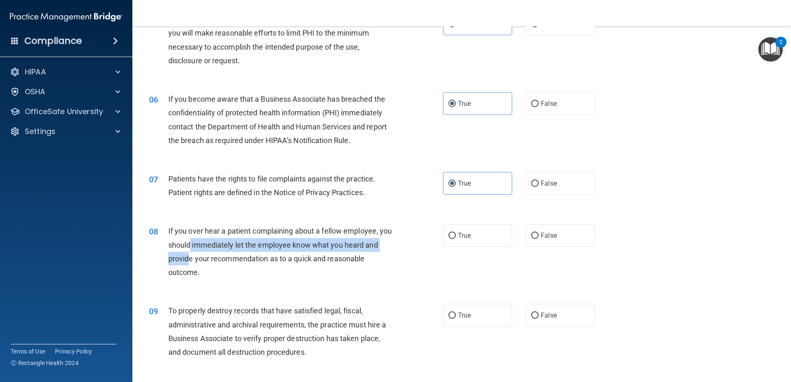
drag, startPoint x: 203, startPoint y: 246, endPoint x: 204, endPoint y: 259, distance: 12.4
click at [204, 259] on span "If you over hear a patient complaining about a fellow employee, you should imme…" at bounding box center [280, 252] width 224 height 50
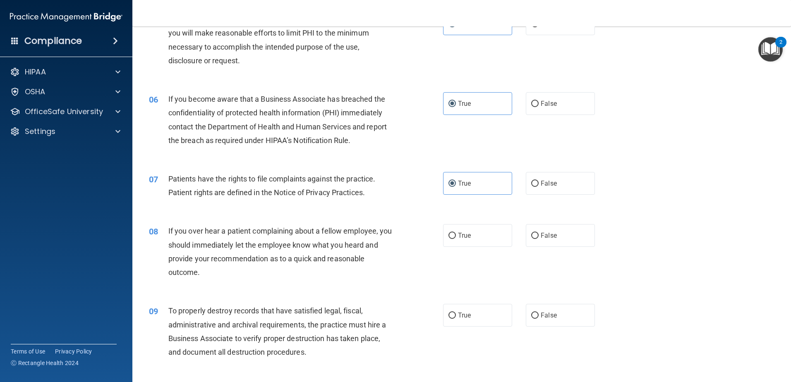
drag, startPoint x: 204, startPoint y: 259, endPoint x: 208, endPoint y: 268, distance: 9.8
click at [208, 268] on div "If you over hear a patient complaining about a fellow employee, you should imme…" at bounding box center [283, 251] width 230 height 55
click at [393, 248] on div "08 If you over hear a patient complaining about a fellow employee, you should i…" at bounding box center [462, 254] width 638 height 80
click at [393, 237] on label "False" at bounding box center [560, 235] width 69 height 23
click at [393, 237] on input "False" at bounding box center [534, 236] width 7 height 6
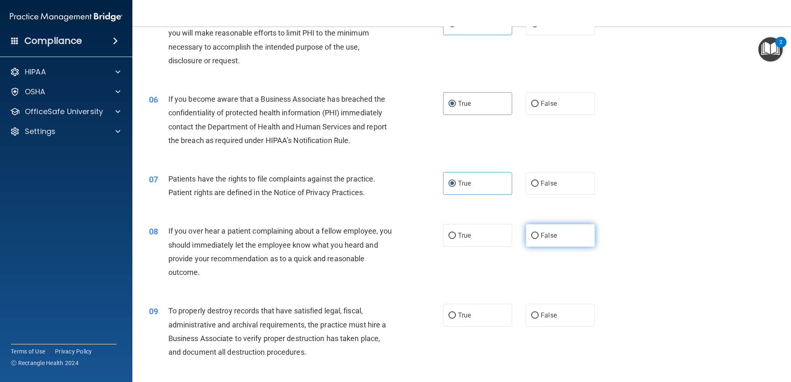
radio input "true"
click at [368, 278] on div "If you over hear a patient complaining about a fellow employee, you should imme…" at bounding box center [283, 251] width 230 height 55
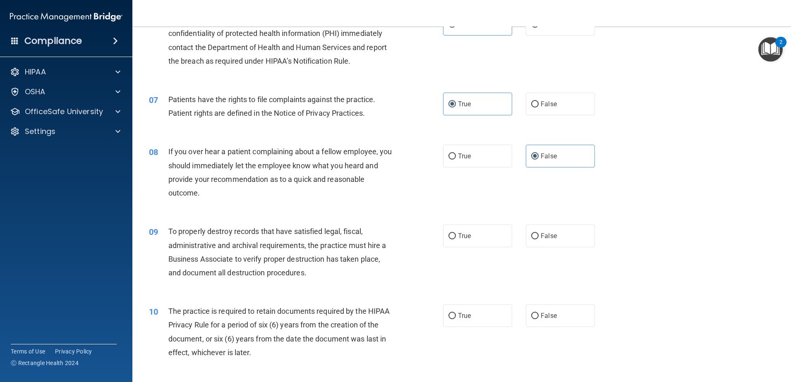
scroll to position [414, 0]
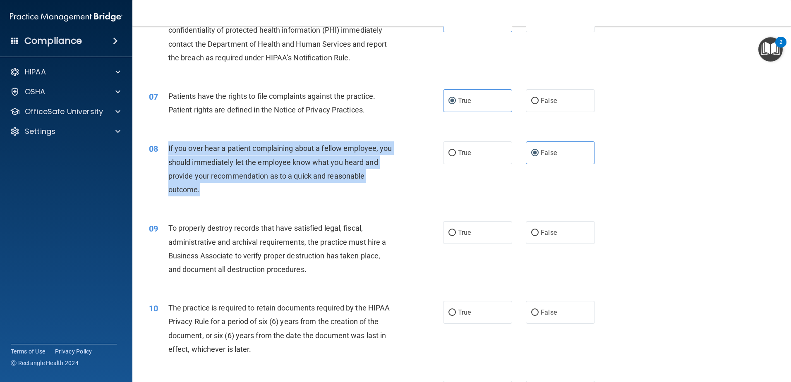
drag, startPoint x: 242, startPoint y: 182, endPoint x: 162, endPoint y: 146, distance: 87.9
click at [162, 146] on div "08 If you over hear a patient complaining about a fellow employee, you should i…" at bounding box center [295, 170] width 319 height 59
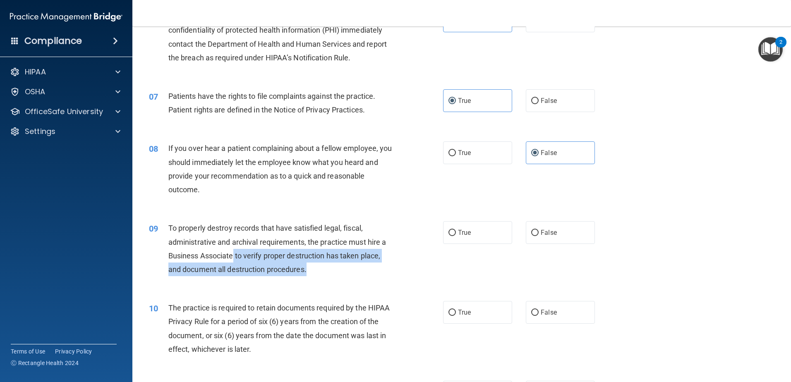
drag, startPoint x: 232, startPoint y: 254, endPoint x: 344, endPoint y: 270, distance: 112.4
click at [344, 270] on div "To properly destroy records that have satisfied legal, fiscal, administrative a…" at bounding box center [283, 248] width 230 height 55
drag, startPoint x: 344, startPoint y: 270, endPoint x: 323, endPoint y: 270, distance: 21.1
click at [323, 270] on div "To properly destroy records that have satisfied legal, fiscal, administrative a…" at bounding box center [283, 248] width 230 height 55
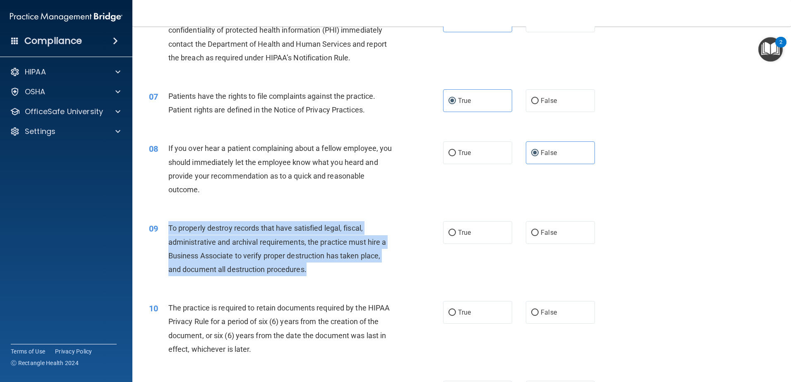
drag, startPoint x: 321, startPoint y: 270, endPoint x: 167, endPoint y: 229, distance: 160.0
click at [167, 229] on div "09 To properly destroy records that have satisfied legal, fiscal, administrativ…" at bounding box center [295, 250] width 319 height 59
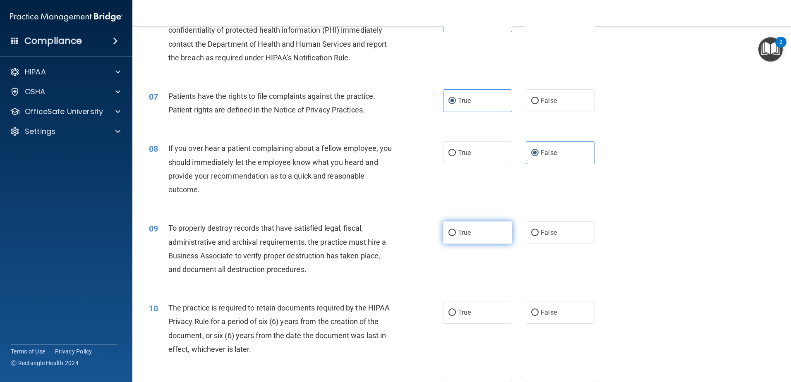
click at [393, 227] on label "True" at bounding box center [477, 232] width 69 height 23
click at [393, 230] on input "True" at bounding box center [451, 233] width 7 height 6
radio input "true"
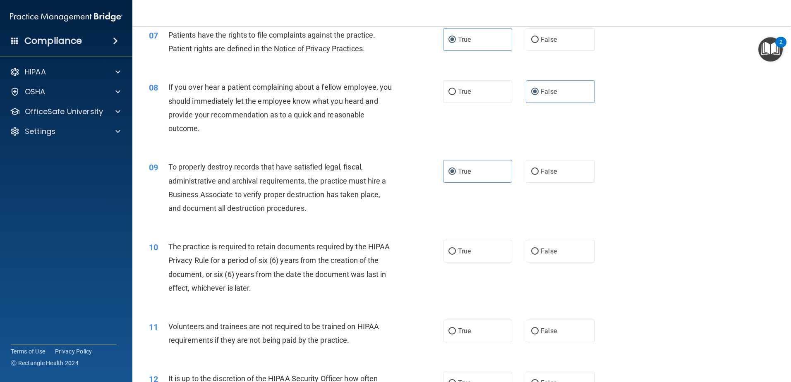
scroll to position [496, 0]
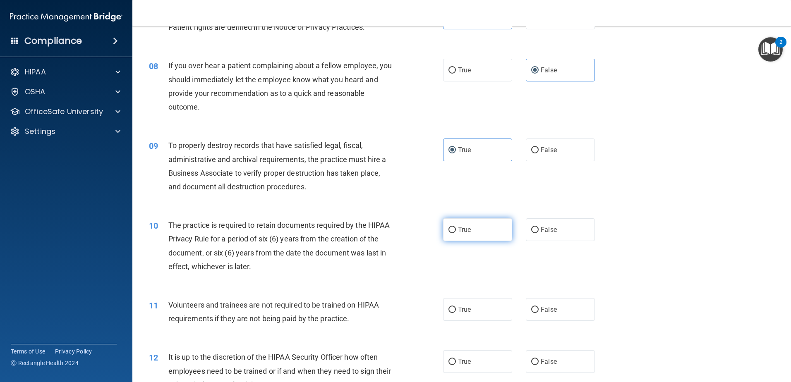
click at [393, 227] on span "True" at bounding box center [464, 230] width 13 height 8
click at [393, 227] on input "True" at bounding box center [451, 230] width 7 height 6
radio input "true"
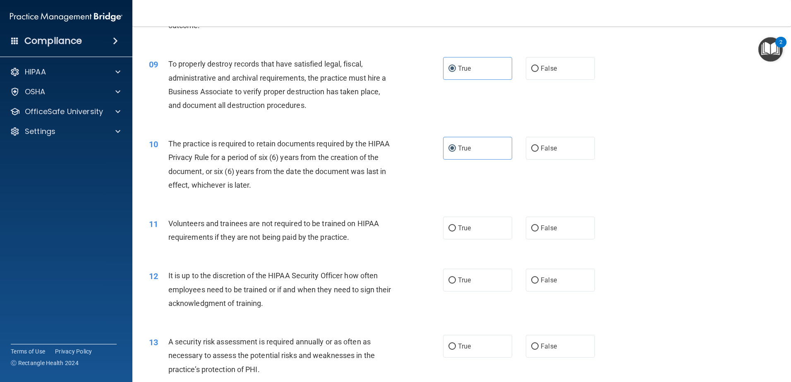
scroll to position [579, 0]
click at [393, 223] on label "False" at bounding box center [560, 226] width 69 height 23
click at [393, 224] on input "False" at bounding box center [534, 227] width 7 height 6
radio input "true"
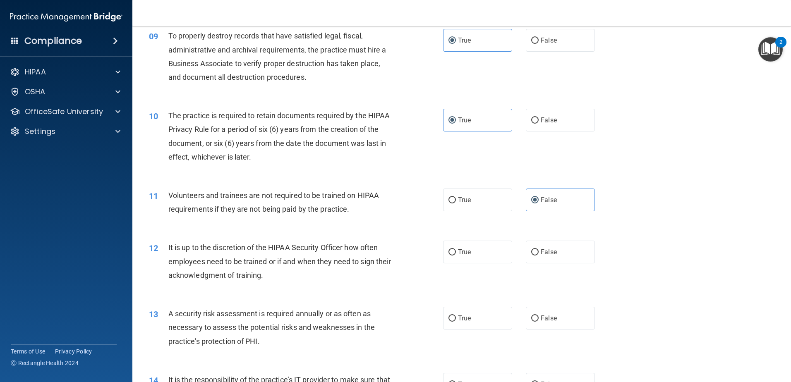
scroll to position [620, 0]
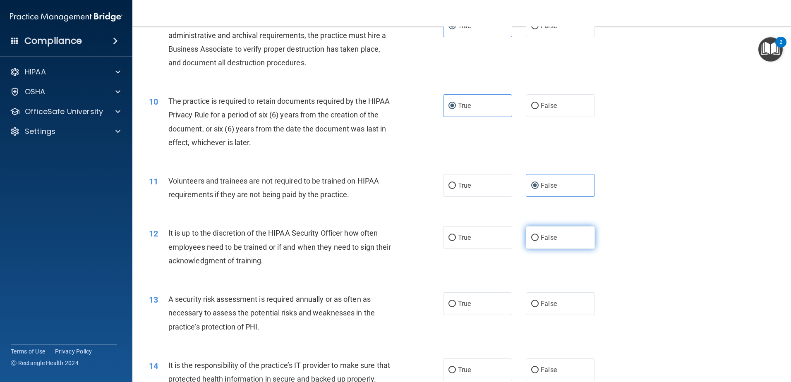
click at [393, 232] on label "False" at bounding box center [560, 237] width 69 height 23
click at [393, 235] on input "False" at bounding box center [534, 238] width 7 height 6
radio input "true"
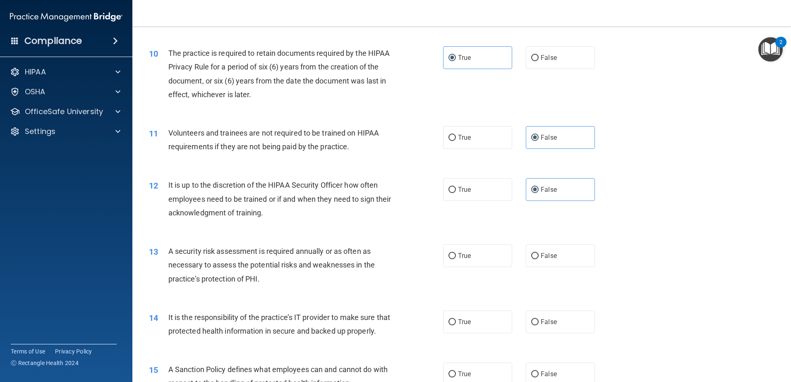
scroll to position [744, 0]
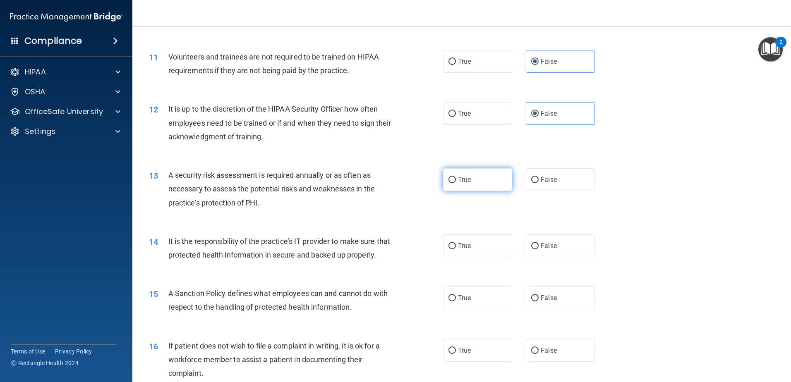
click at [393, 183] on label "True" at bounding box center [477, 179] width 69 height 23
click at [393, 183] on input "True" at bounding box center [451, 180] width 7 height 6
radio input "true"
click at [393, 243] on input "False" at bounding box center [534, 246] width 7 height 6
radio input "true"
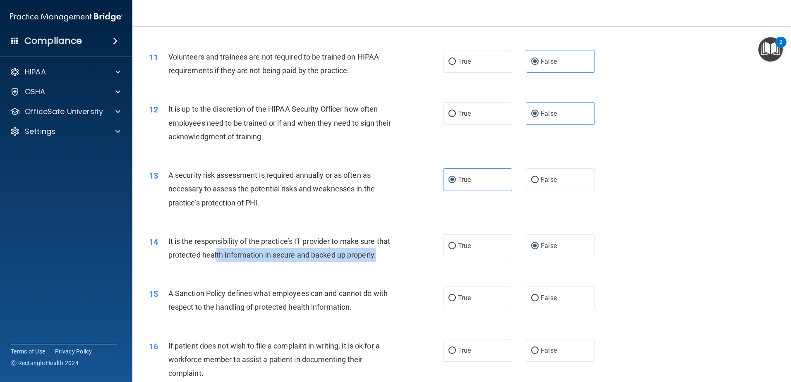
drag, startPoint x: 230, startPoint y: 253, endPoint x: 230, endPoint y: 264, distance: 11.6
click at [230, 262] on div "It is the responsibility of the practice’s IT provider to make sure that protec…" at bounding box center [283, 247] width 230 height 27
drag, startPoint x: 230, startPoint y: 264, endPoint x: 347, endPoint y: 263, distance: 116.2
click at [347, 262] on div "It is the responsibility of the practice’s IT provider to make sure that protec…" at bounding box center [283, 247] width 230 height 27
click at [262, 262] on div "It is the responsibility of the practice’s IT provider to make sure that protec…" at bounding box center [283, 247] width 230 height 27
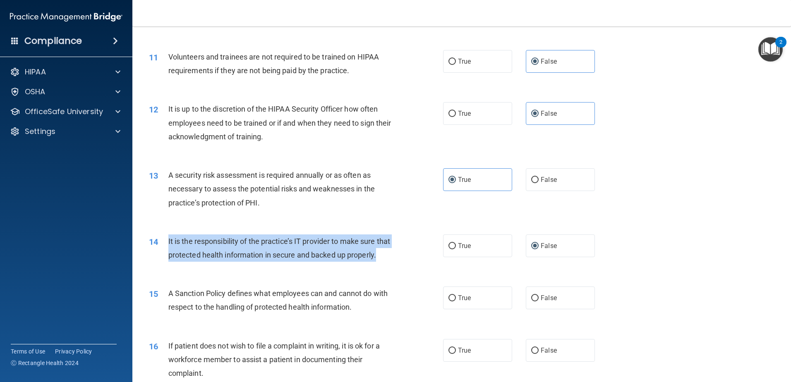
drag, startPoint x: 210, startPoint y: 270, endPoint x: 167, endPoint y: 244, distance: 50.1
click at [167, 244] on div "14 It is the responsibility of the practice’s IT provider to make sure that pro…" at bounding box center [295, 249] width 319 height 31
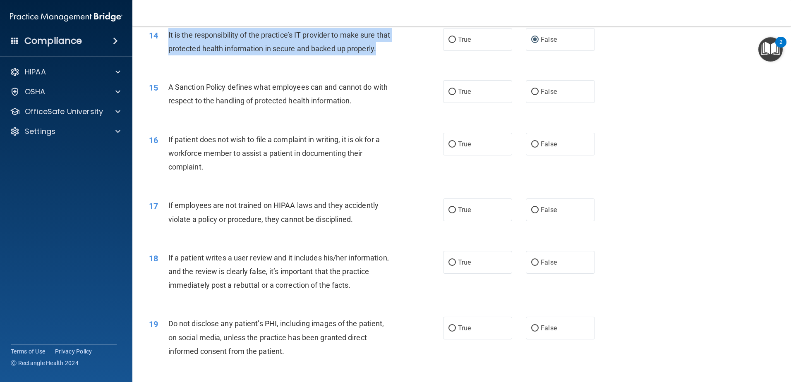
scroll to position [951, 0]
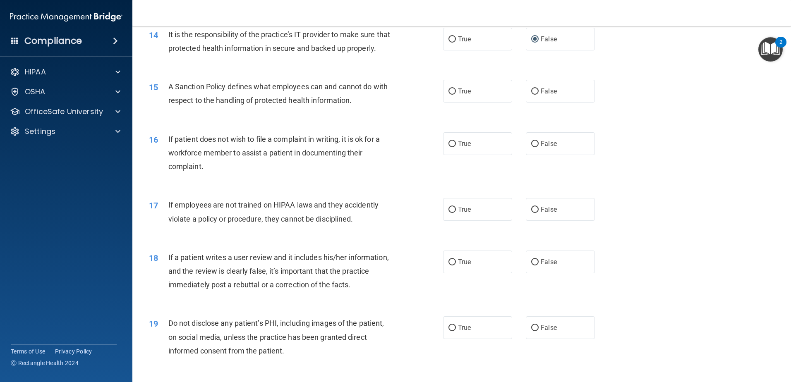
click at [301, 96] on span "A Sanction Policy defines what employees can and cannot do with respect to the …" at bounding box center [277, 93] width 219 height 22
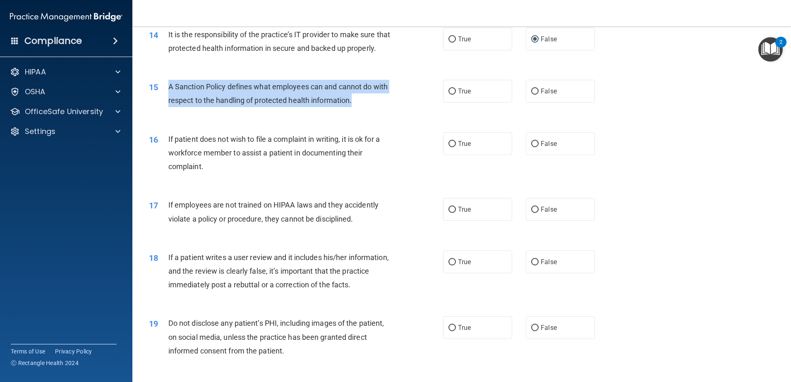
drag, startPoint x: 359, startPoint y: 113, endPoint x: 167, endPoint y: 102, distance: 191.8
click at [167, 102] on div "15 A Sanction Policy defines what employees can and cannot do with respect to t…" at bounding box center [295, 95] width 319 height 31
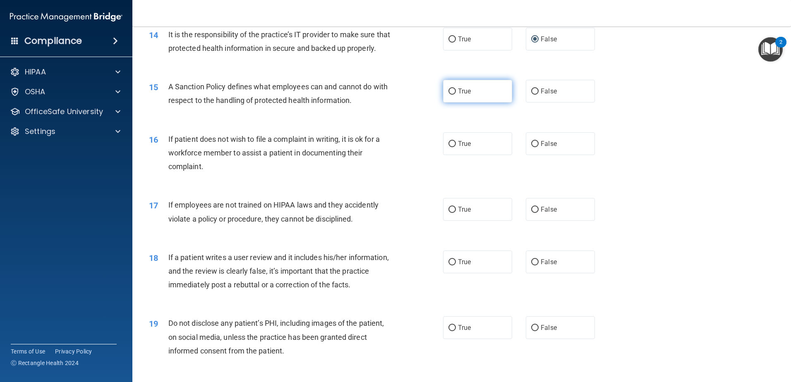
click at [393, 103] on label "True" at bounding box center [477, 91] width 69 height 23
click at [393, 95] on input "True" at bounding box center [451, 91] width 7 height 6
radio input "true"
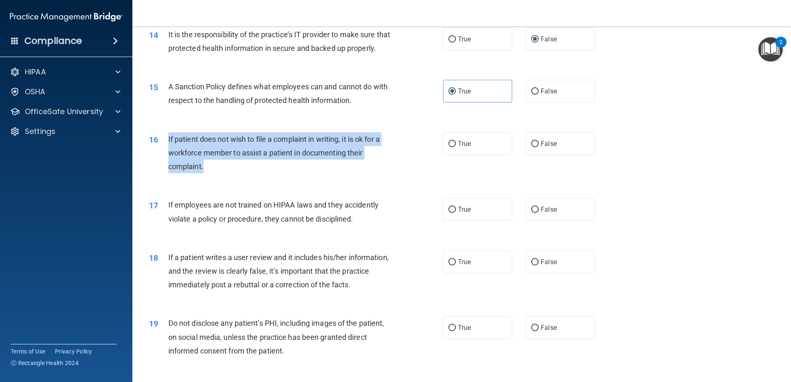
drag, startPoint x: 219, startPoint y: 179, endPoint x: 166, endPoint y: 155, distance: 58.1
click at [166, 155] on div "16 If patient does not wish to file a complaint in writing, it is ok for a work…" at bounding box center [295, 154] width 319 height 45
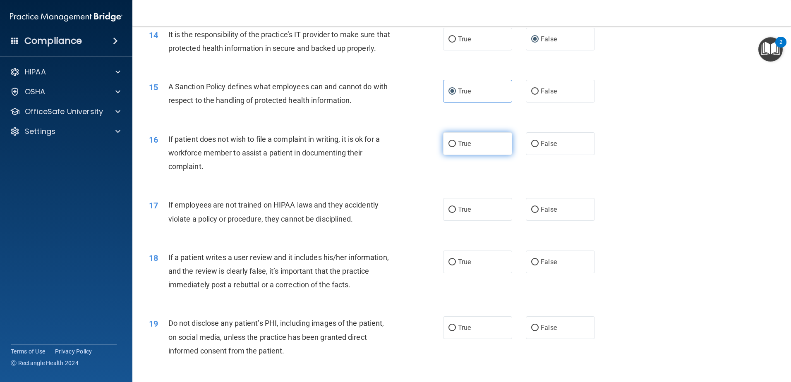
click at [393, 155] on label "True" at bounding box center [477, 143] width 69 height 23
click at [393, 147] on input "True" at bounding box center [451, 144] width 7 height 6
radio input "true"
click at [393, 219] on label "False" at bounding box center [560, 209] width 69 height 23
click at [393, 213] on input "False" at bounding box center [534, 210] width 7 height 6
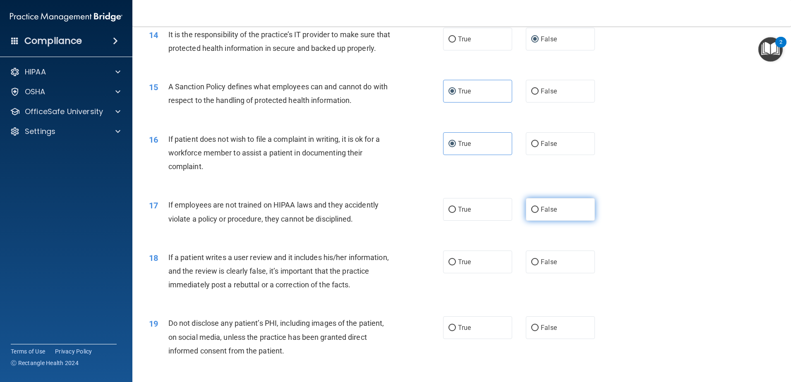
radio input "true"
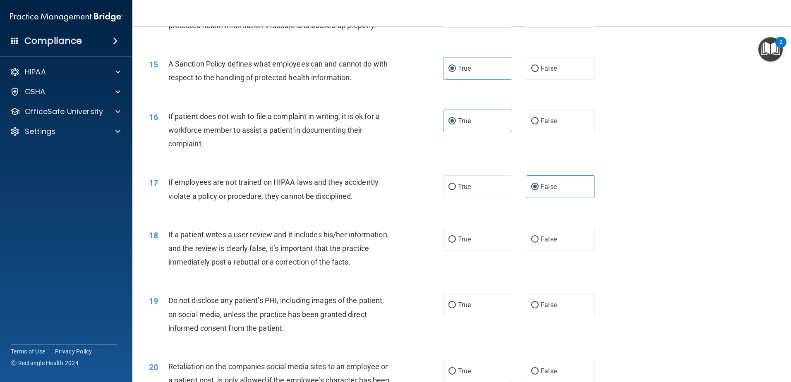
scroll to position [992, 0]
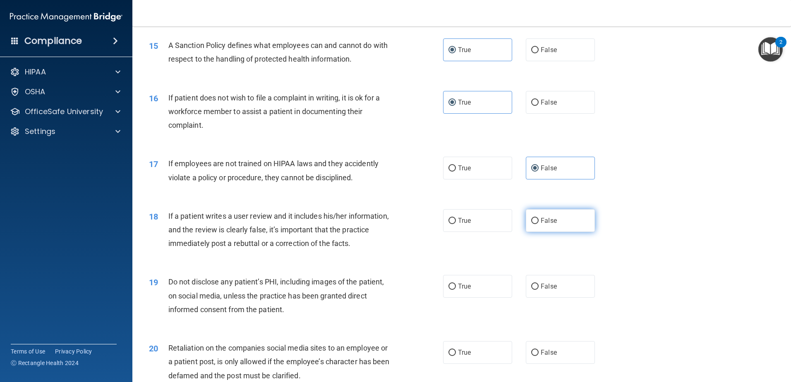
click at [393, 224] on input "False" at bounding box center [534, 221] width 7 height 6
radio input "true"
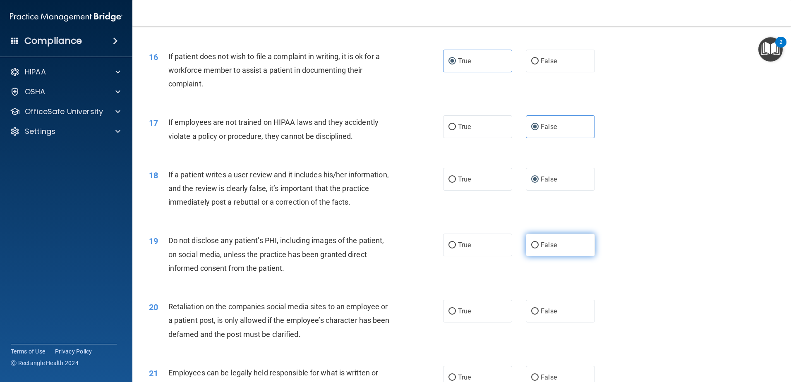
click at [393, 249] on span "False" at bounding box center [548, 245] width 16 height 8
click at [393, 249] on input "False" at bounding box center [534, 245] width 7 height 6
radio input "true"
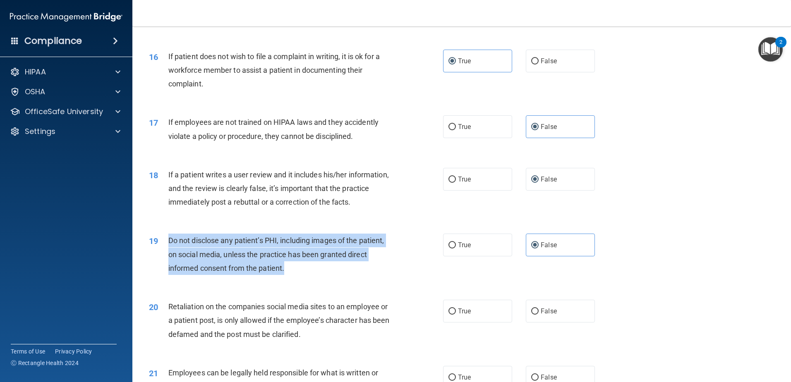
drag, startPoint x: 290, startPoint y: 284, endPoint x: 164, endPoint y: 257, distance: 129.0
click at [164, 257] on div "19 Do not disclose any patient’s PHI, including images of the patient, on socia…" at bounding box center [295, 256] width 319 height 45
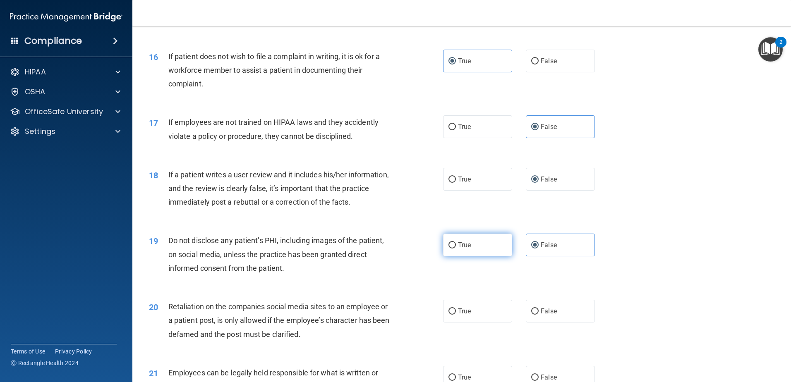
click at [393, 256] on label "True" at bounding box center [477, 245] width 69 height 23
click at [393, 249] on input "True" at bounding box center [451, 245] width 7 height 6
radio input "true"
radio input "false"
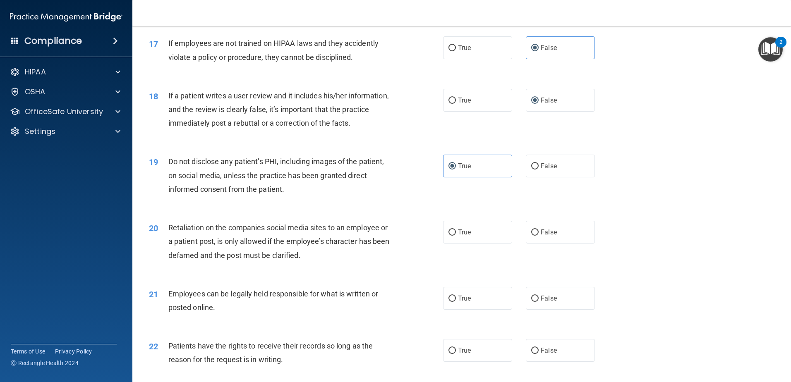
scroll to position [1116, 0]
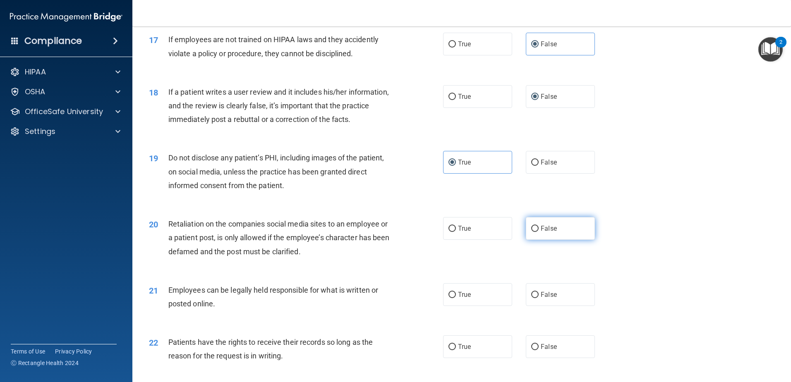
click at [393, 235] on label "False" at bounding box center [560, 228] width 69 height 23
click at [393, 232] on input "False" at bounding box center [534, 229] width 7 height 6
radio input "true"
click at [393, 298] on input "True" at bounding box center [451, 295] width 7 height 6
radio input "true"
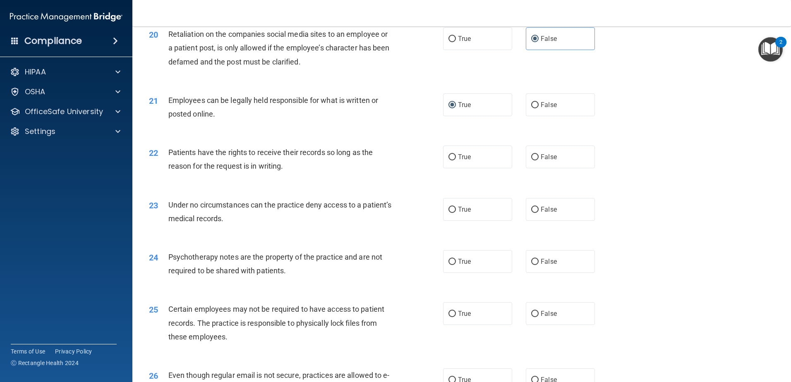
scroll to position [1323, 0]
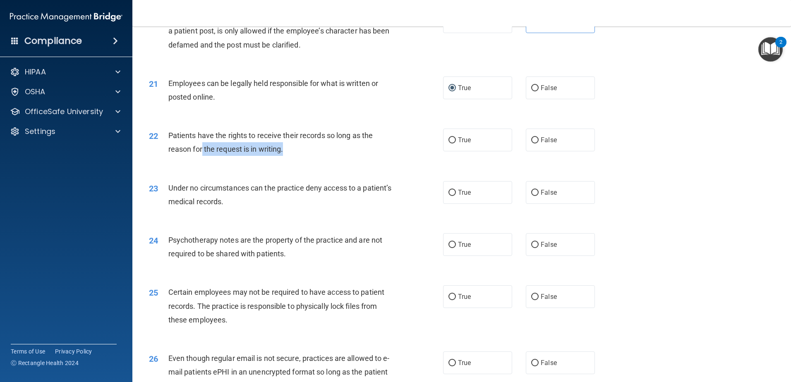
drag, startPoint x: 201, startPoint y: 161, endPoint x: 292, endPoint y: 161, distance: 91.0
click at [292, 156] on div "Patients have the rights to receive their records so long as the reason for the…" at bounding box center [283, 142] width 230 height 27
drag, startPoint x: 292, startPoint y: 161, endPoint x: 270, endPoint y: 170, distance: 23.6
click at [270, 160] on div "22 Patients have the rights to receive their records so long as the reason for …" at bounding box center [295, 144] width 319 height 31
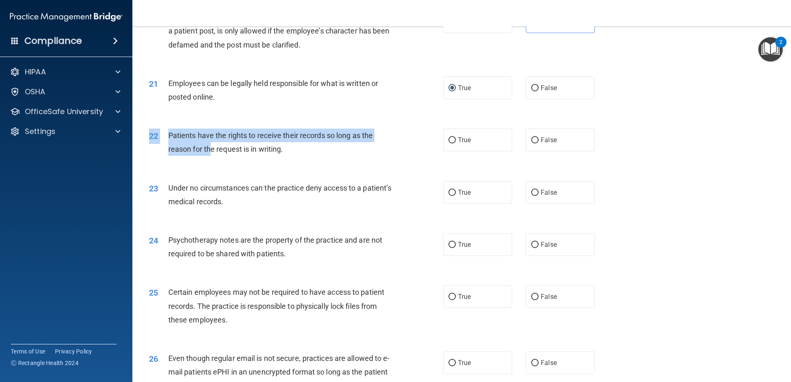
drag, startPoint x: 207, startPoint y: 155, endPoint x: 210, endPoint y: 170, distance: 14.8
click at [210, 170] on div "22 Patients have the rights to receive their records so long as the reason for …" at bounding box center [462, 144] width 638 height 52
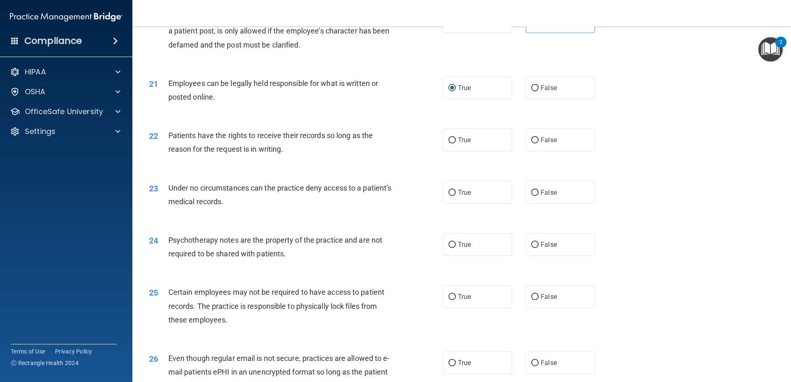
drag, startPoint x: 210, startPoint y: 170, endPoint x: 257, endPoint y: 163, distance: 47.3
click at [257, 153] on span "Patients have the rights to receive their records so long as the reason for the…" at bounding box center [270, 142] width 204 height 22
drag, startPoint x: 546, startPoint y: 148, endPoint x: 538, endPoint y: 151, distance: 8.9
click at [393, 148] on label "False" at bounding box center [560, 140] width 69 height 23
click at [393, 143] on input "False" at bounding box center [534, 140] width 7 height 6
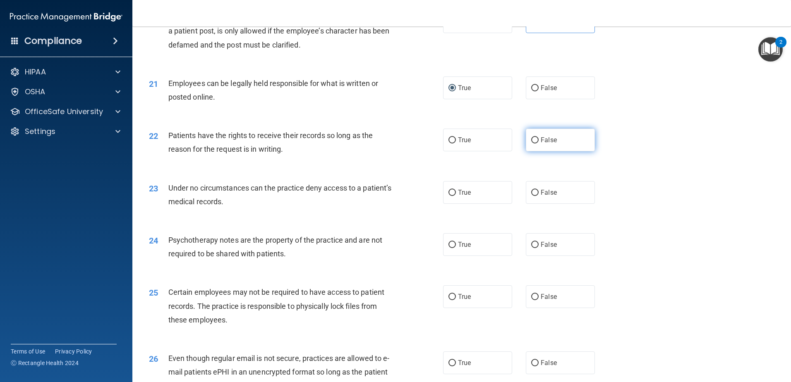
radio input "true"
click at [393, 196] on span "False" at bounding box center [548, 193] width 16 height 8
click at [393, 196] on input "False" at bounding box center [534, 193] width 7 height 6
radio input "true"
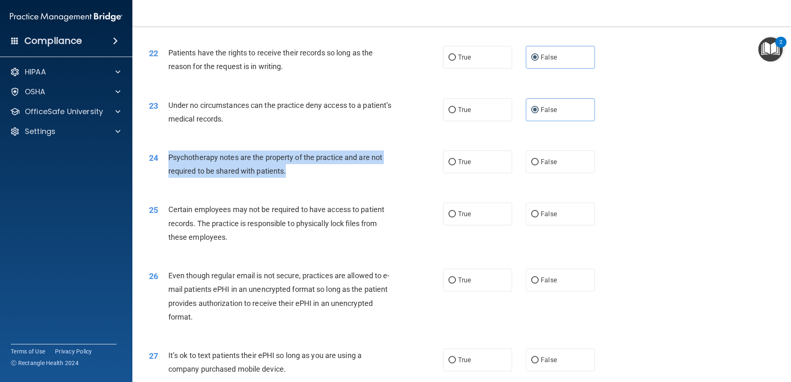
drag, startPoint x: 292, startPoint y: 184, endPoint x: 169, endPoint y: 165, distance: 124.3
click at [169, 165] on div "Psychotherapy notes are the property of the practice and are not required to be…" at bounding box center [283, 164] width 230 height 27
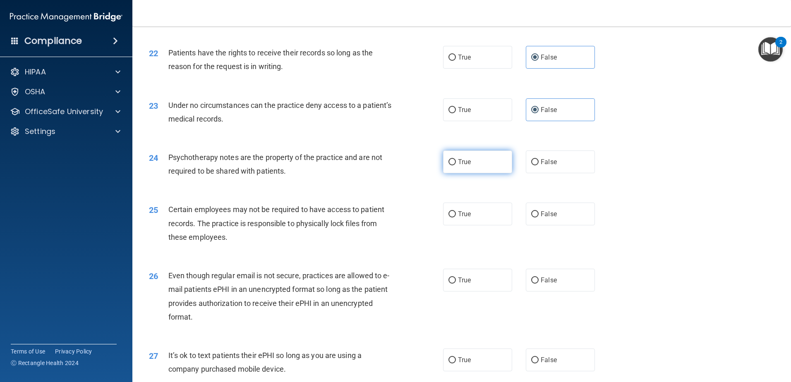
click at [393, 166] on span "True" at bounding box center [464, 162] width 13 height 8
click at [393, 165] on input "True" at bounding box center [451, 162] width 7 height 6
radio input "true"
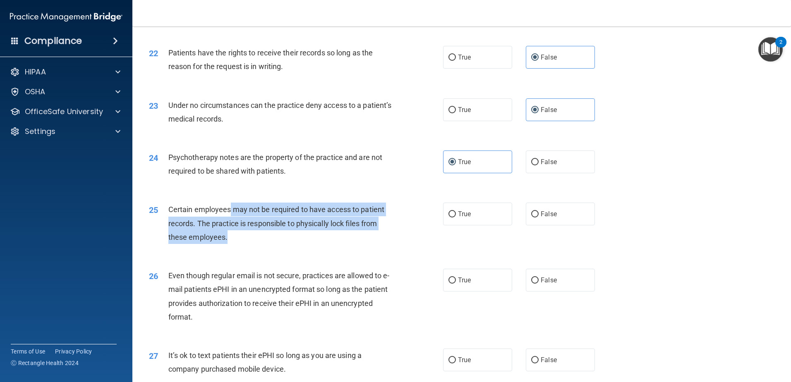
drag, startPoint x: 231, startPoint y: 220, endPoint x: 293, endPoint y: 251, distance: 69.7
click at [293, 244] on div "Certain employees may not be required to have access to patient records. The pr…" at bounding box center [283, 223] width 230 height 41
drag, startPoint x: 293, startPoint y: 251, endPoint x: 352, endPoint y: 252, distance: 58.7
click at [352, 244] on div "Certain employees may not be required to have access to patient records. The pr…" at bounding box center [283, 223] width 230 height 41
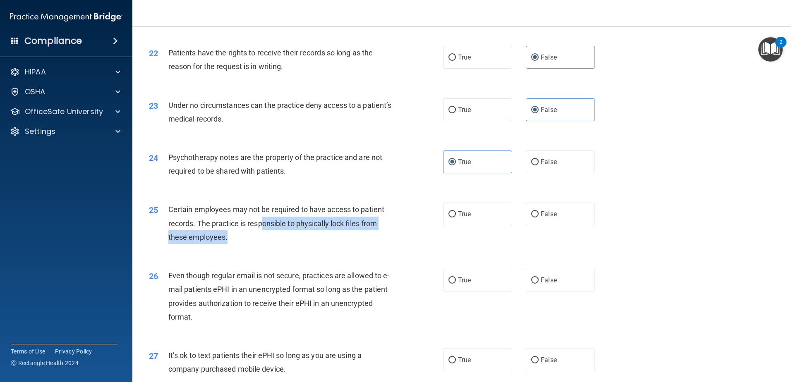
drag, startPoint x: 264, startPoint y: 234, endPoint x: 317, endPoint y: 246, distance: 53.7
click at [317, 244] on div "Certain employees may not be required to have access to patient records. The pr…" at bounding box center [283, 223] width 230 height 41
click at [393, 218] on input "True" at bounding box center [451, 214] width 7 height 6
radio input "true"
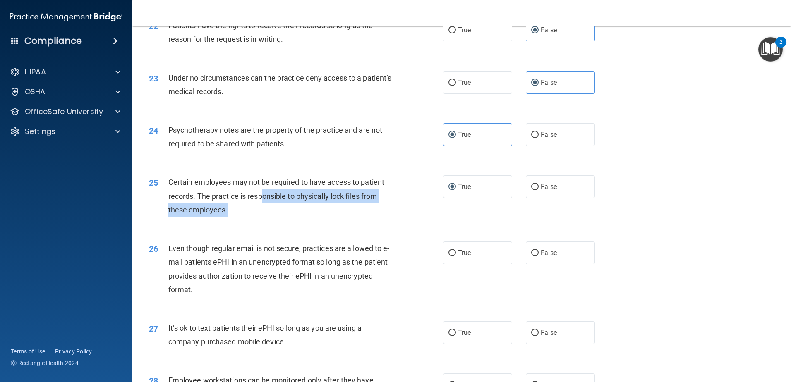
scroll to position [1447, 0]
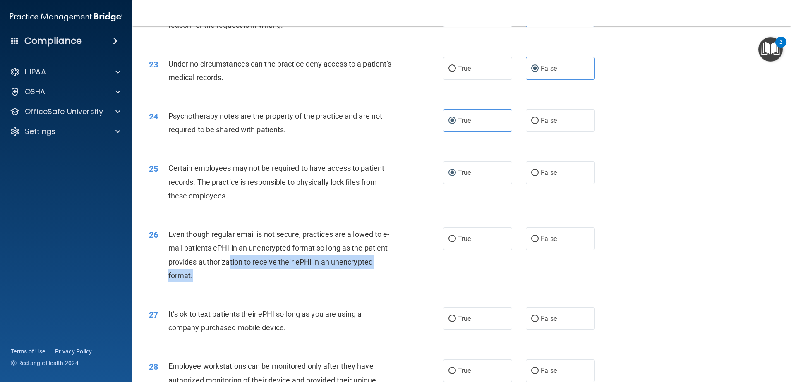
drag, startPoint x: 256, startPoint y: 277, endPoint x: 256, endPoint y: 286, distance: 9.5
click at [256, 282] on div "Even though regular email is not secure, practices are allowed to e-mail patien…" at bounding box center [283, 254] width 230 height 55
drag, startPoint x: 256, startPoint y: 286, endPoint x: 241, endPoint y: 292, distance: 16.0
click at [241, 282] on div "Even though regular email is not secure, practices are allowed to e-mail patien…" at bounding box center [283, 254] width 230 height 55
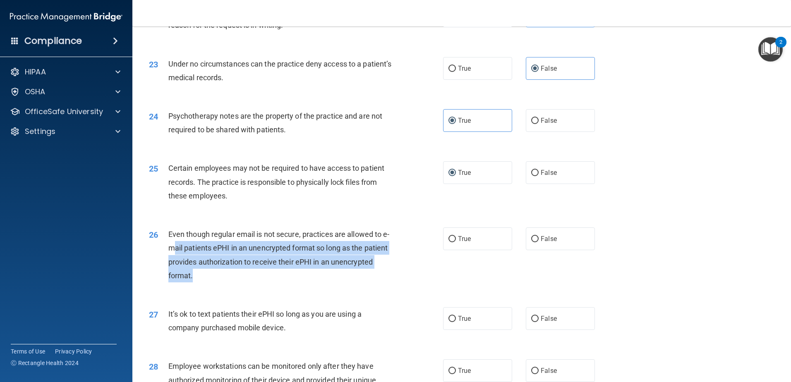
drag, startPoint x: 242, startPoint y: 291, endPoint x: 180, endPoint y: 268, distance: 65.7
click at [180, 268] on div "Even though regular email is not secure, practices are allowed to e-mail patien…" at bounding box center [283, 254] width 230 height 55
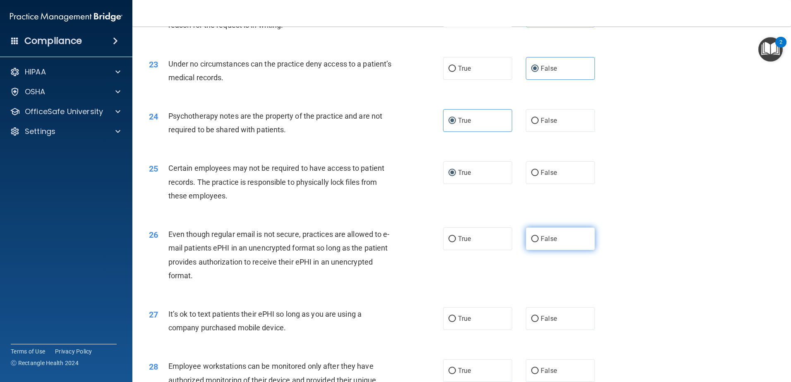
click at [393, 250] on label "False" at bounding box center [560, 238] width 69 height 23
click at [393, 242] on input "False" at bounding box center [534, 239] width 7 height 6
radio input "true"
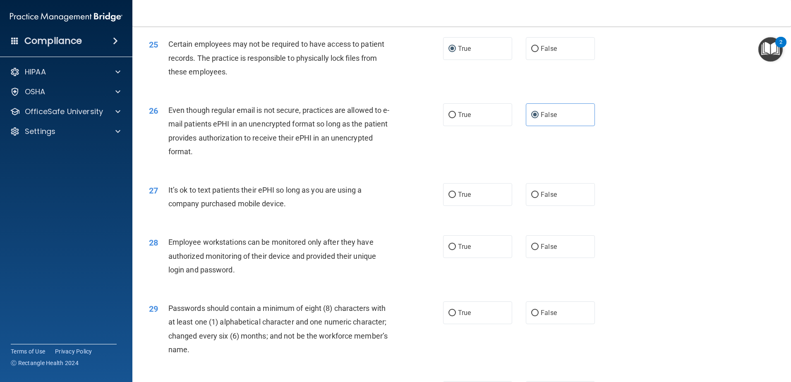
drag, startPoint x: 268, startPoint y: 203, endPoint x: 292, endPoint y: 214, distance: 26.7
click at [292, 210] on div "It’s ok to text patients their ePHI so long as you are using a company purchase…" at bounding box center [283, 196] width 230 height 27
drag, startPoint x: 292, startPoint y: 214, endPoint x: 338, endPoint y: 231, distance: 49.2
click at [338, 225] on div "27 It’s ok to text patients their ePHI so long as you are using a company purch…" at bounding box center [462, 199] width 638 height 52
drag, startPoint x: 304, startPoint y: 220, endPoint x: 167, endPoint y: 199, distance: 138.8
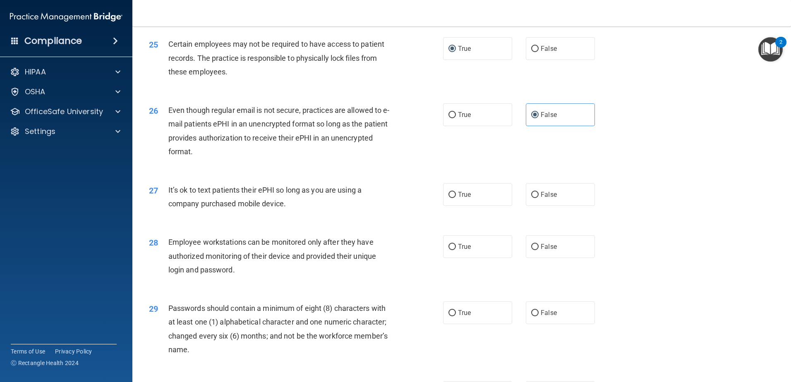
click at [167, 199] on div "27 It’s ok to text patients their ePHI so long as you are using a company purch…" at bounding box center [295, 198] width 319 height 31
click at [393, 198] on span "False" at bounding box center [548, 195] width 16 height 8
click at [393, 198] on input "False" at bounding box center [534, 195] width 7 height 6
radio input "true"
click at [241, 277] on div "Employee workstations can be monitored only after they have authorized monitori…" at bounding box center [283, 255] width 230 height 41
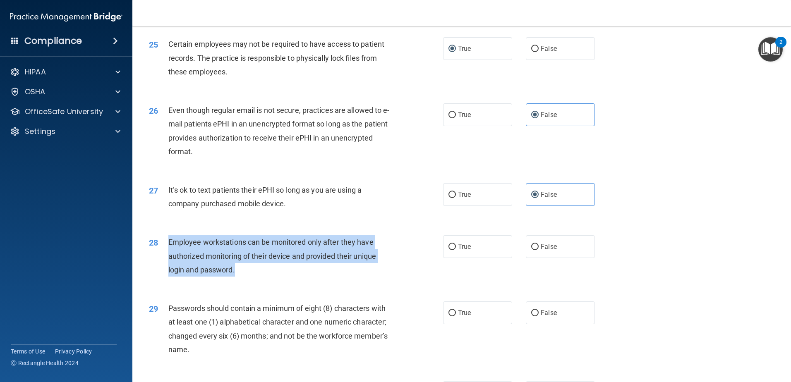
drag, startPoint x: 257, startPoint y: 285, endPoint x: 158, endPoint y: 256, distance: 103.5
click at [158, 256] on div "28 Employee workstations can be monitored only after they have authorized monit…" at bounding box center [295, 257] width 319 height 45
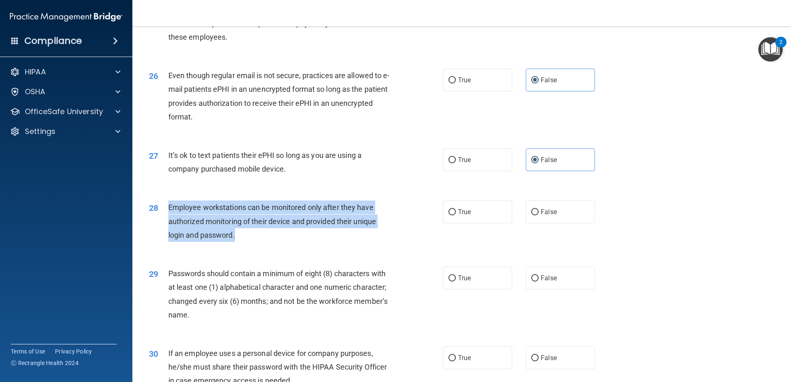
scroll to position [1654, 0]
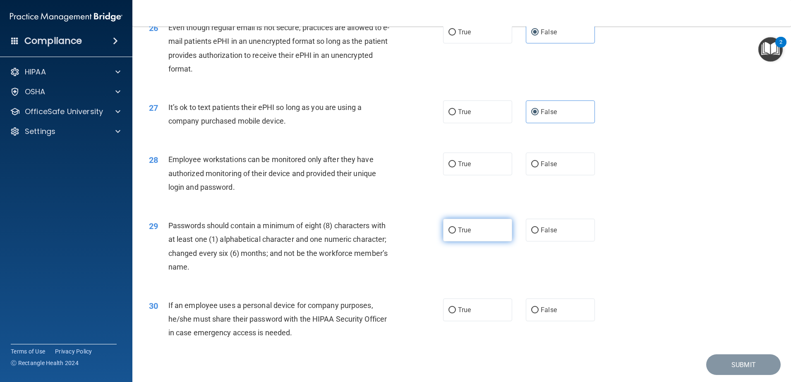
click at [393, 234] on span "True" at bounding box center [464, 230] width 13 height 8
click at [393, 234] on input "True" at bounding box center [451, 230] width 7 height 6
radio input "true"
click at [393, 174] on label "True" at bounding box center [477, 164] width 69 height 23
click at [393, 167] on input "True" at bounding box center [451, 164] width 7 height 6
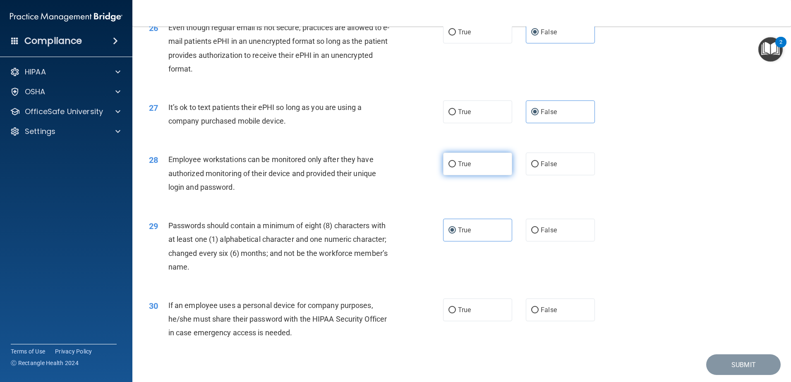
radio input "true"
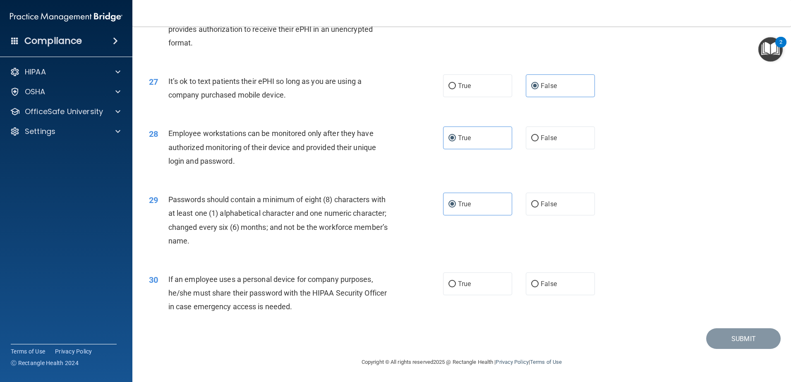
scroll to position [1694, 0]
click at [393, 142] on label "False" at bounding box center [560, 138] width 69 height 23
click at [393, 141] on input "False" at bounding box center [534, 138] width 7 height 6
radio input "true"
radio input "false"
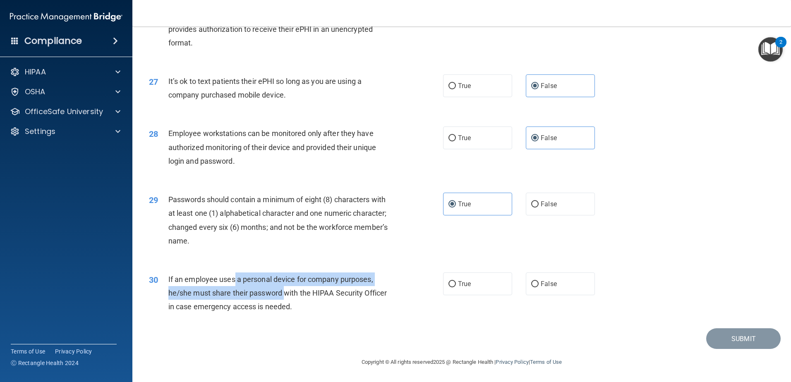
drag, startPoint x: 242, startPoint y: 280, endPoint x: 284, endPoint y: 294, distance: 43.7
click at [284, 294] on span "If an employee uses a personal device for company purposes, he/she must share t…" at bounding box center [277, 293] width 218 height 36
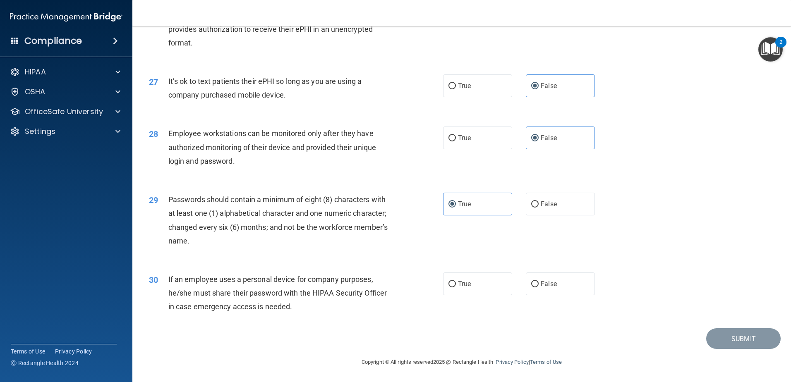
drag, startPoint x: 284, startPoint y: 294, endPoint x: 334, endPoint y: 311, distance: 52.8
click at [334, 311] on div "If an employee uses a personal device for company purposes, he/she must share t…" at bounding box center [283, 293] width 230 height 41
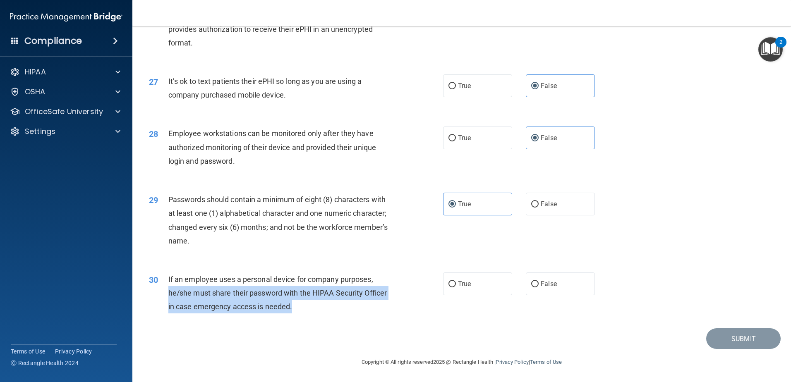
drag, startPoint x: 168, startPoint y: 294, endPoint x: 301, endPoint y: 309, distance: 133.7
click at [301, 309] on div "If an employee uses a personal device for company purposes, he/she must share t…" at bounding box center [283, 293] width 230 height 41
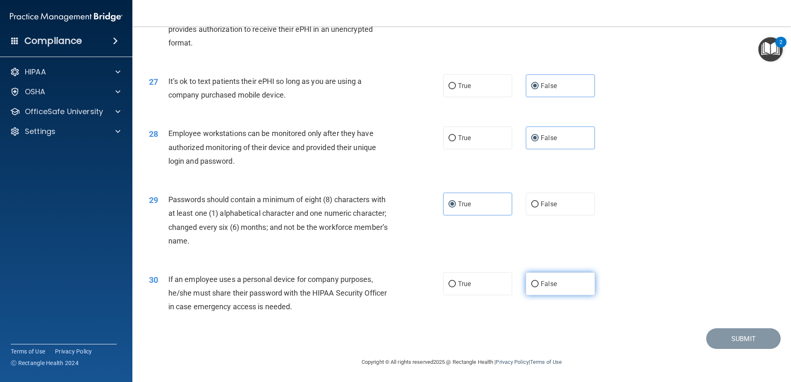
click at [393, 292] on label "False" at bounding box center [560, 284] width 69 height 23
click at [393, 287] on input "False" at bounding box center [534, 284] width 7 height 6
radio input "true"
click at [393, 347] on button "Submit" at bounding box center [743, 338] width 74 height 21
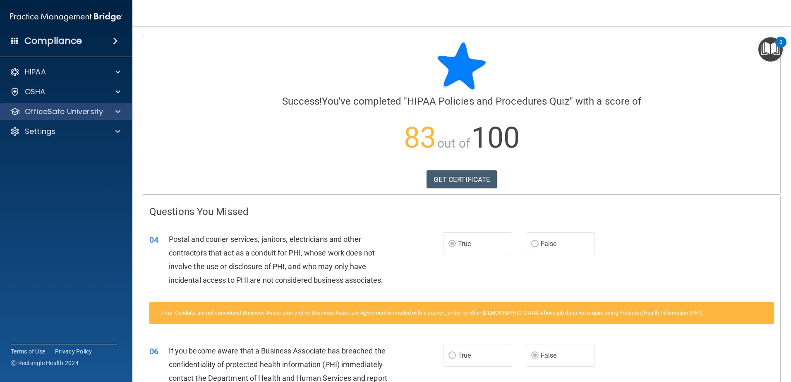
click at [47, 105] on div "OfficeSafe University" at bounding box center [66, 111] width 133 height 17
click at [116, 114] on span at bounding box center [117, 112] width 5 height 10
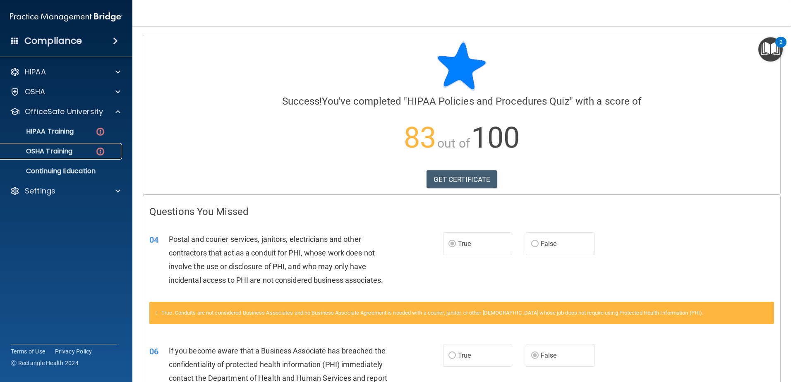
click at [72, 152] on p "OSHA Training" at bounding box center [38, 151] width 67 height 8
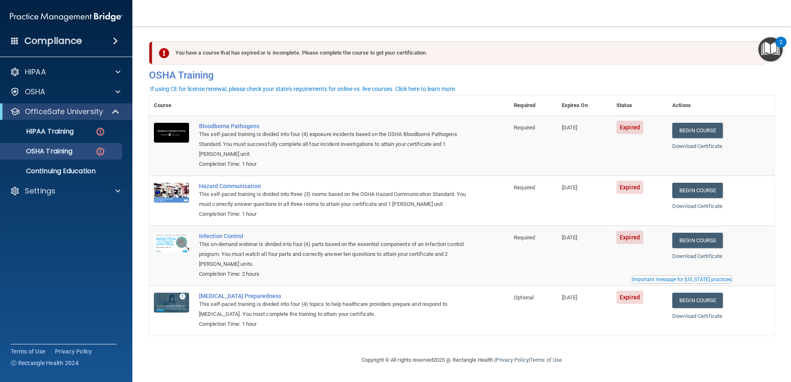
click at [304, 356] on footer "Copyright © All rights reserved 2025 @ Rectangle Health | Privacy Policy | Term…" at bounding box center [461, 360] width 625 height 27
click at [393, 130] on link "Begin Course" at bounding box center [697, 130] width 50 height 15
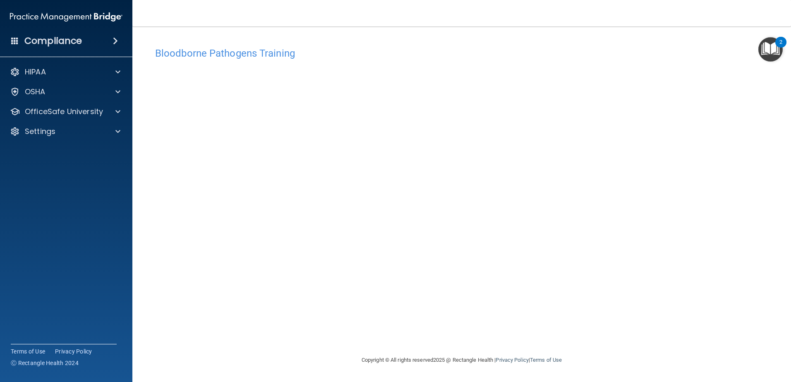
click at [790, 143] on html "Compliance HIPAA Documents and Policies Report an Incident Business Associates …" at bounding box center [395, 191] width 791 height 382
click at [321, 354] on div "Copyright © All rights reserved 2025 @ Rectangle Health | Privacy Policy | Term…" at bounding box center [462, 360] width 302 height 26
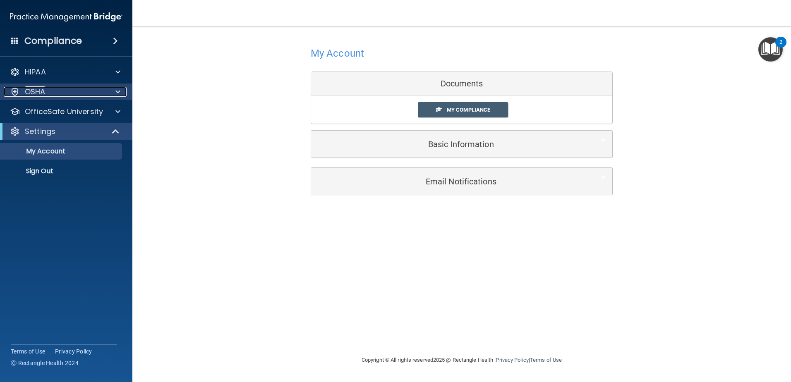
click at [79, 93] on div "OSHA" at bounding box center [55, 92] width 103 height 10
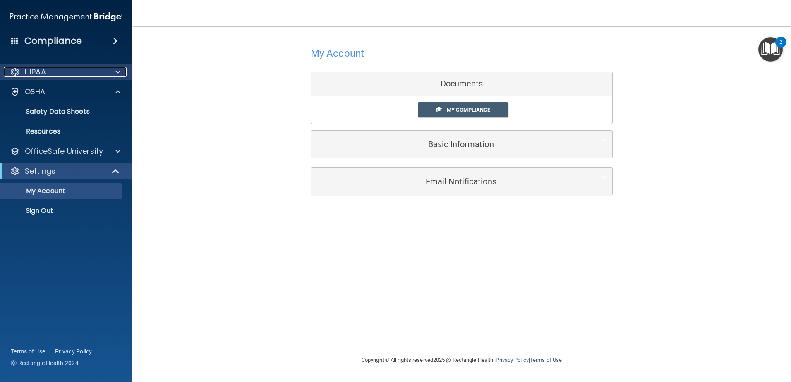
click at [86, 76] on div "HIPAA" at bounding box center [55, 72] width 103 height 10
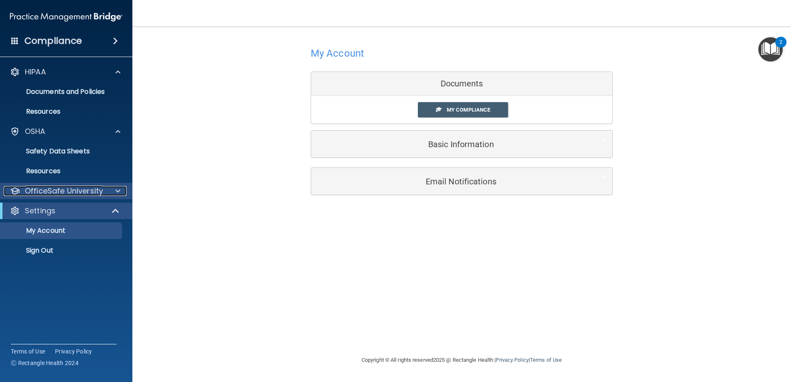
click at [77, 191] on p "OfficeSafe University" at bounding box center [64, 191] width 78 height 10
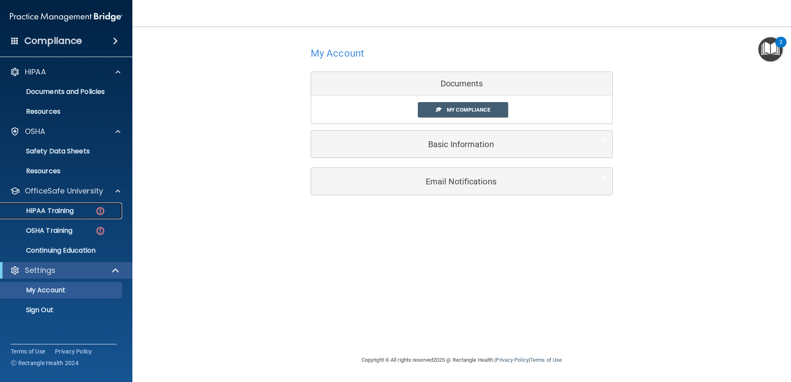
click at [81, 214] on div "HIPAA Training" at bounding box center [61, 211] width 113 height 8
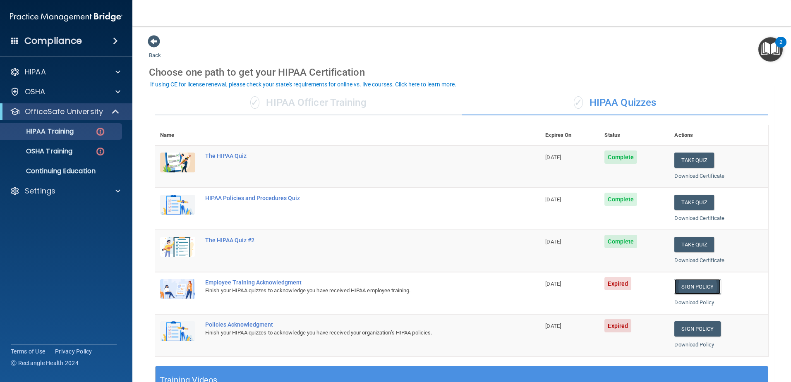
click at [701, 285] on link "Sign Policy" at bounding box center [697, 286] width 46 height 15
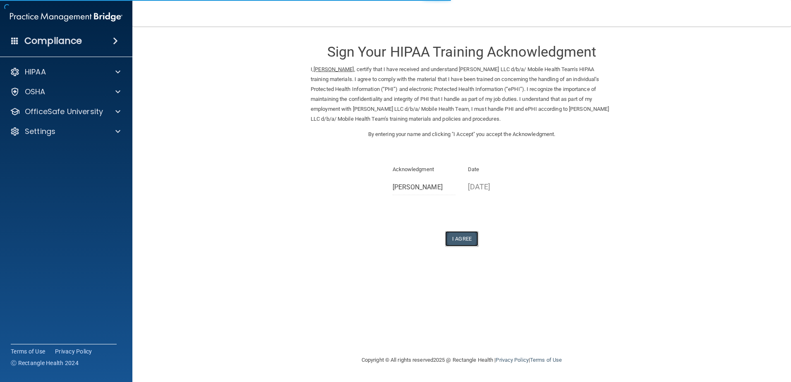
click at [461, 240] on button "I Agree" at bounding box center [461, 238] width 33 height 15
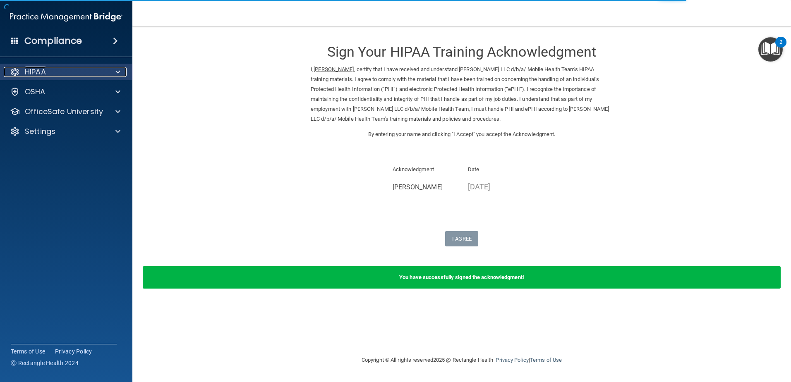
click at [31, 67] on p "HIPAA" at bounding box center [35, 72] width 21 height 10
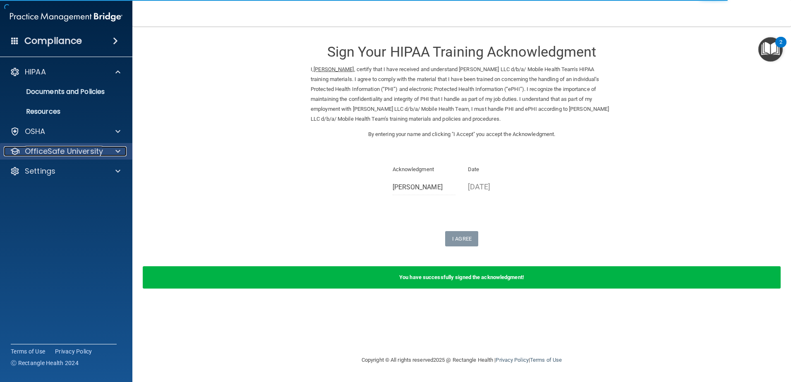
click at [46, 148] on p "OfficeSafe University" at bounding box center [64, 151] width 78 height 10
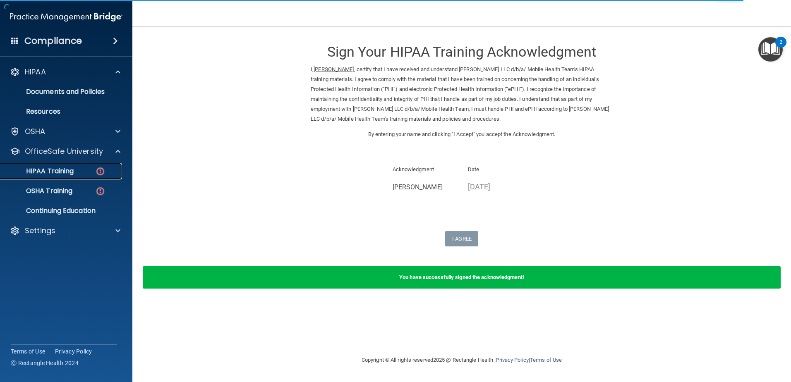
click at [53, 171] on p "HIPAA Training" at bounding box center [39, 171] width 68 height 8
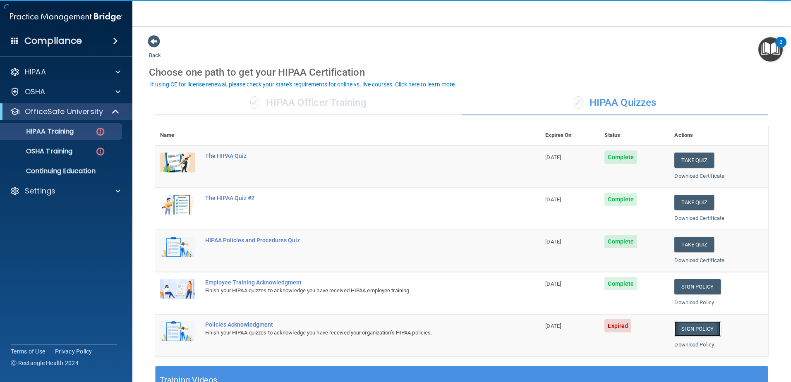
click at [680, 324] on link "Sign Policy" at bounding box center [697, 328] width 46 height 15
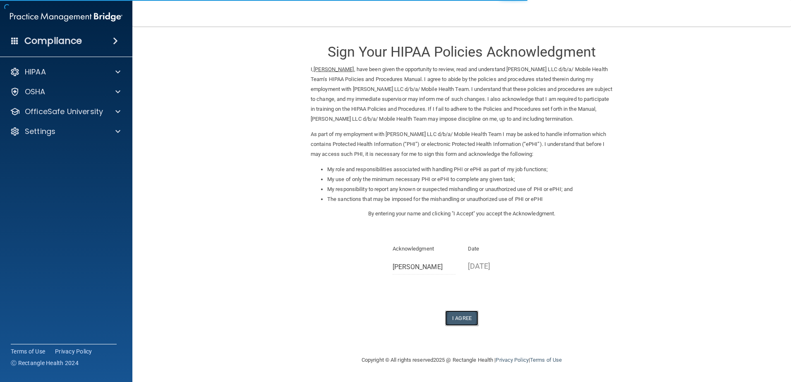
click at [474, 318] on button "I Agree" at bounding box center [461, 318] width 33 height 15
click at [471, 318] on button "I Agree" at bounding box center [461, 318] width 33 height 15
click at [459, 322] on button "I Agree" at bounding box center [461, 318] width 33 height 15
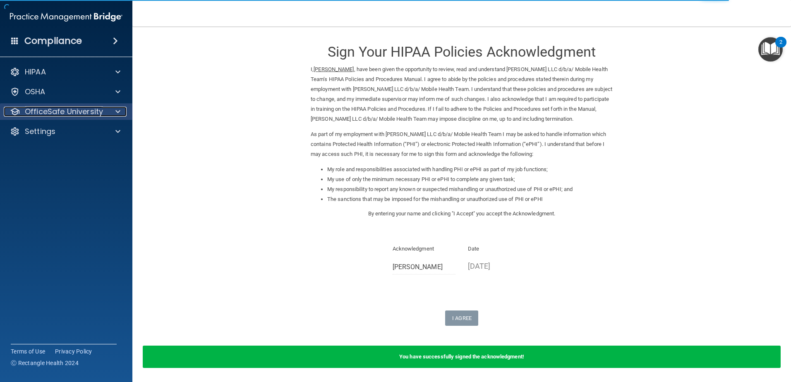
click at [57, 111] on p "OfficeSafe University" at bounding box center [64, 112] width 78 height 10
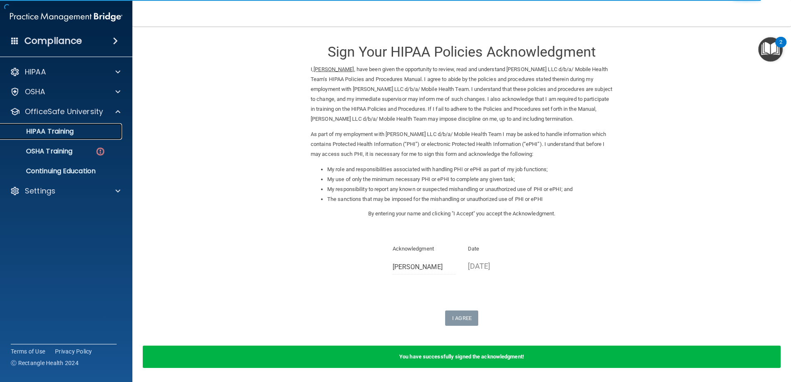
click at [75, 125] on link "HIPAA Training" at bounding box center [57, 131] width 130 height 17
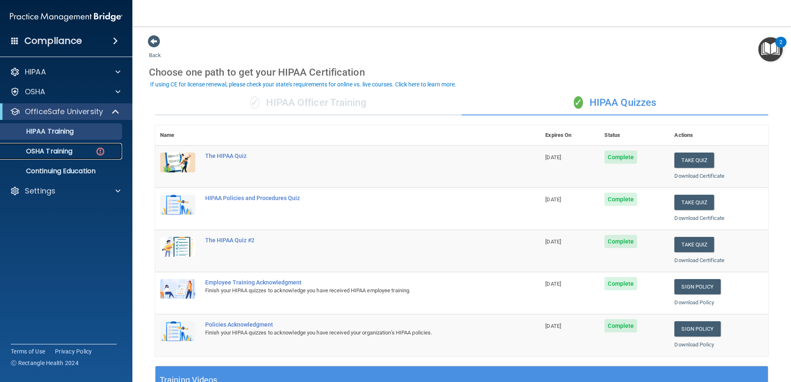
click at [74, 146] on link "OSHA Training" at bounding box center [57, 151] width 130 height 17
